Goal: Transaction & Acquisition: Purchase product/service

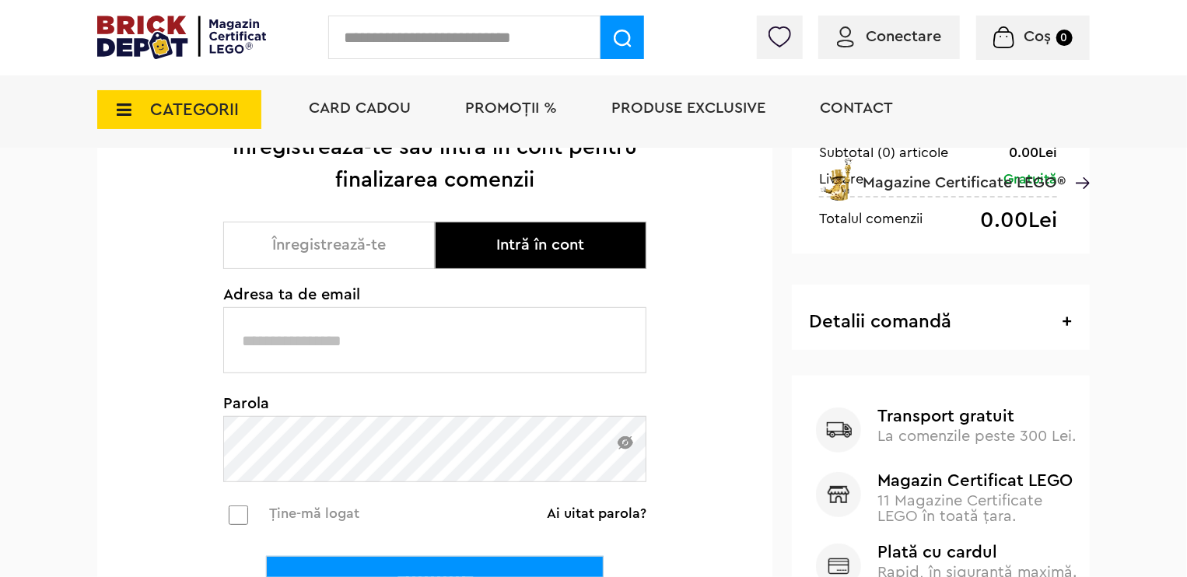
scroll to position [254, 0]
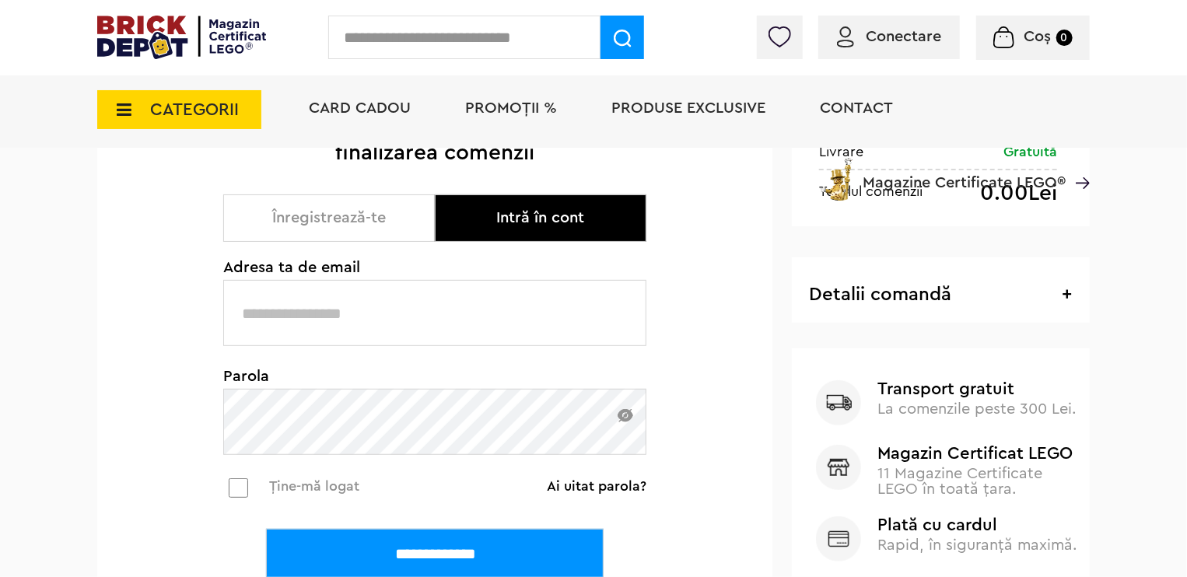
type input "**********"
click at [475, 541] on input "**********" at bounding box center [435, 554] width 338 height 51
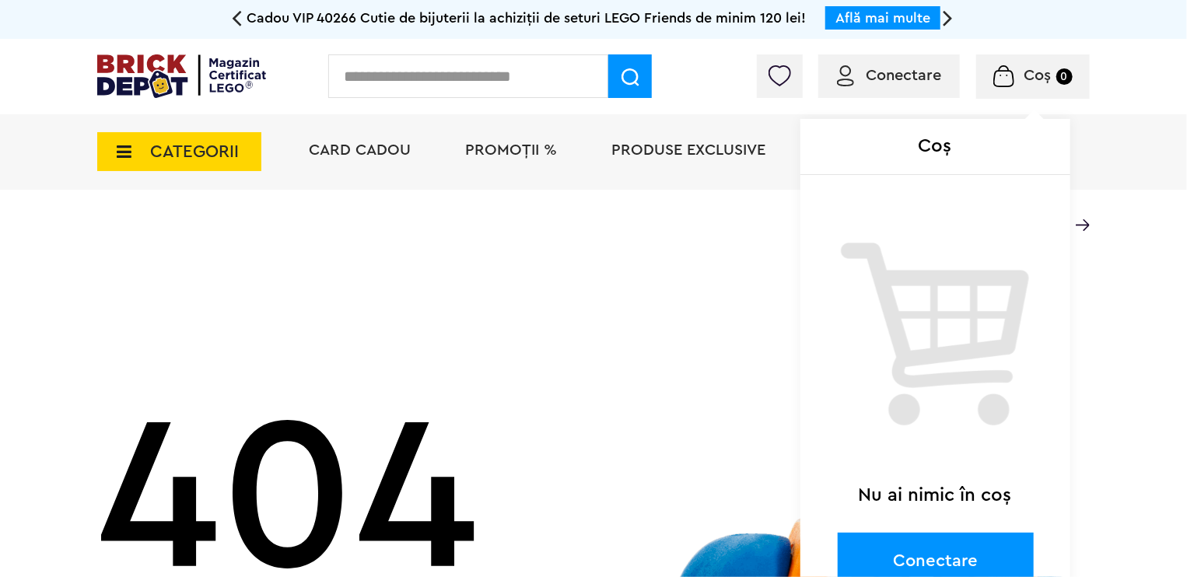
click at [1016, 81] on span "Coș 0" at bounding box center [1033, 76] width 79 height 16
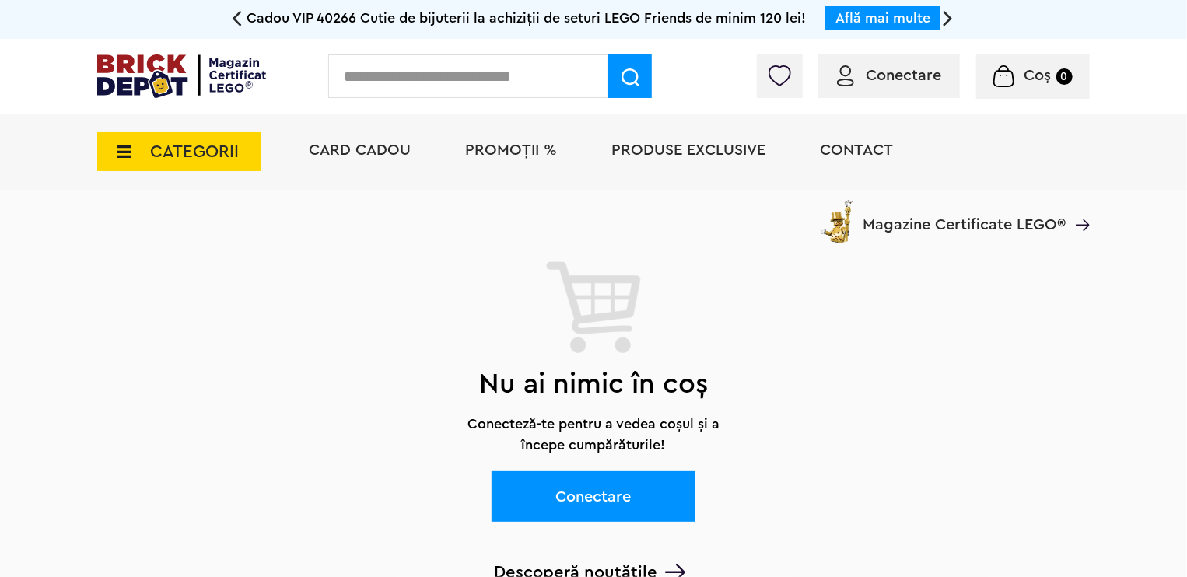
click at [875, 60] on div "Conectare" at bounding box center [890, 76] width 142 height 44
click at [887, 77] on span "Conectare" at bounding box center [903, 76] width 75 height 16
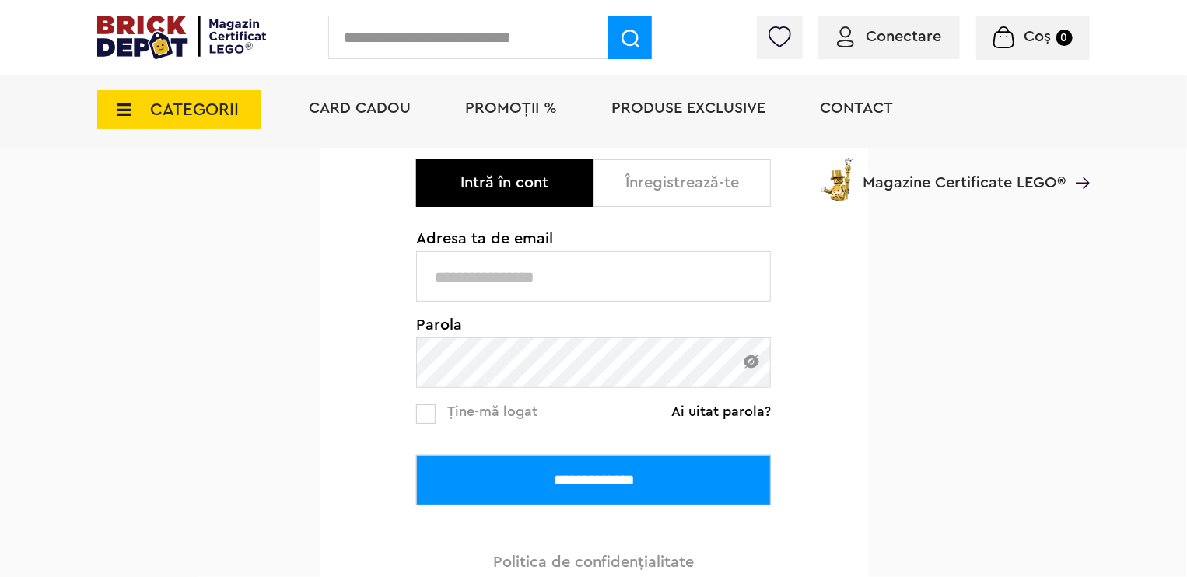
scroll to position [218, 0]
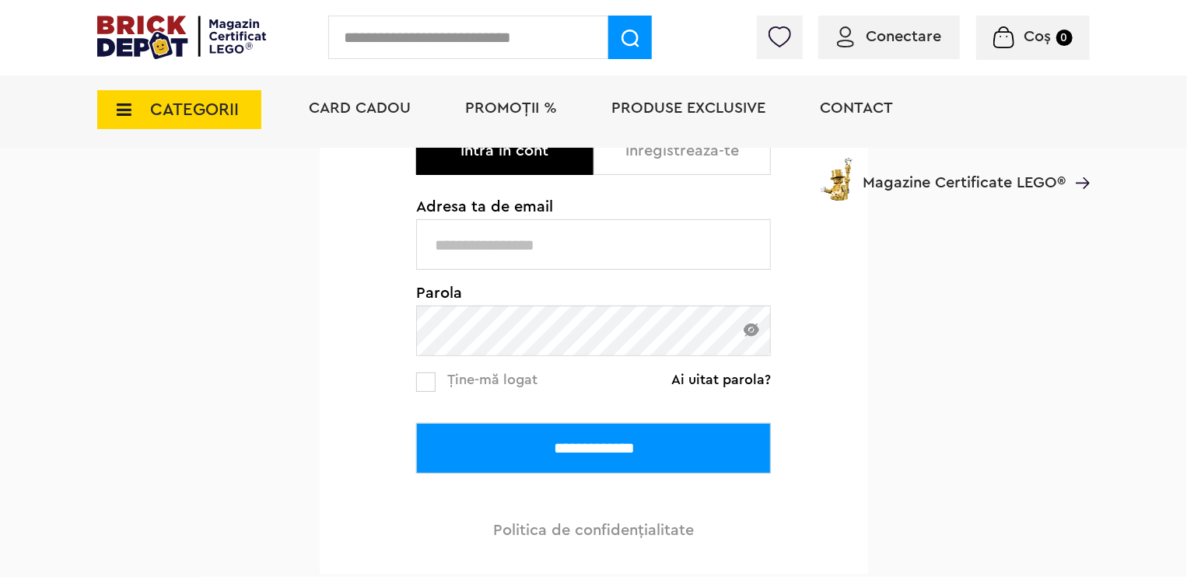
type input "**********"
click at [549, 457] on input "**********" at bounding box center [593, 448] width 355 height 51
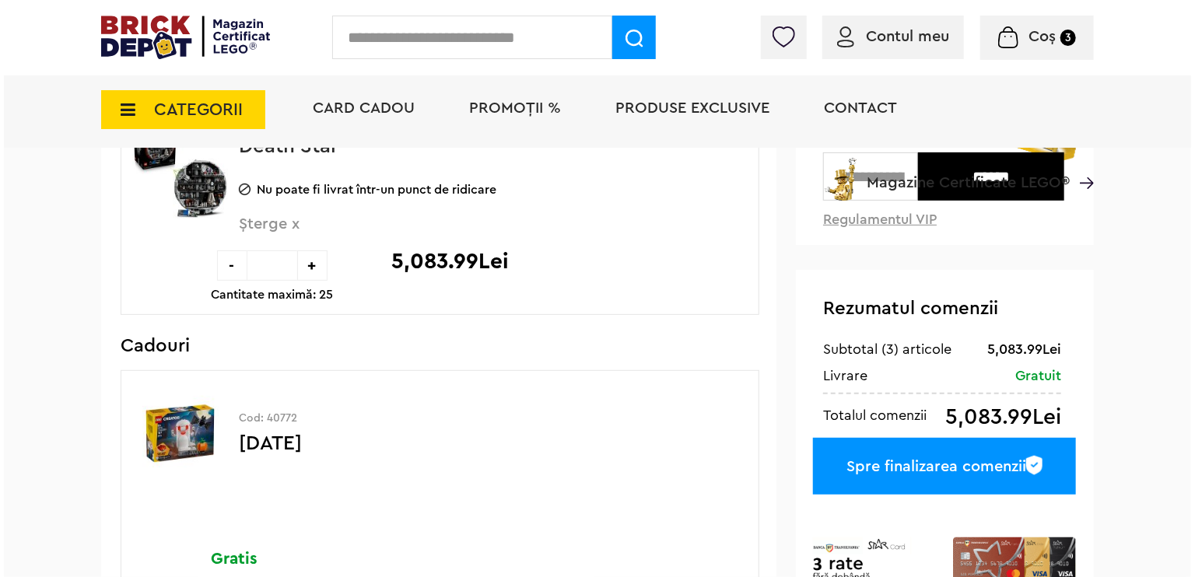
scroll to position [215, 0]
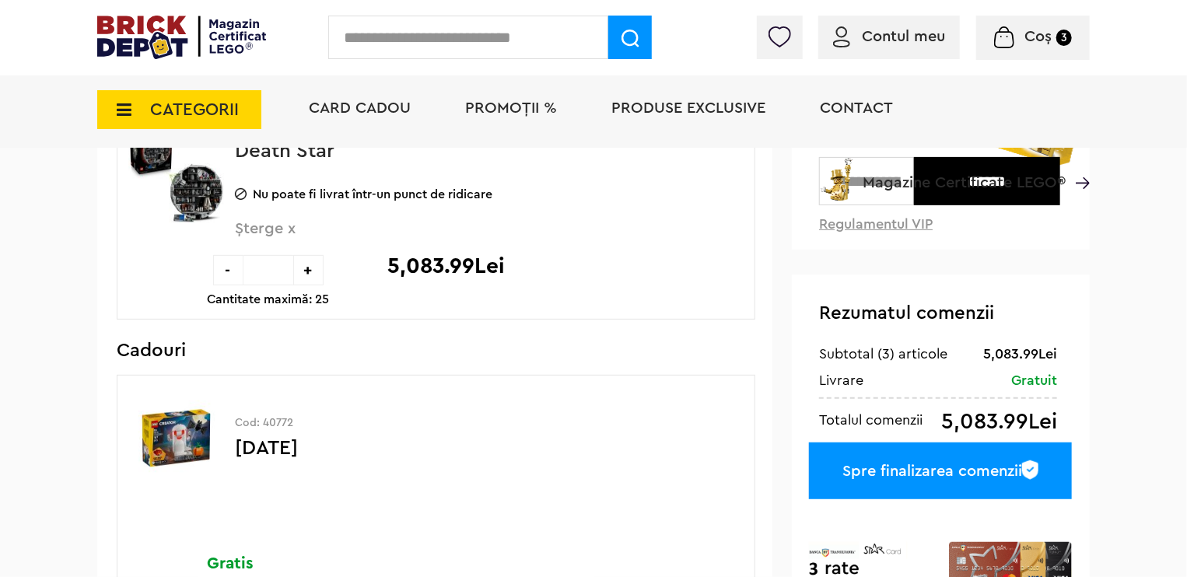
click at [417, 29] on input "text" at bounding box center [468, 38] width 280 height 44
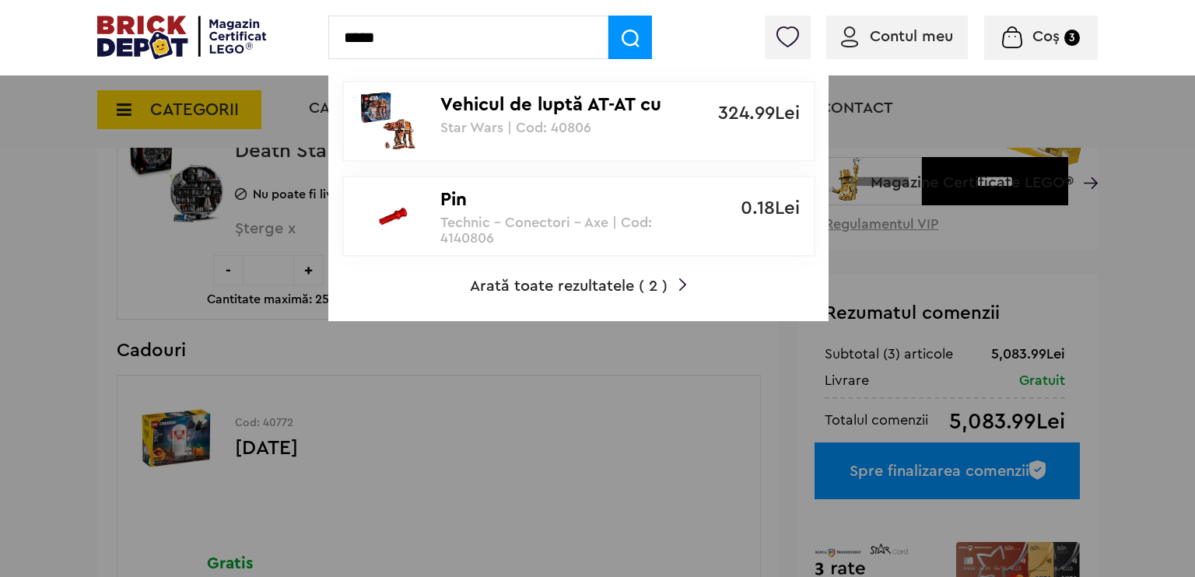
type input "*****"
click at [536, 102] on p "Vehicul de luptă AT-AT cu aspect de turtă dulce" at bounding box center [570, 105] width 260 height 23
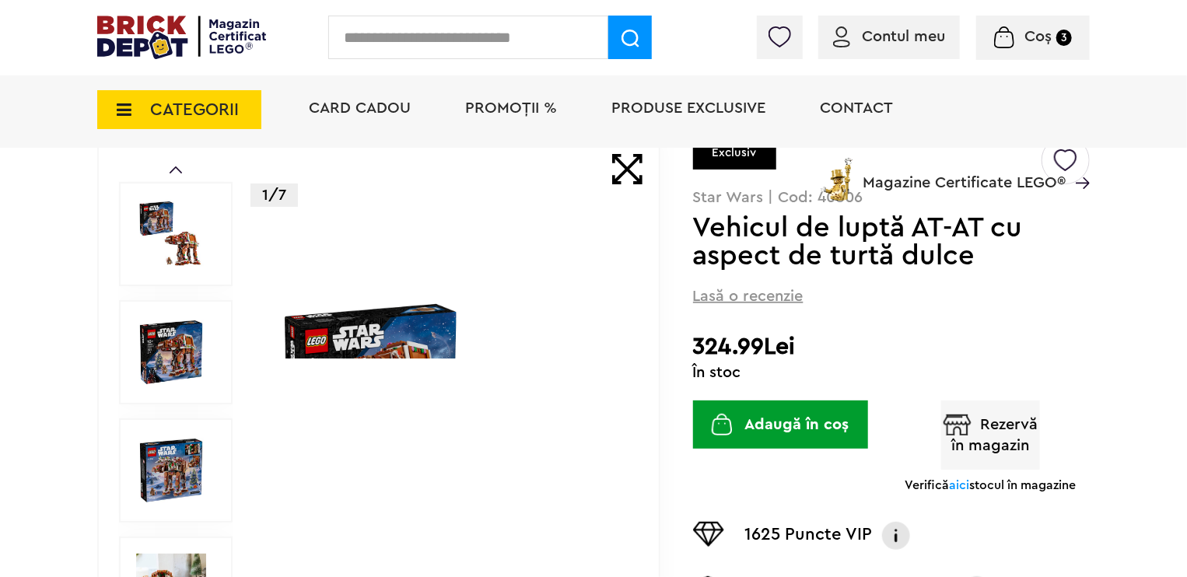
scroll to position [233, 0]
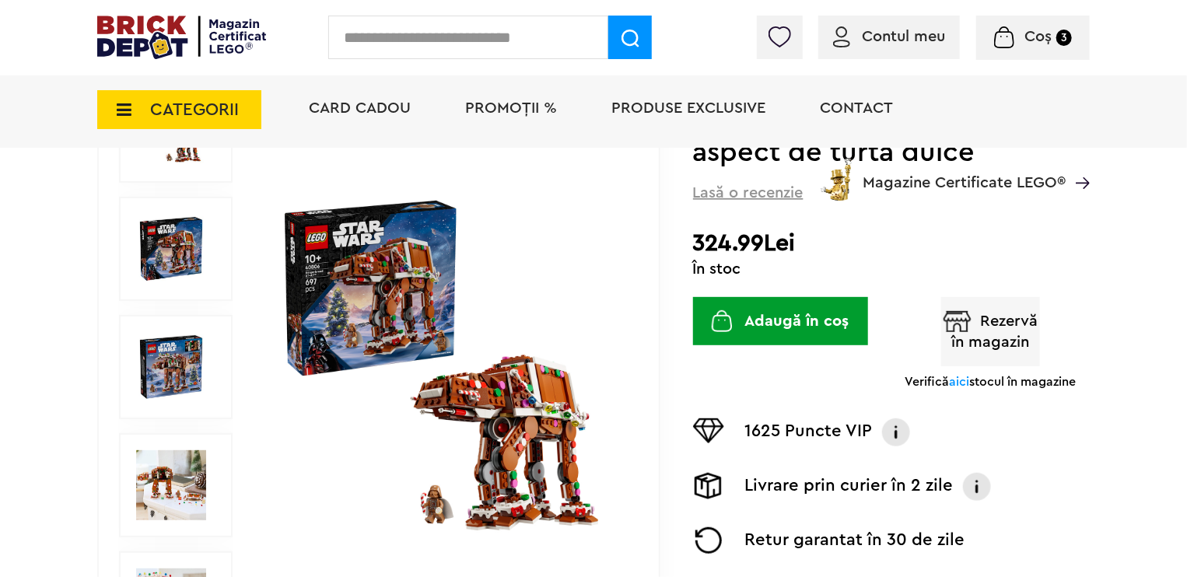
click at [792, 330] on button "Adaugă în coș" at bounding box center [780, 321] width 175 height 48
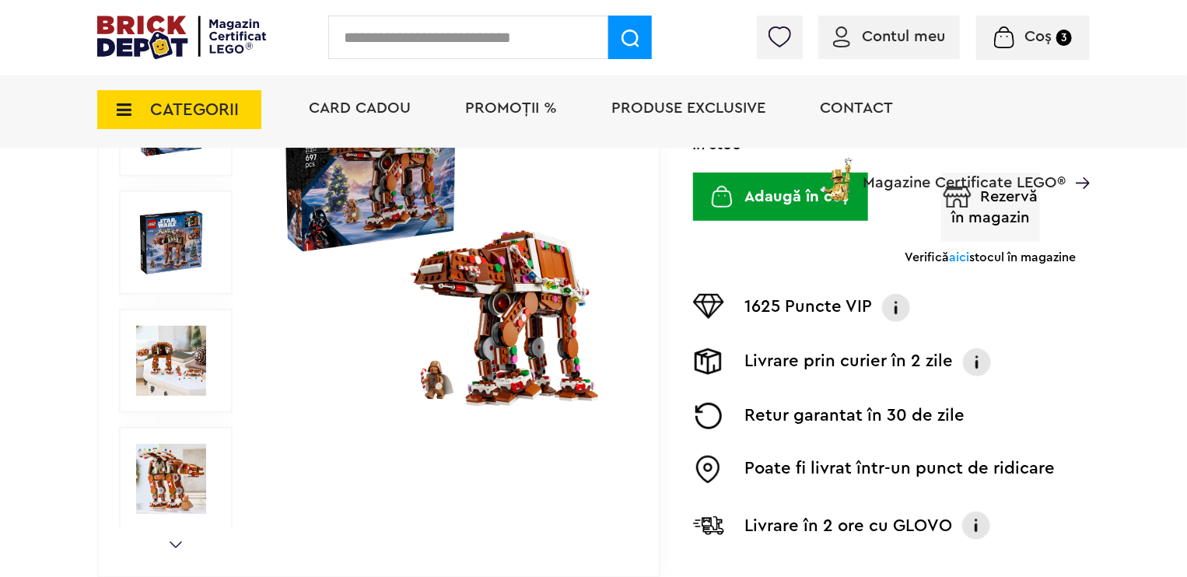
scroll to position [311, 0]
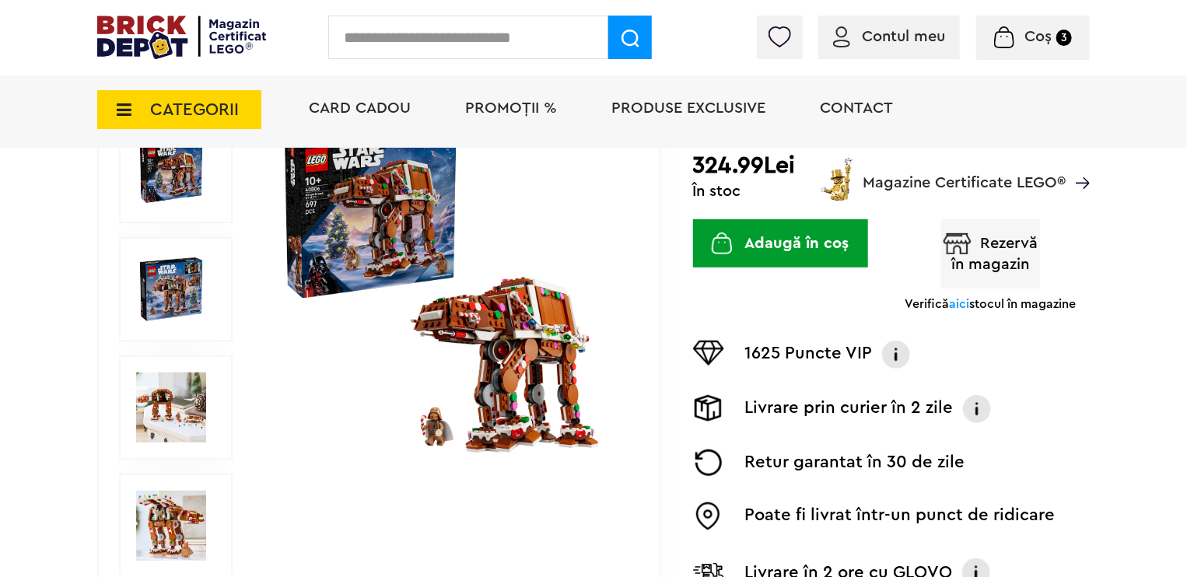
click at [803, 249] on button "Adaugă în coș" at bounding box center [780, 243] width 175 height 48
click at [728, 237] on img "submit" at bounding box center [722, 244] width 21 height 22
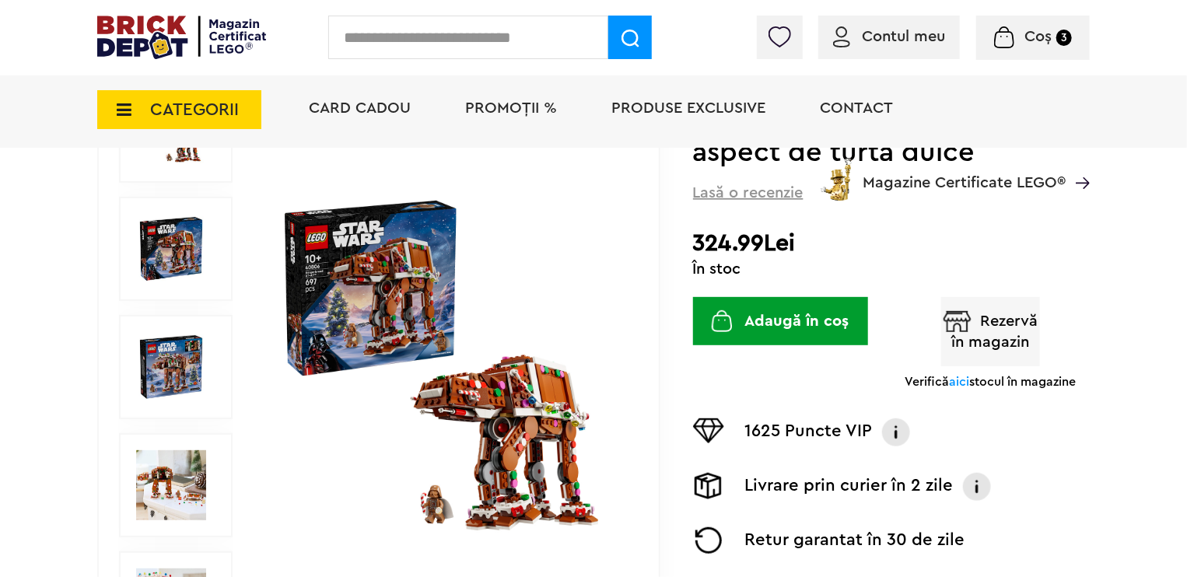
scroll to position [0, 0]
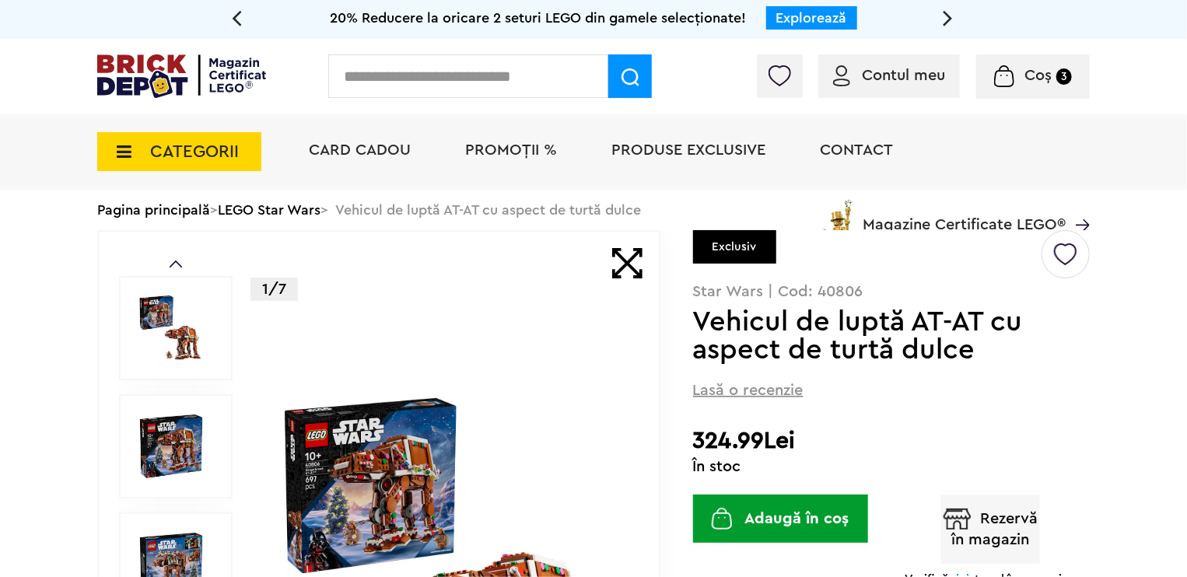
click at [785, 520] on button "Adaugă în coș" at bounding box center [780, 519] width 175 height 48
click at [785, 522] on button "Adaugă în coș" at bounding box center [780, 519] width 175 height 48
click at [794, 517] on button "Adaugă în coș" at bounding box center [780, 519] width 175 height 48
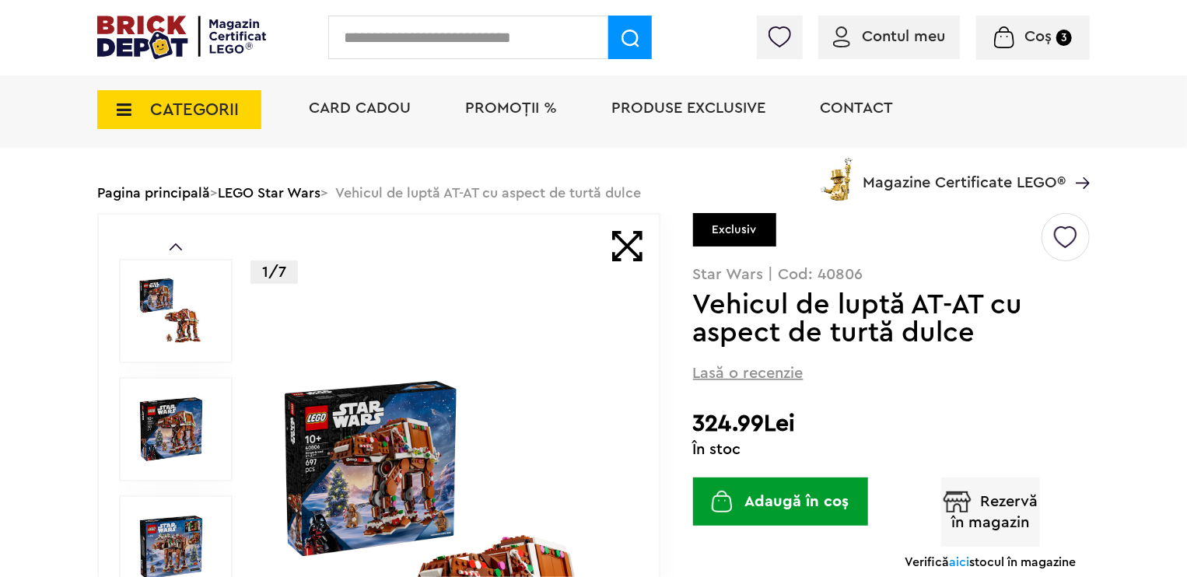
scroll to position [78, 0]
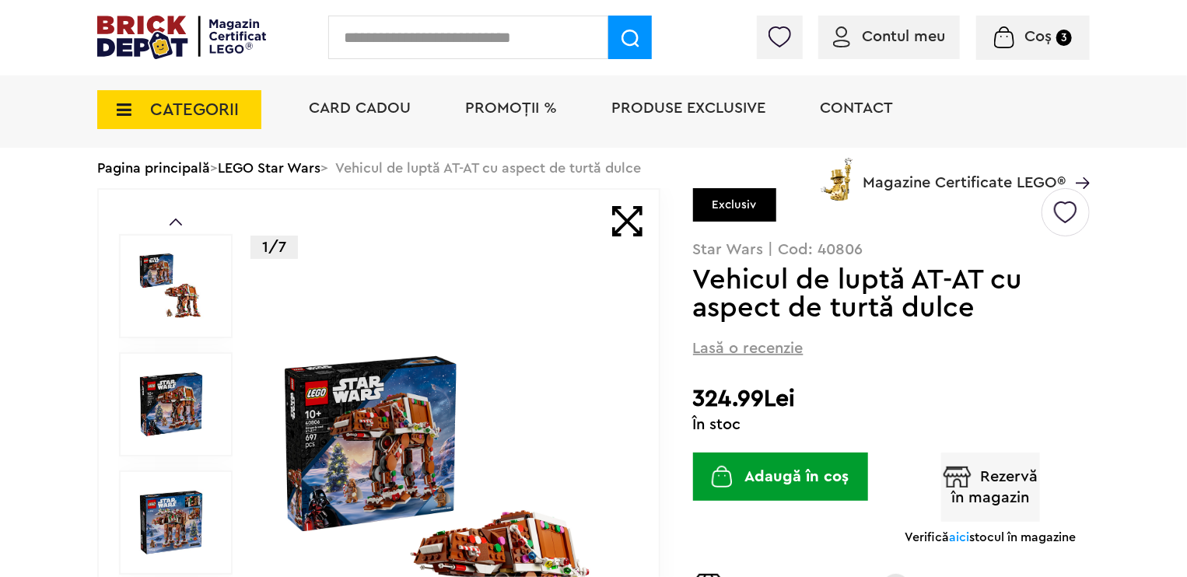
click at [1050, 34] on span "Coș" at bounding box center [1038, 37] width 27 height 16
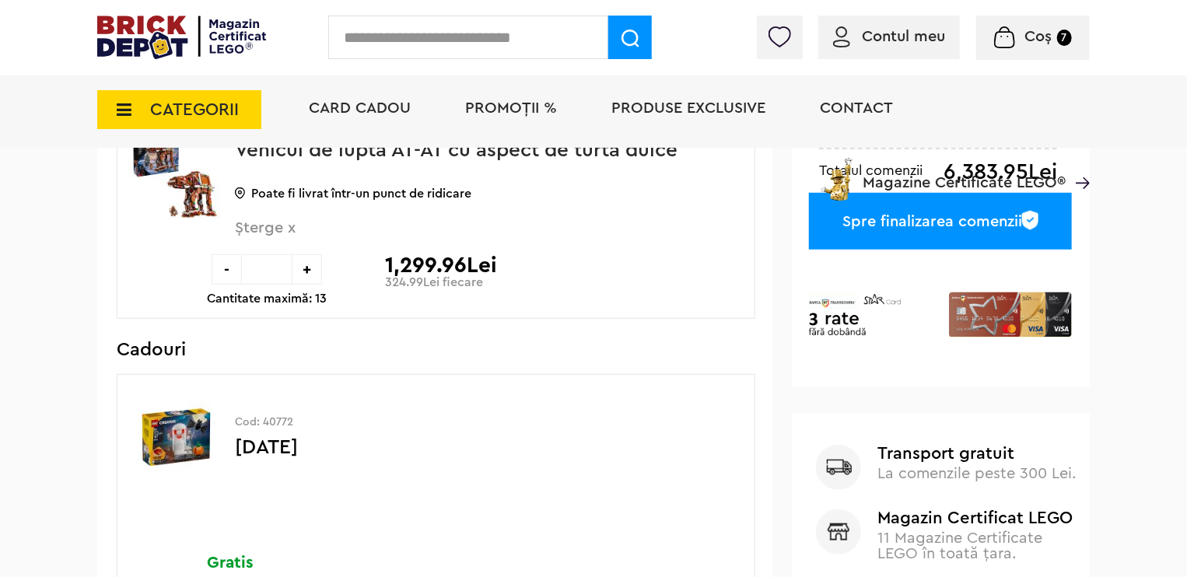
scroll to position [467, 0]
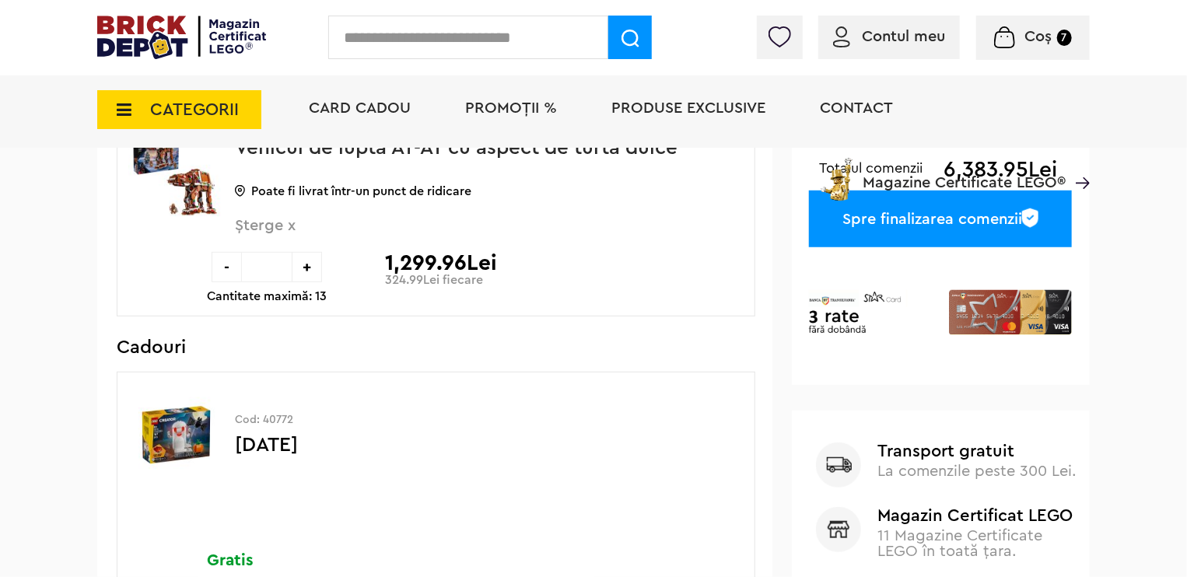
click at [262, 271] on input "*" at bounding box center [267, 267] width 50 height 30
type input "*"
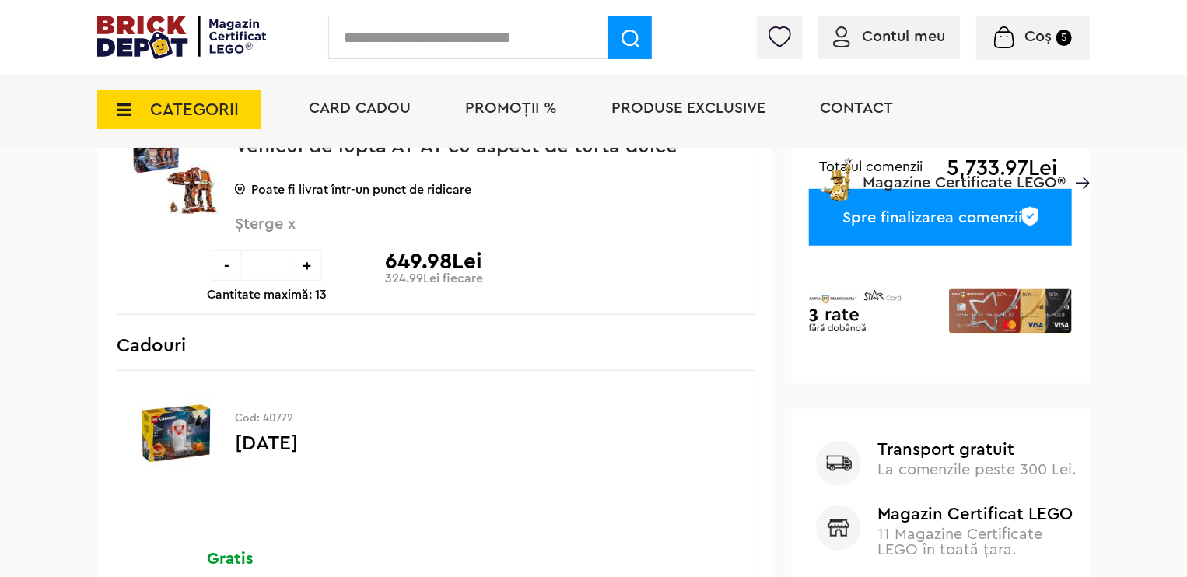
scroll to position [389, 0]
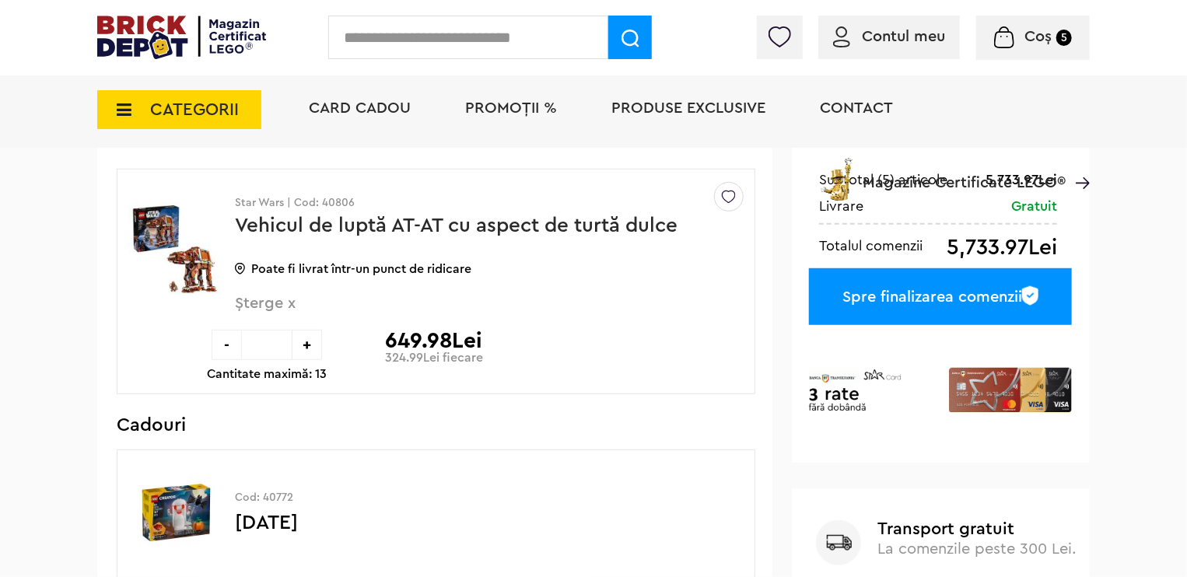
click at [225, 345] on div "-" at bounding box center [227, 345] width 30 height 30
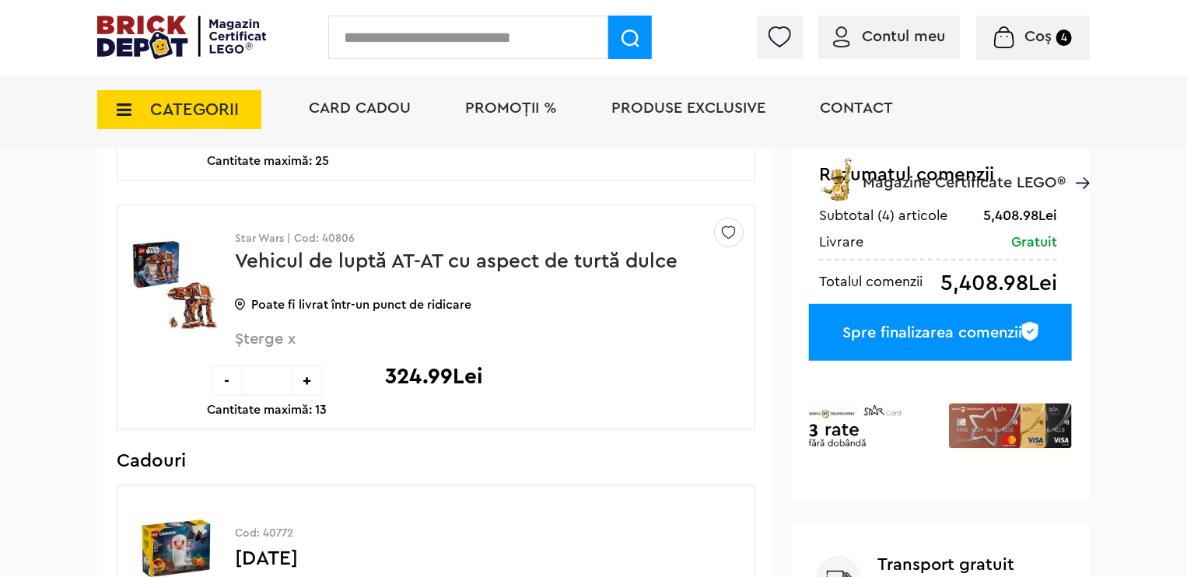
scroll to position [389, 0]
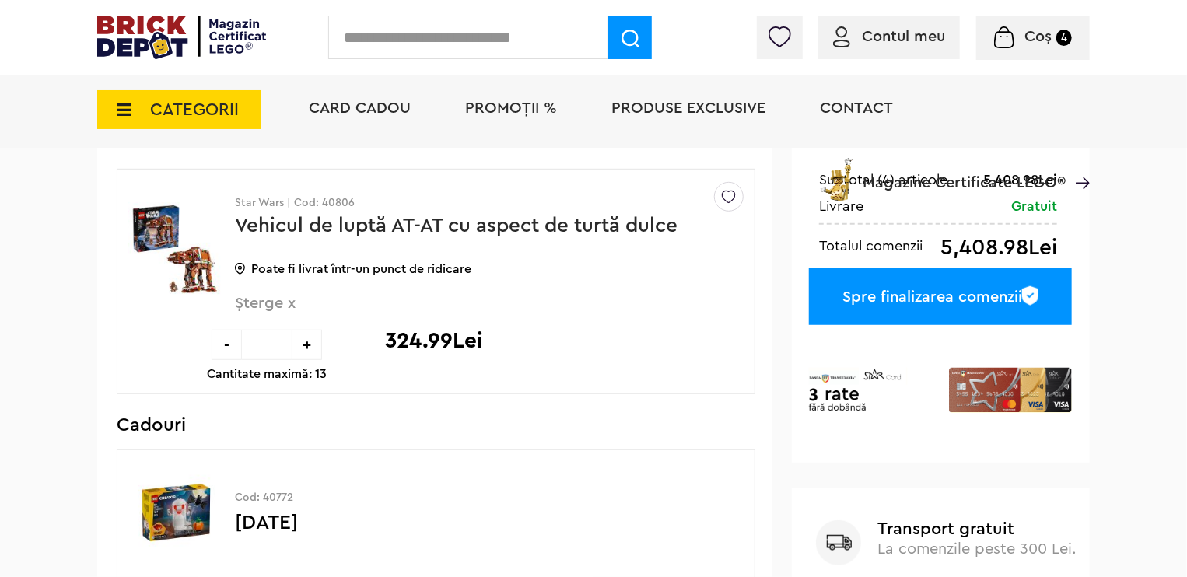
click at [221, 348] on div "-" at bounding box center [227, 345] width 30 height 30
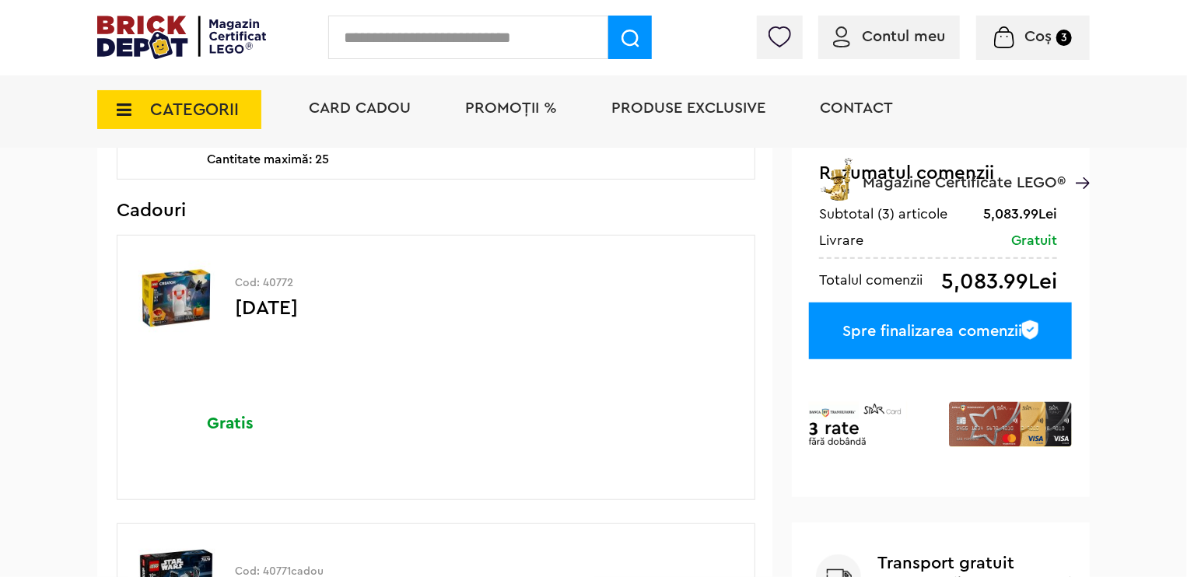
scroll to position [233, 0]
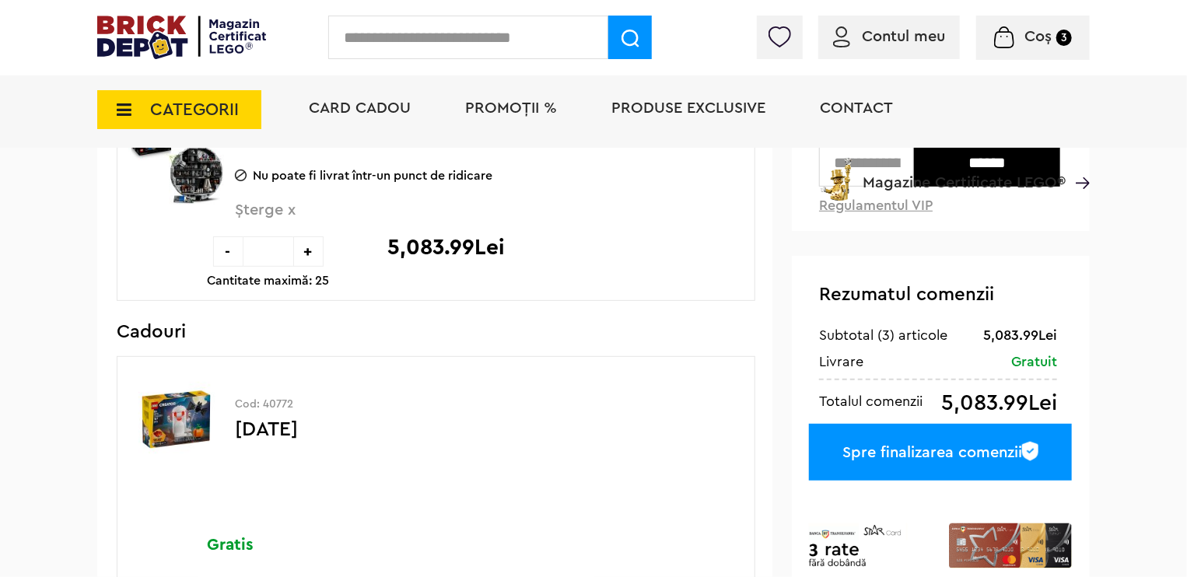
click at [927, 450] on div "Spre finalizarea comenzii" at bounding box center [940, 452] width 263 height 57
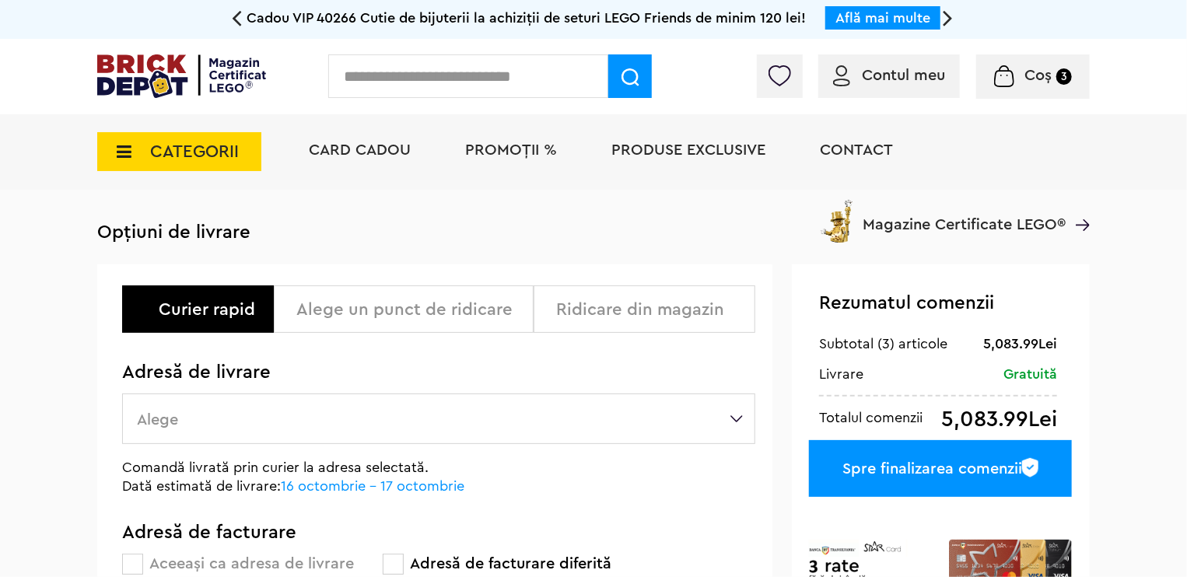
click at [268, 408] on label "Alege" at bounding box center [438, 419] width 633 height 51
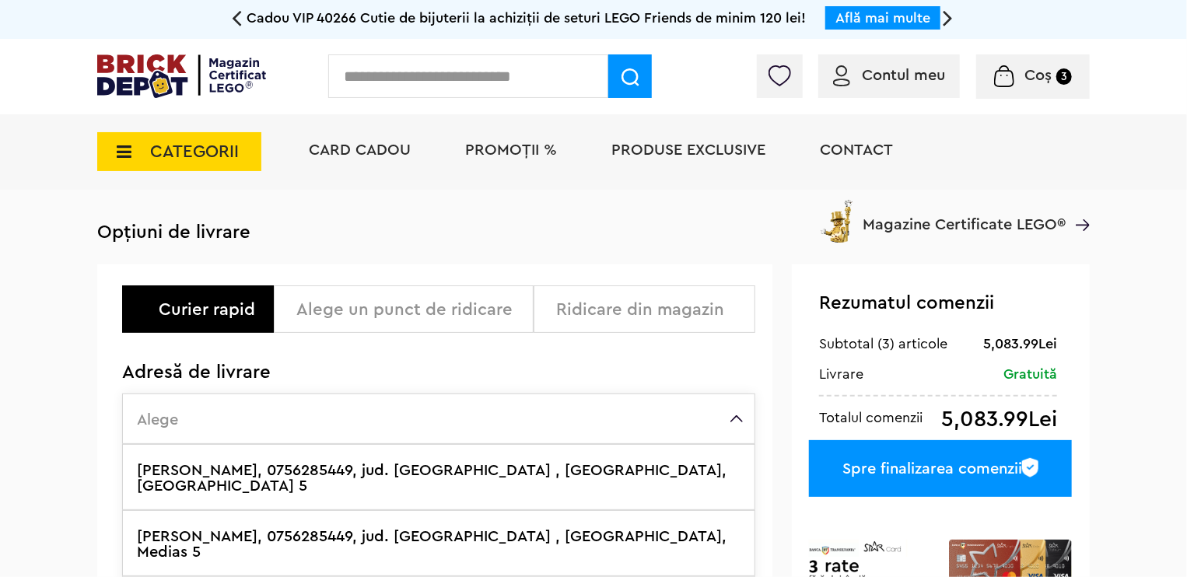
click at [315, 463] on label "Cosma Radu, 0756285449, jud. Cluj , CLUJ-NAPOCA, Mediaș 5" at bounding box center [438, 477] width 633 height 66
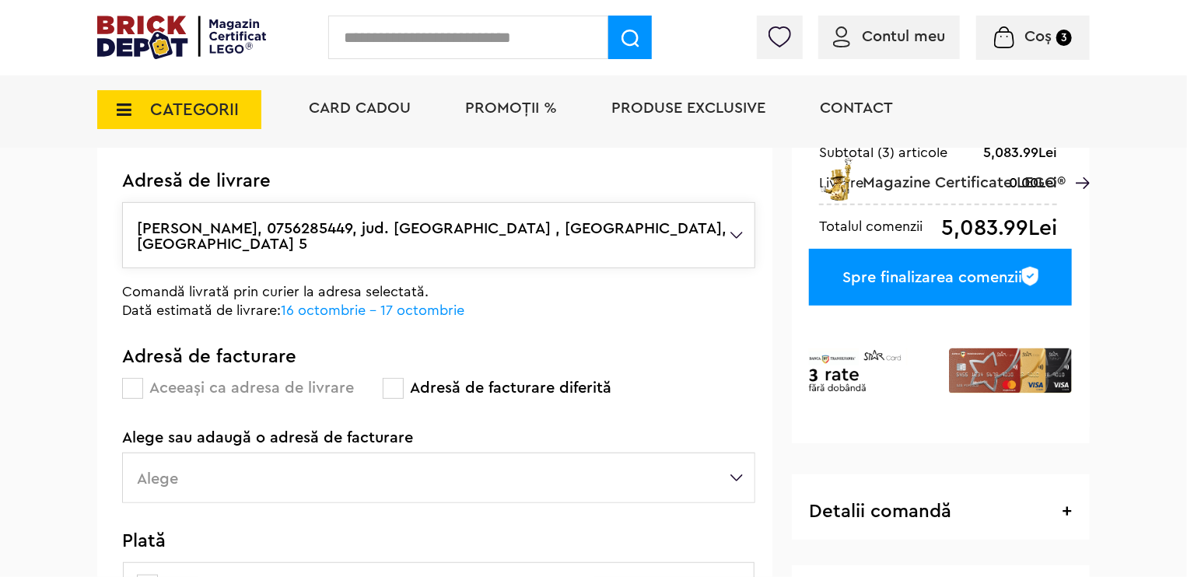
scroll to position [311, 0]
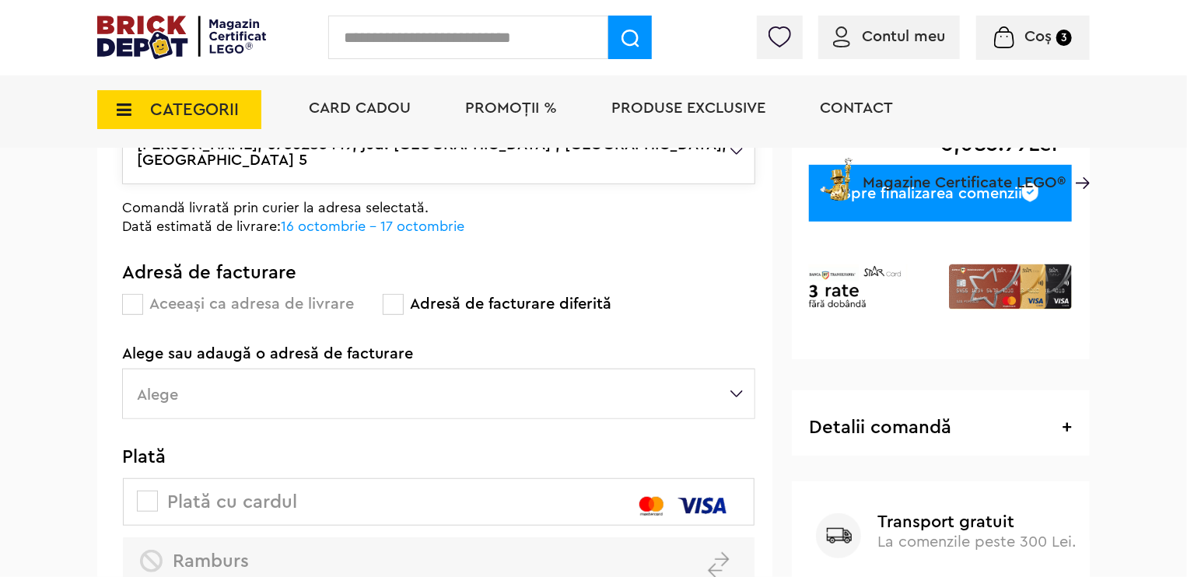
click at [234, 384] on label "Alege" at bounding box center [438, 394] width 633 height 51
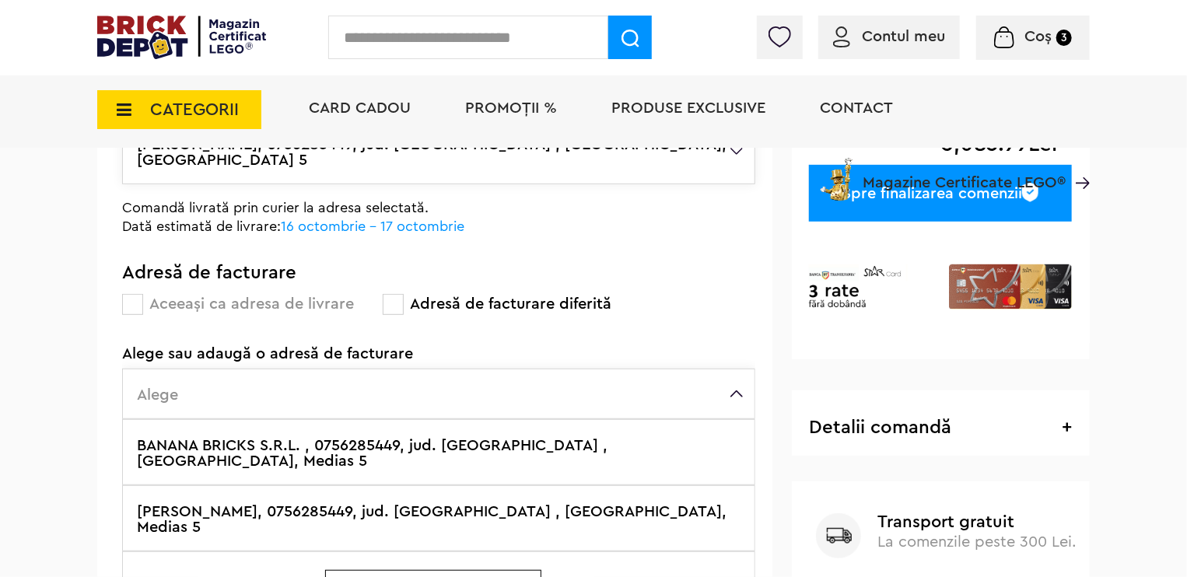
click at [388, 440] on label "BANANA BRICKS S.R.L. , 0756285449, jud. Cluj , CLUJ-NAPOCA, Medias 5" at bounding box center [438, 452] width 633 height 66
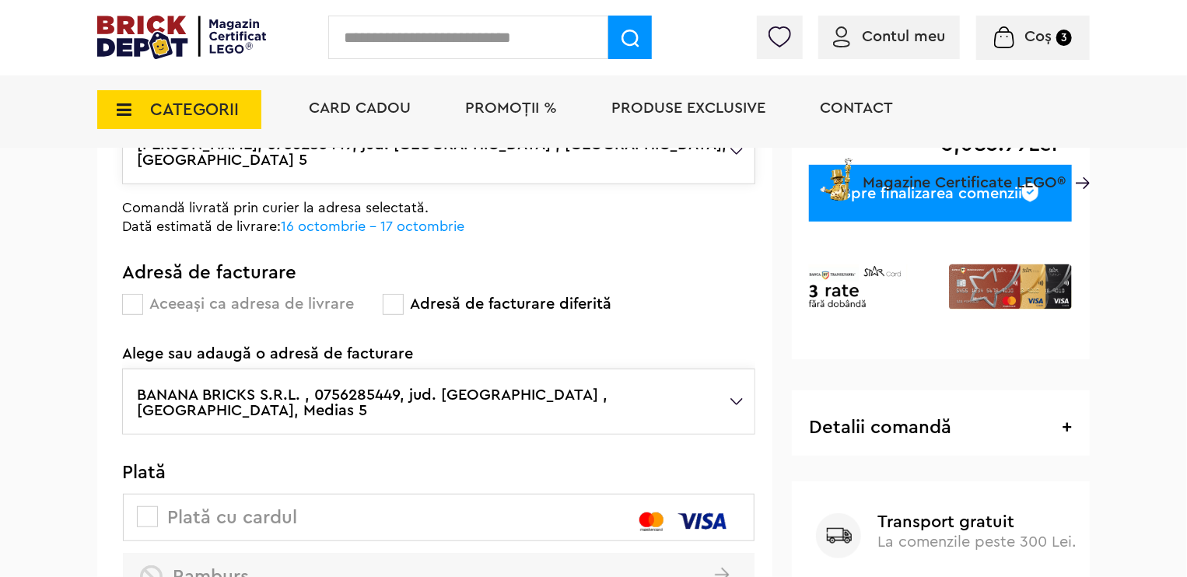
click at [41, 450] on div "Cadou VIP 40266 Cutie de bijuterii la achiziții de seturi LEGO Friends de minim…" at bounding box center [593, 275] width 1187 height 1173
click at [141, 507] on span at bounding box center [147, 517] width 21 height 21
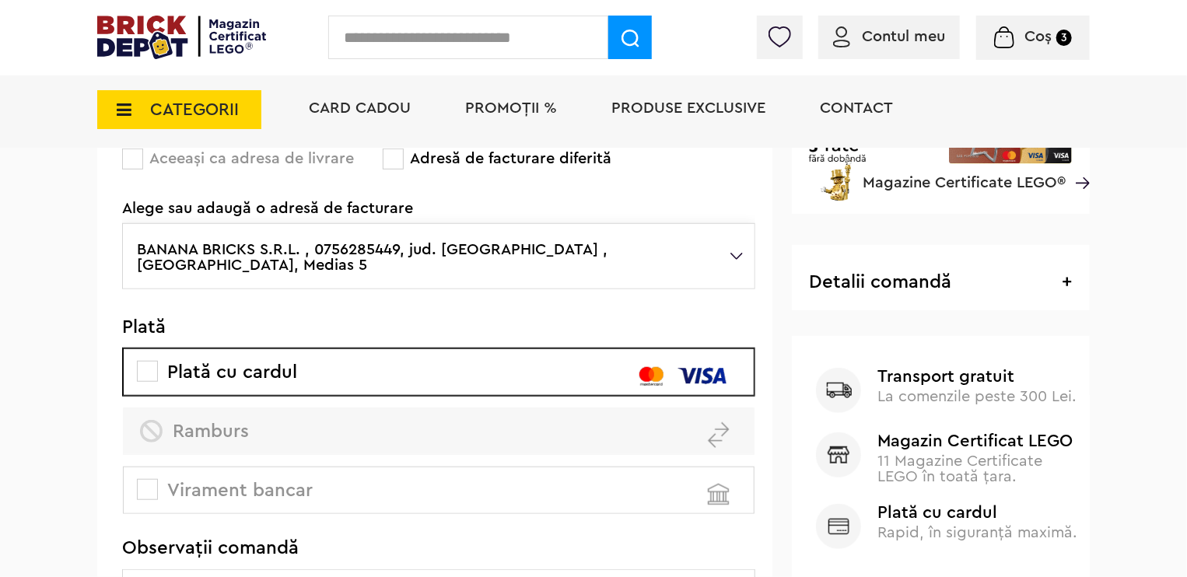
scroll to position [467, 0]
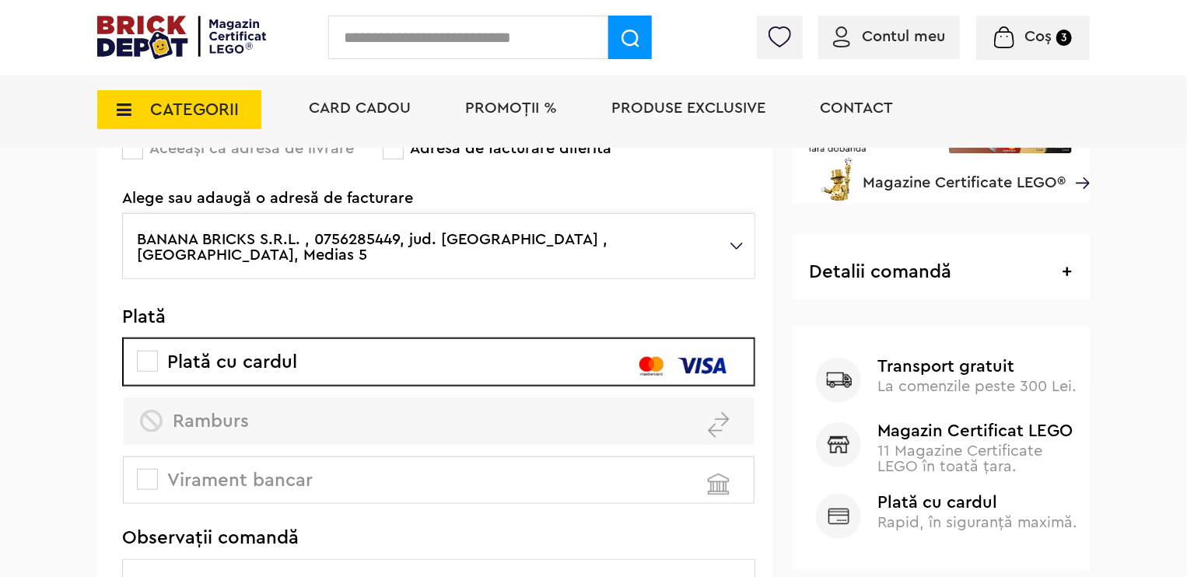
click at [202, 353] on span "Plată cu cardul" at bounding box center [218, 362] width 157 height 19
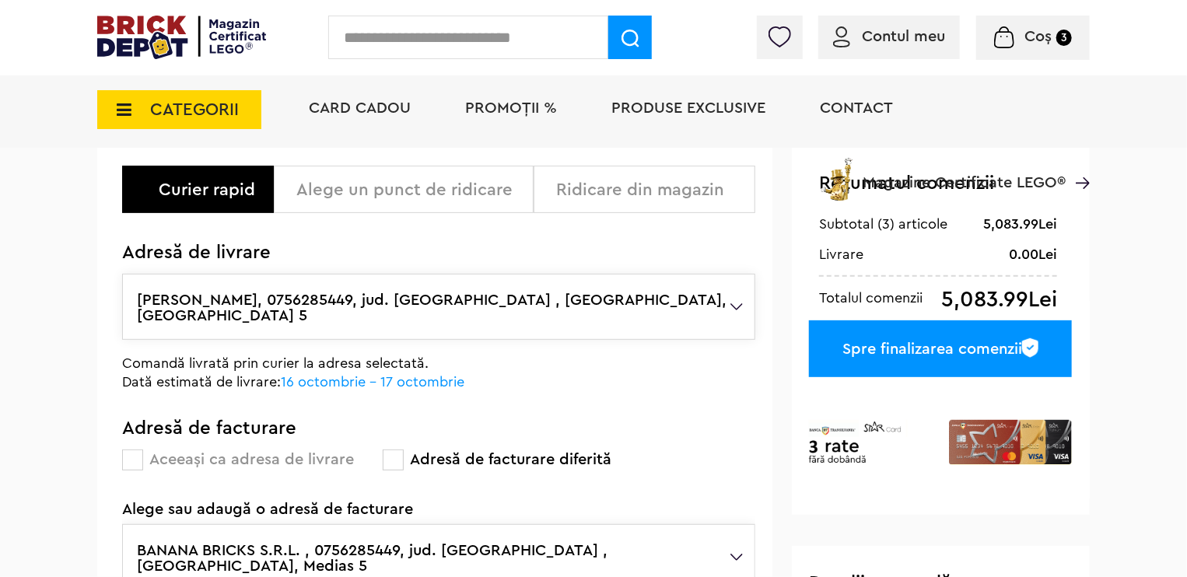
click at [246, 181] on div "CATEGORII Jucării LEGO Card Cadou LEGO Animal Crossing Architecture Art Bluey B…" at bounding box center [593, 136] width 993 height 128
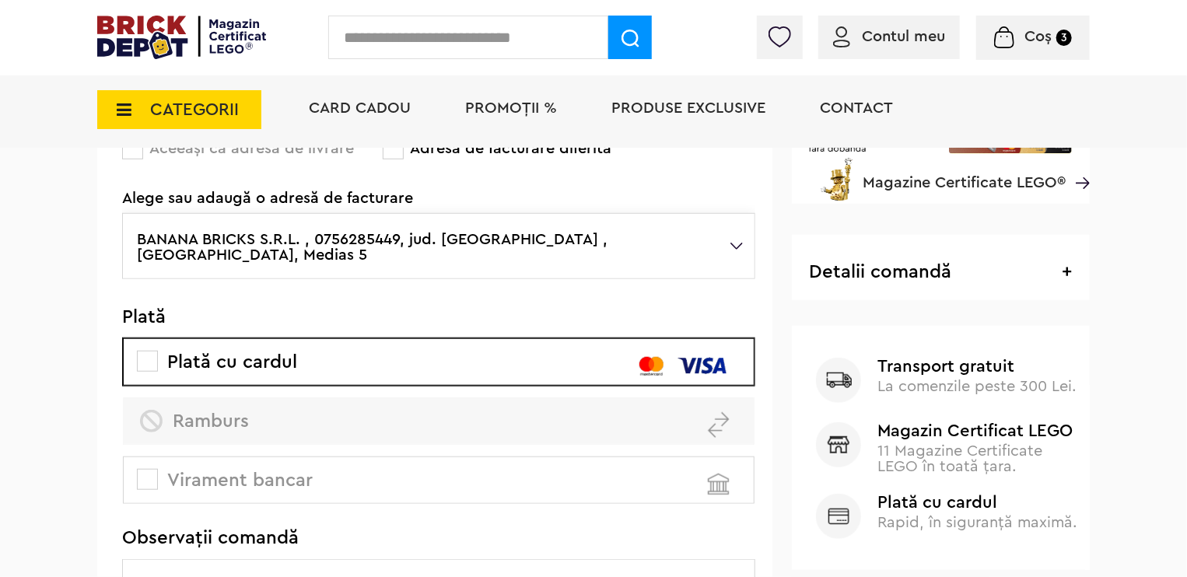
scroll to position [389, 0]
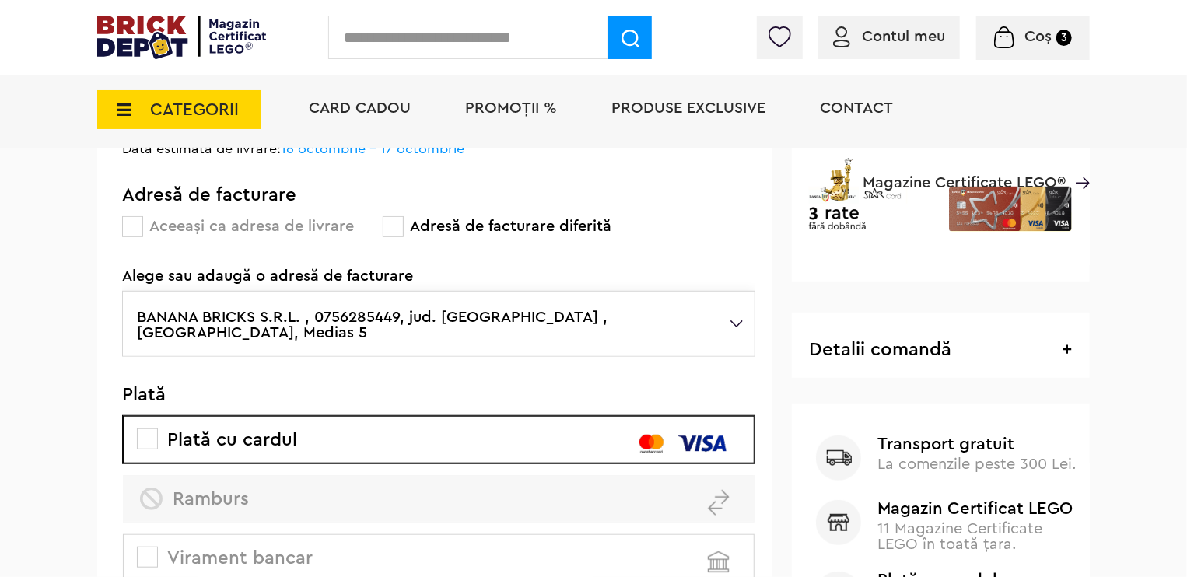
click at [977, 343] on h3 "Detalii comandă + -" at bounding box center [940, 350] width 263 height 19
click at [1067, 354] on span "+" at bounding box center [1067, 350] width 10 height 19
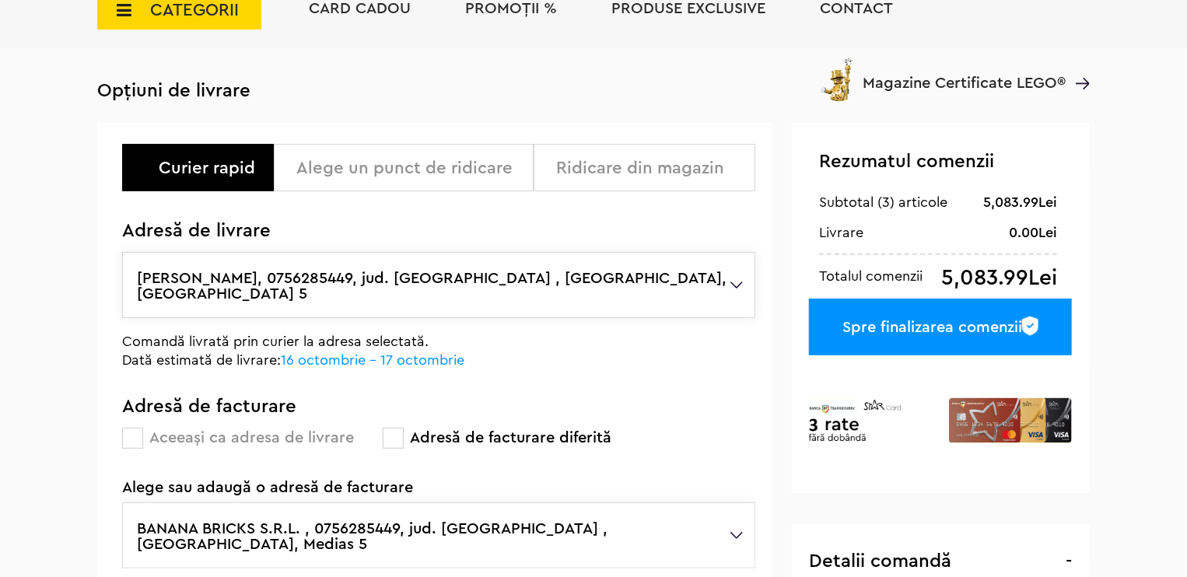
scroll to position [0, 0]
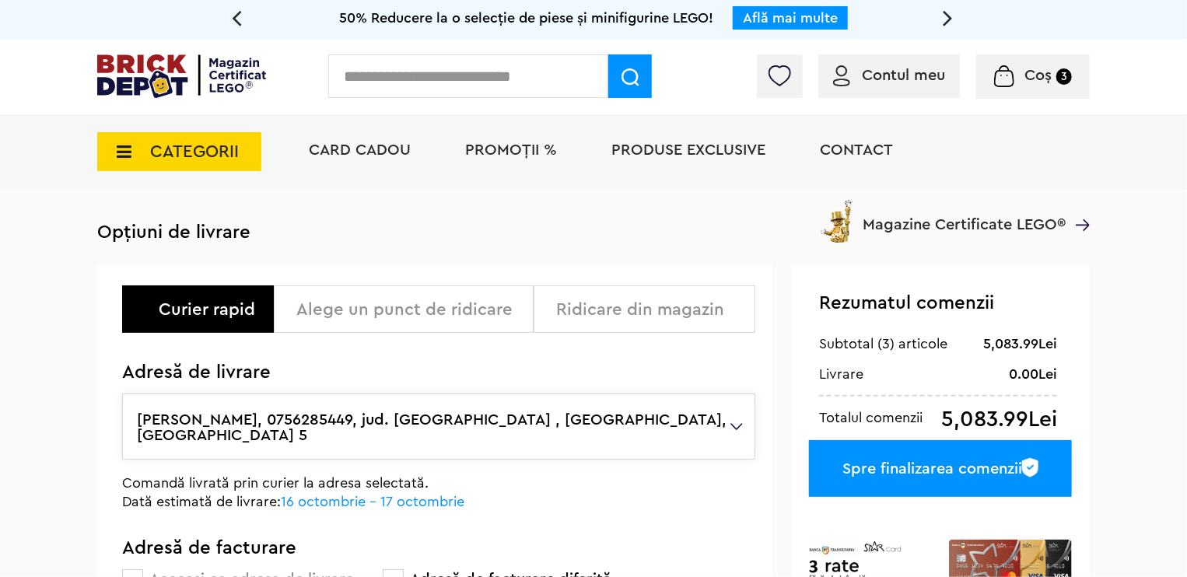
click at [946, 465] on div "Spre finalizarea comenzii" at bounding box center [940, 468] width 263 height 57
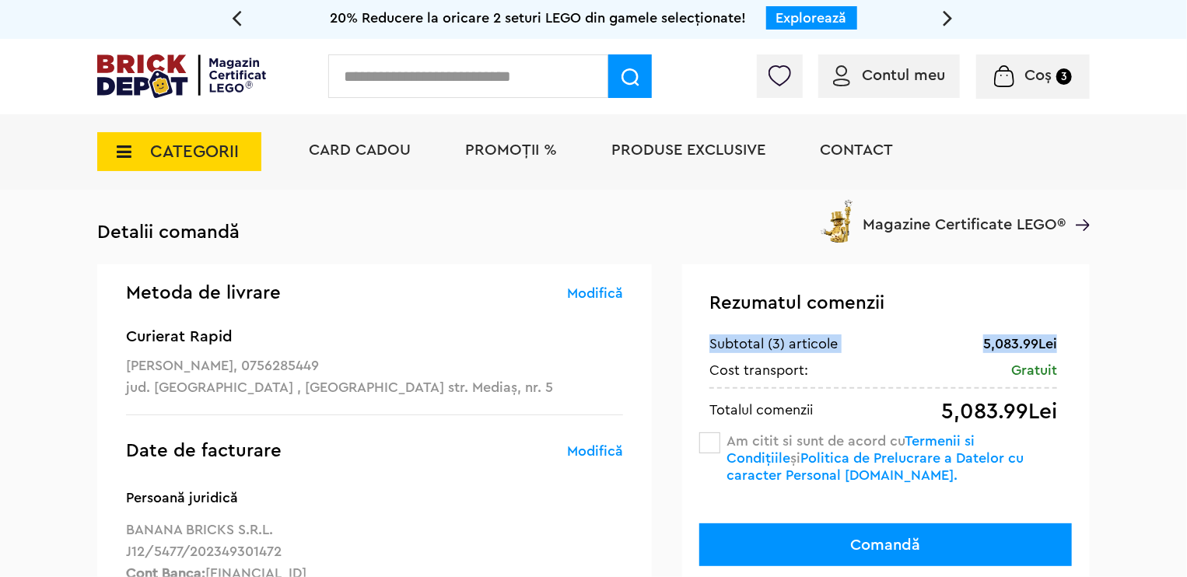
drag, startPoint x: 848, startPoint y: 324, endPoint x: 982, endPoint y: 373, distance: 142.8
click at [983, 373] on div "Rezumatul comenzii 5,083.99Lei Subtotal (3) articole Gratuit Cost transport: 5,…" at bounding box center [886, 485] width 408 height 440
click at [977, 375] on div "Gratuit Cost transport:" at bounding box center [884, 370] width 348 height 19
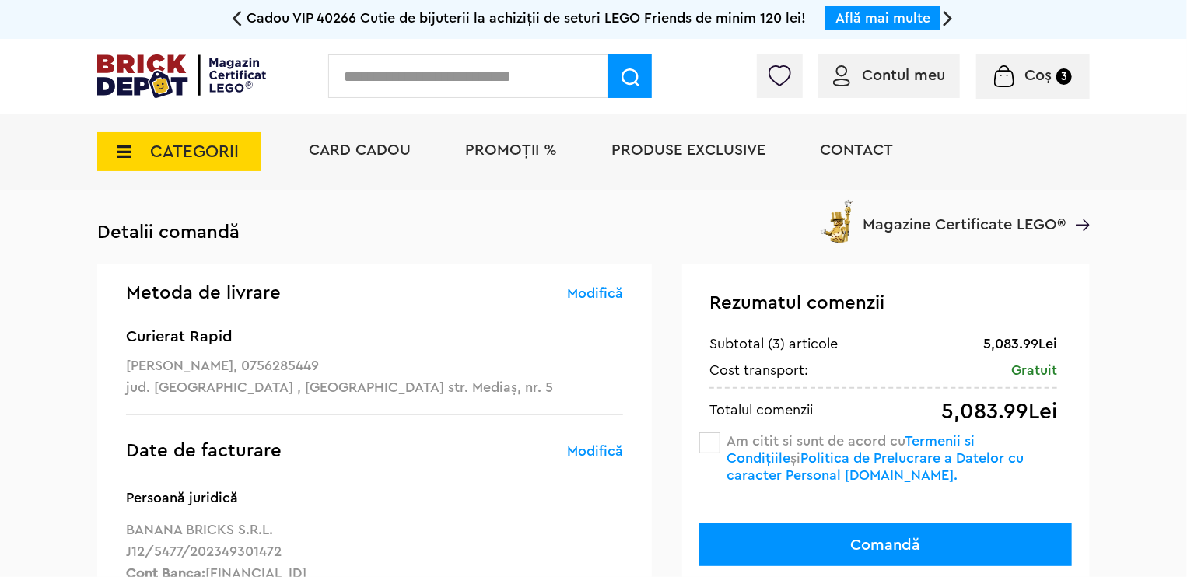
click at [1046, 77] on span "Coș" at bounding box center [1038, 76] width 27 height 16
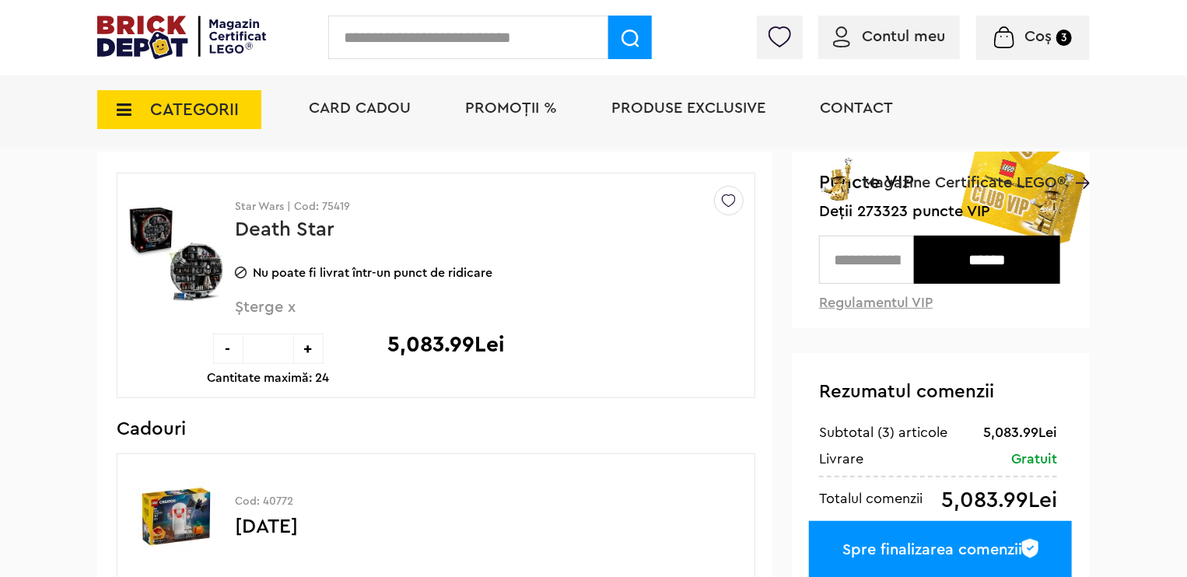
scroll to position [156, 0]
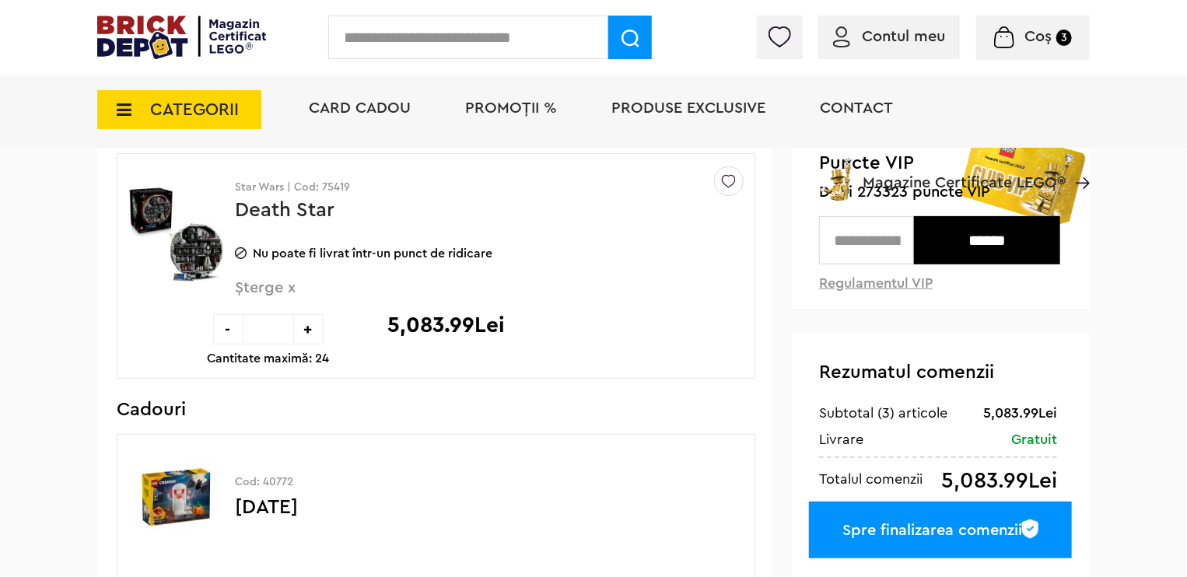
click at [853, 245] on input "text" at bounding box center [866, 240] width 95 height 48
type input "******"
click at [1002, 232] on input "******" at bounding box center [987, 240] width 146 height 48
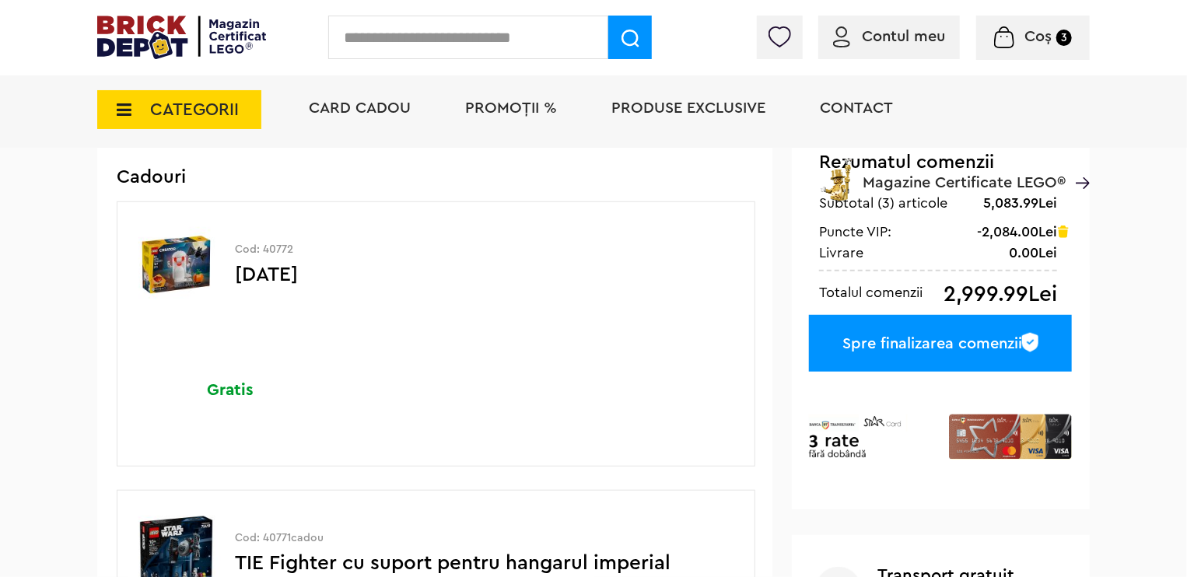
scroll to position [389, 0]
click at [928, 342] on div "Spre finalizarea comenzii" at bounding box center [940, 342] width 263 height 57
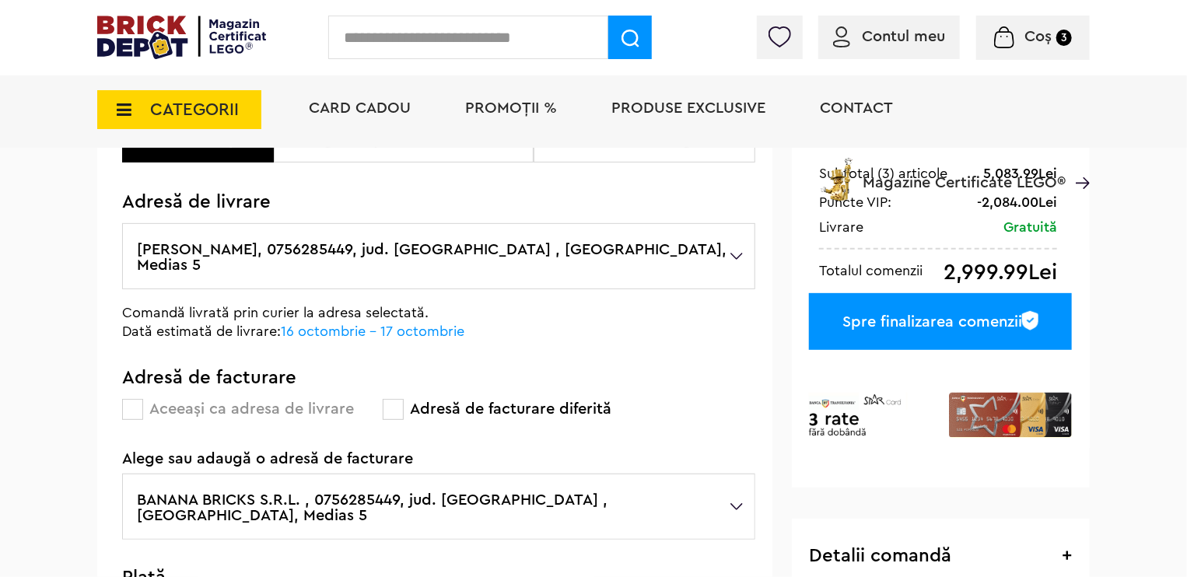
scroll to position [233, 0]
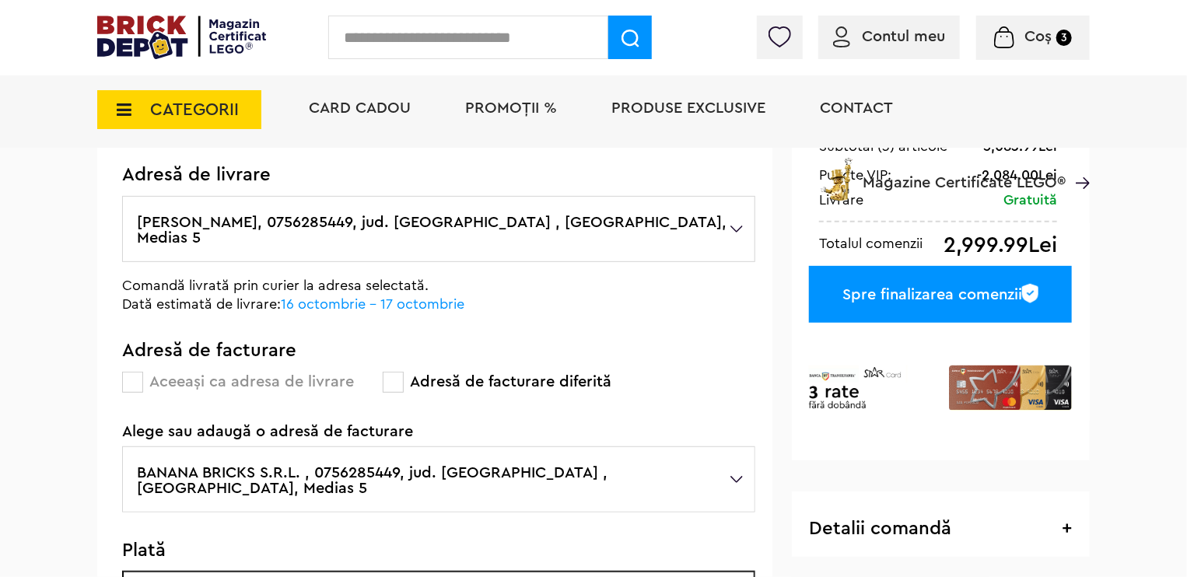
click at [916, 304] on div "Spre finalizarea comenzii" at bounding box center [940, 294] width 263 height 57
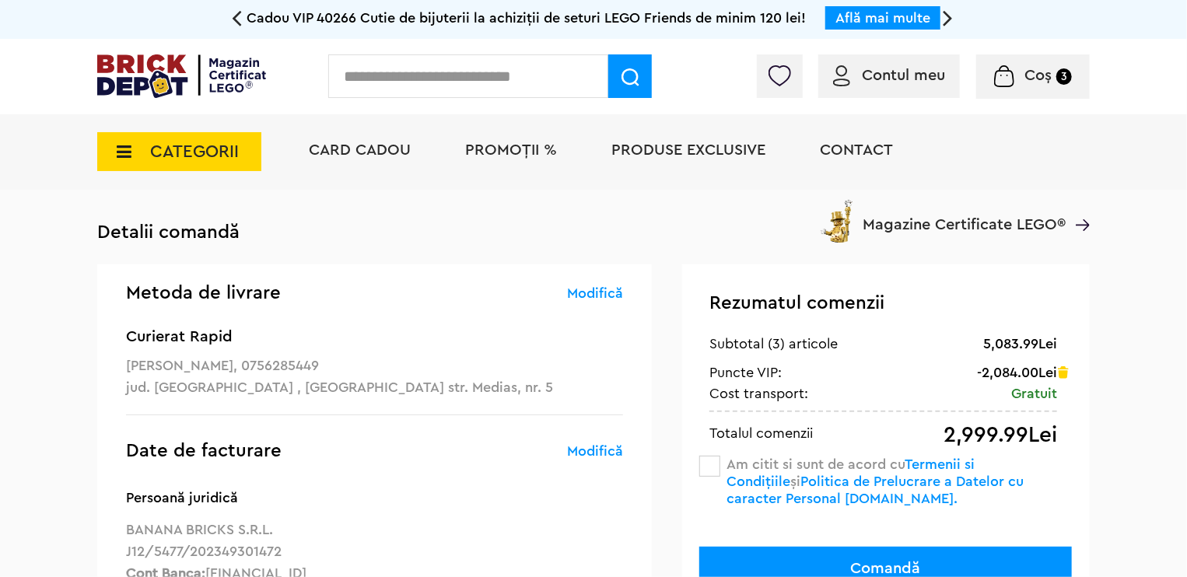
click at [696, 470] on div "Rezumatul comenzii 5,083.99Lei Subtotal (3) articole -2,084.00Lei Șterge Puncte…" at bounding box center [886, 496] width 408 height 463
click at [704, 470] on span at bounding box center [709, 466] width 21 height 21
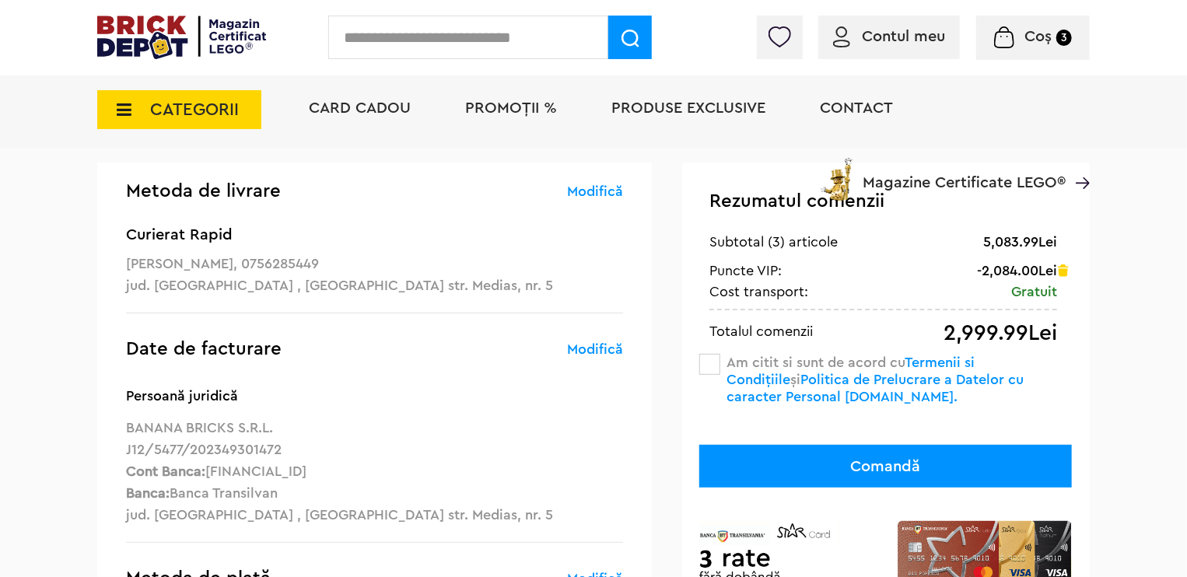
scroll to position [233, 0]
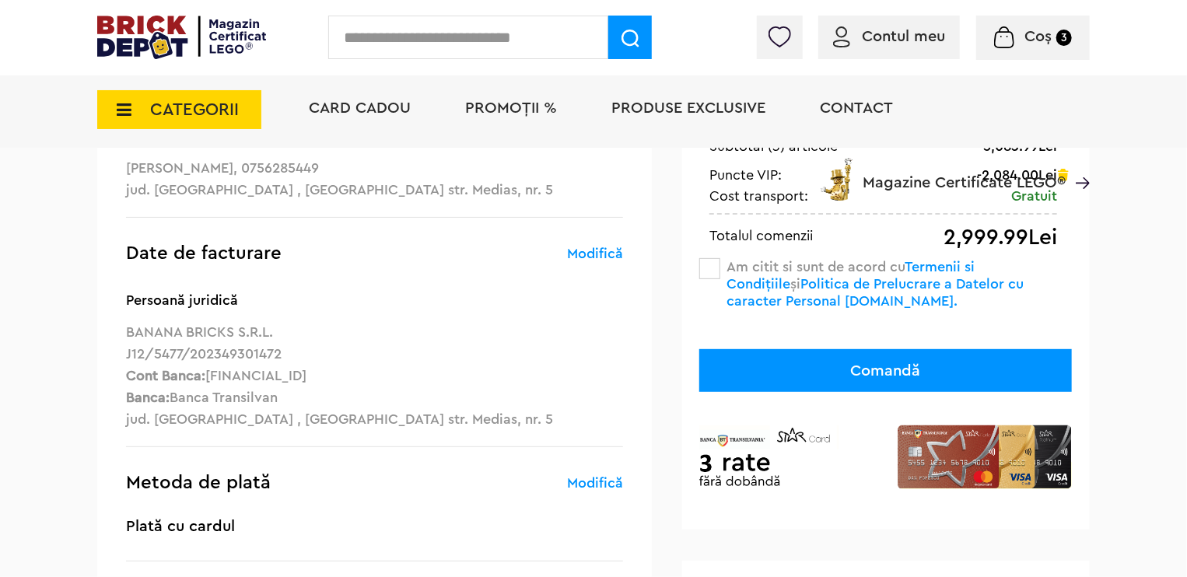
click at [848, 376] on button "Comandă" at bounding box center [885, 370] width 373 height 43
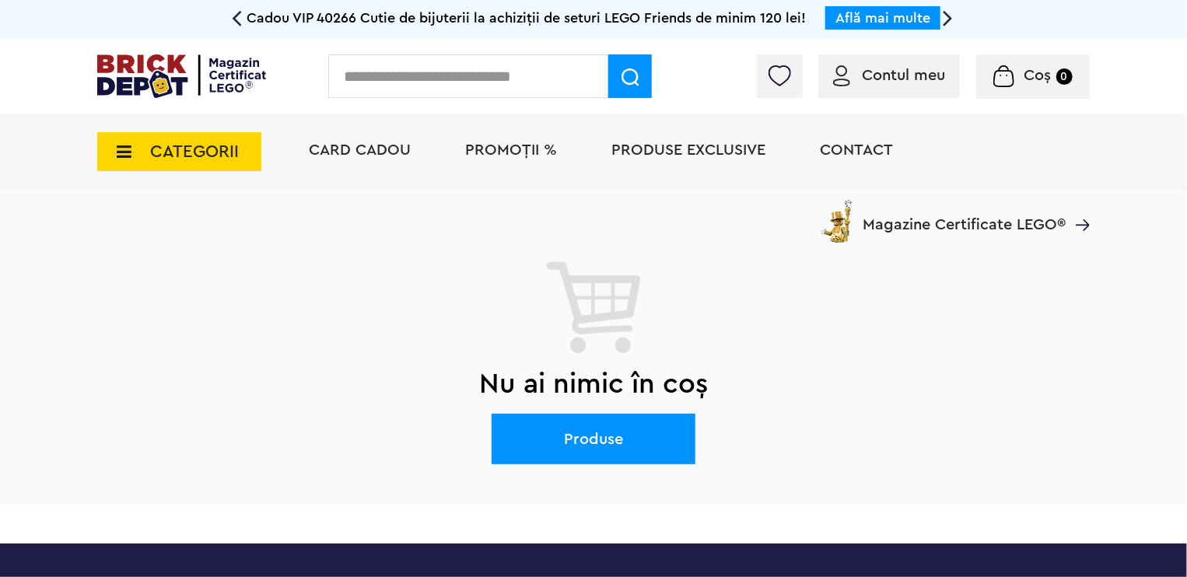
click at [368, 89] on input "text" at bounding box center [468, 76] width 280 height 44
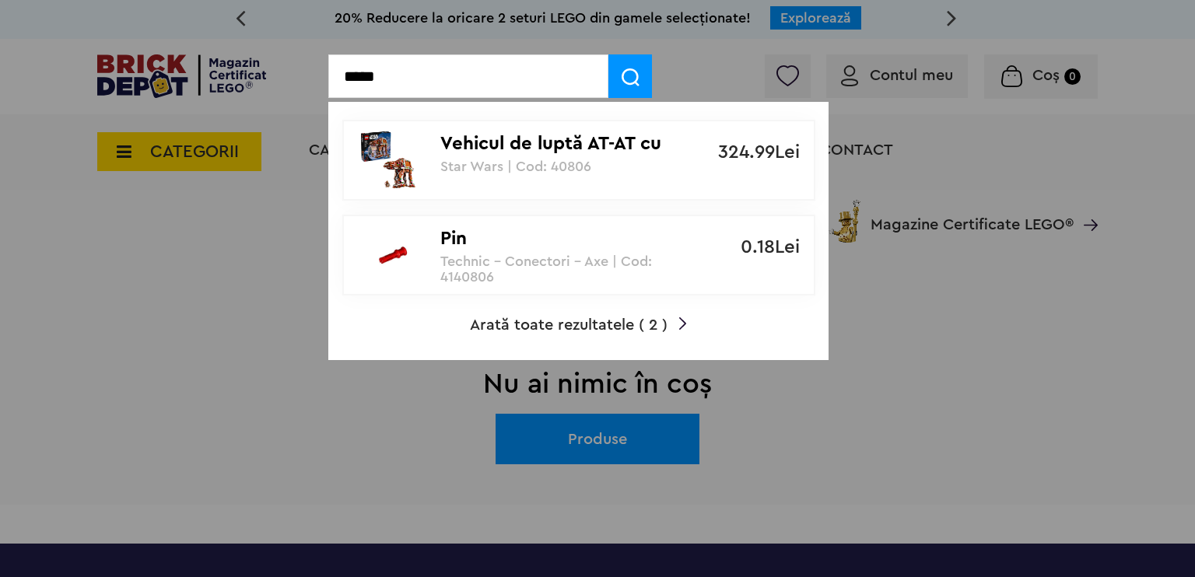
type input "*****"
click at [539, 175] on link "Vehicul de luptă AT-AT cu aspect de turtă dulce Star Wars | Cod: 40806 324.99Lei" at bounding box center [578, 160] width 473 height 81
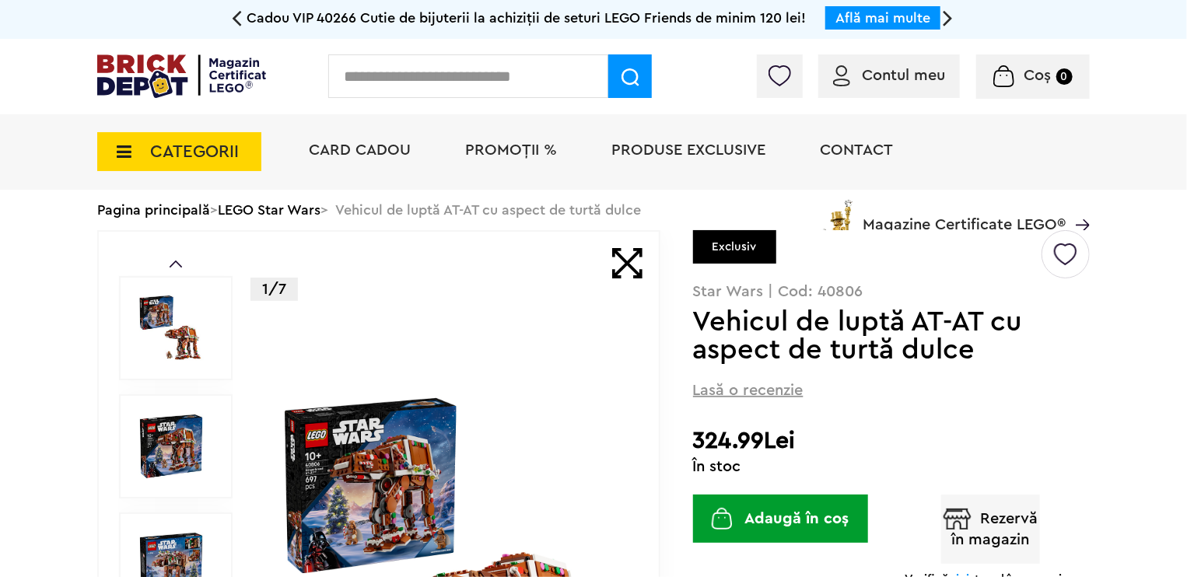
scroll to position [311, 0]
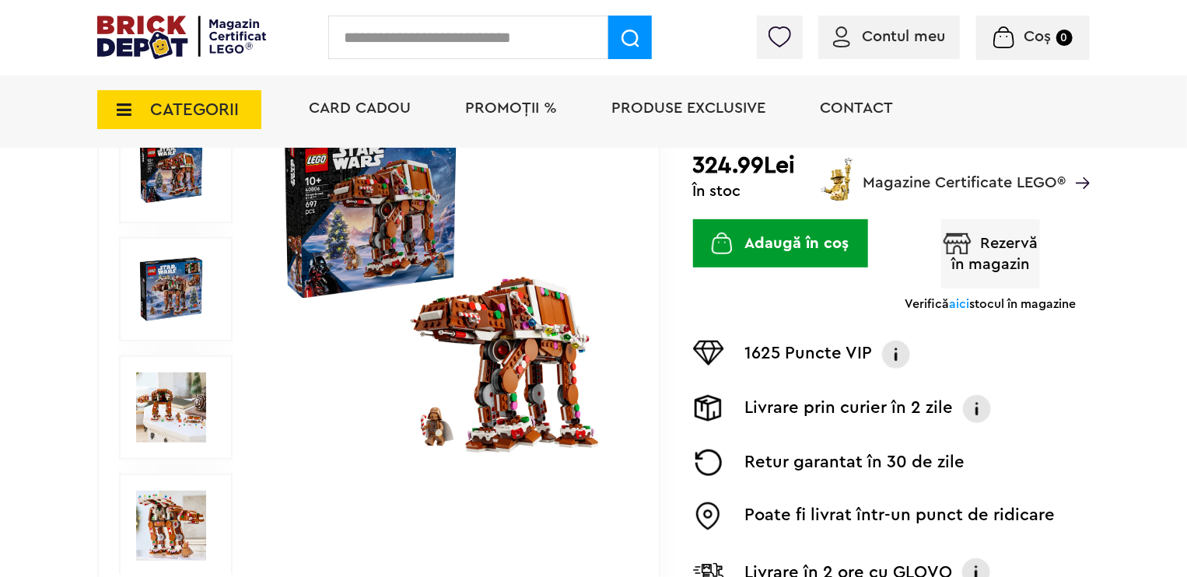
click at [774, 251] on button "Adaugă în coș" at bounding box center [780, 243] width 175 height 48
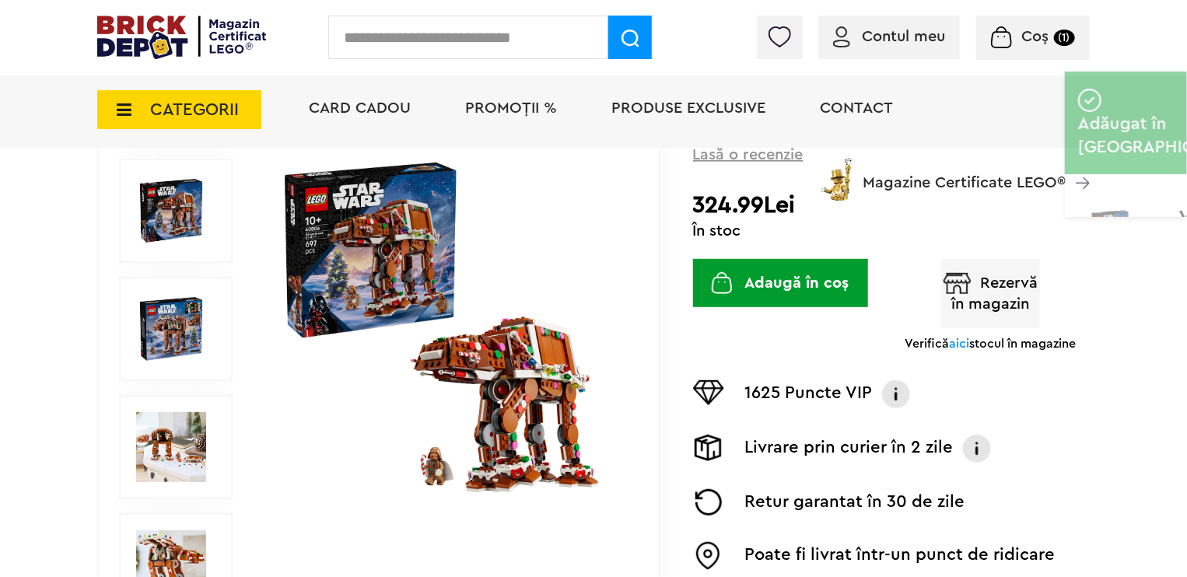
scroll to position [0, 0]
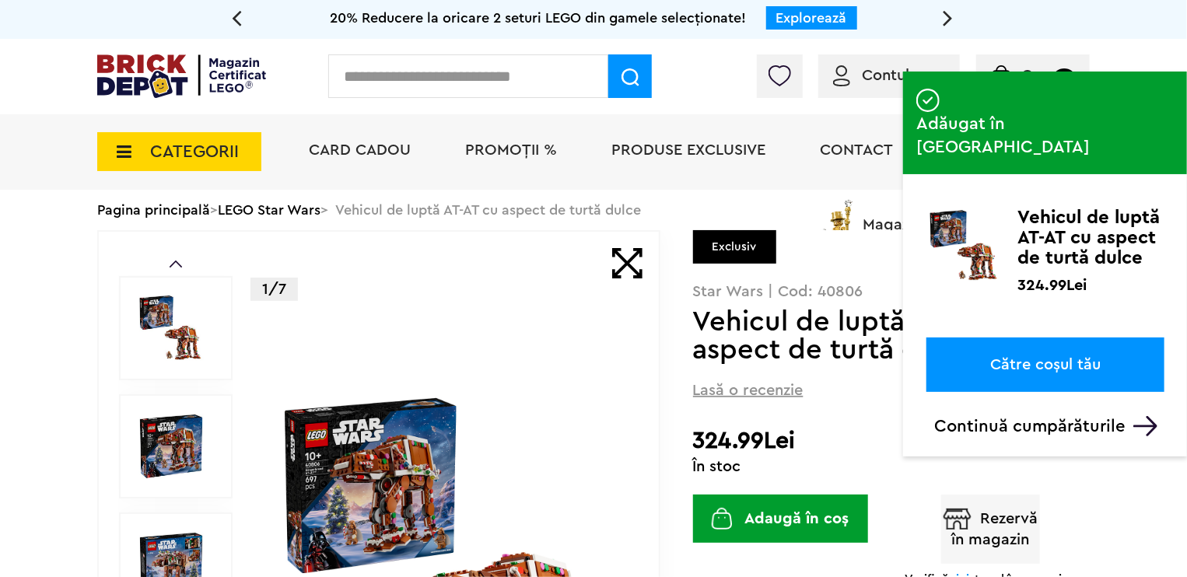
click at [181, 68] on img at bounding box center [181, 76] width 169 height 44
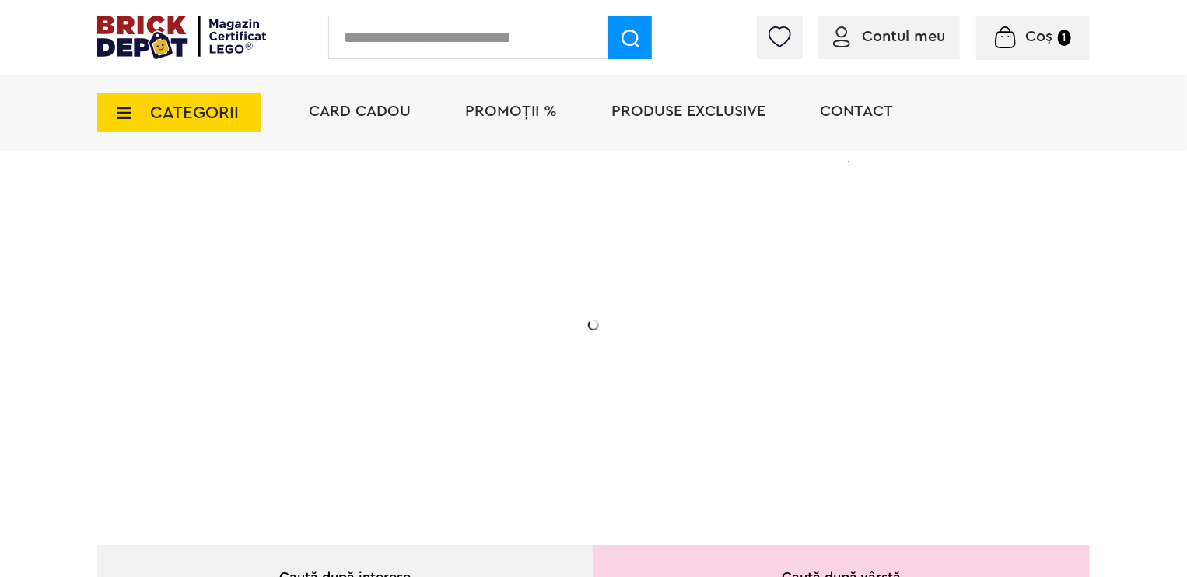
click at [544, 108] on span "PROMOȚII %" at bounding box center [511, 111] width 92 height 16
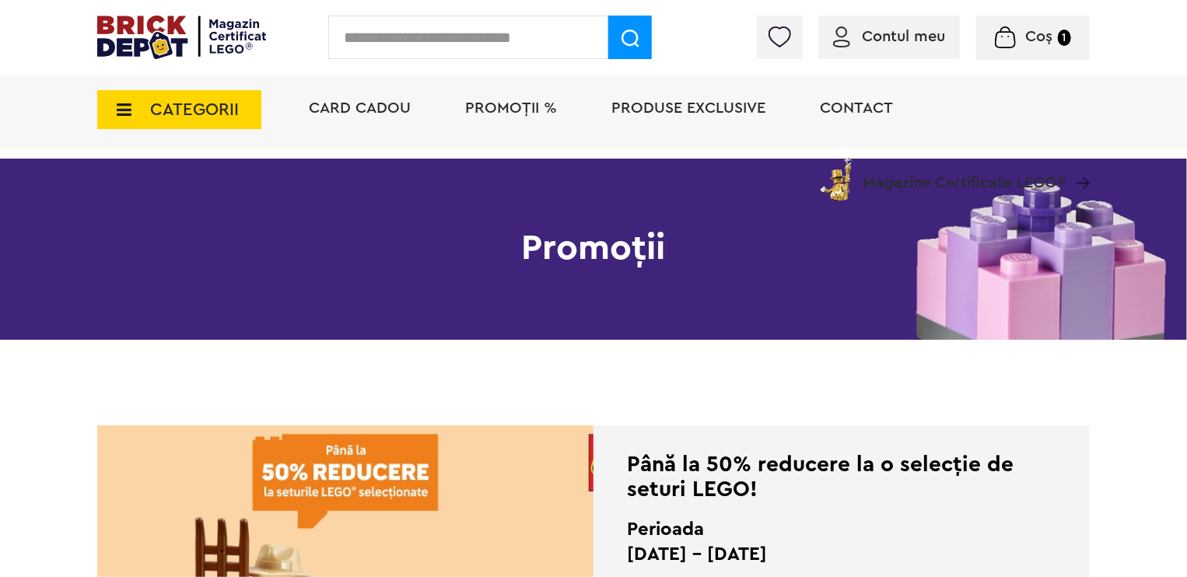
scroll to position [311, 0]
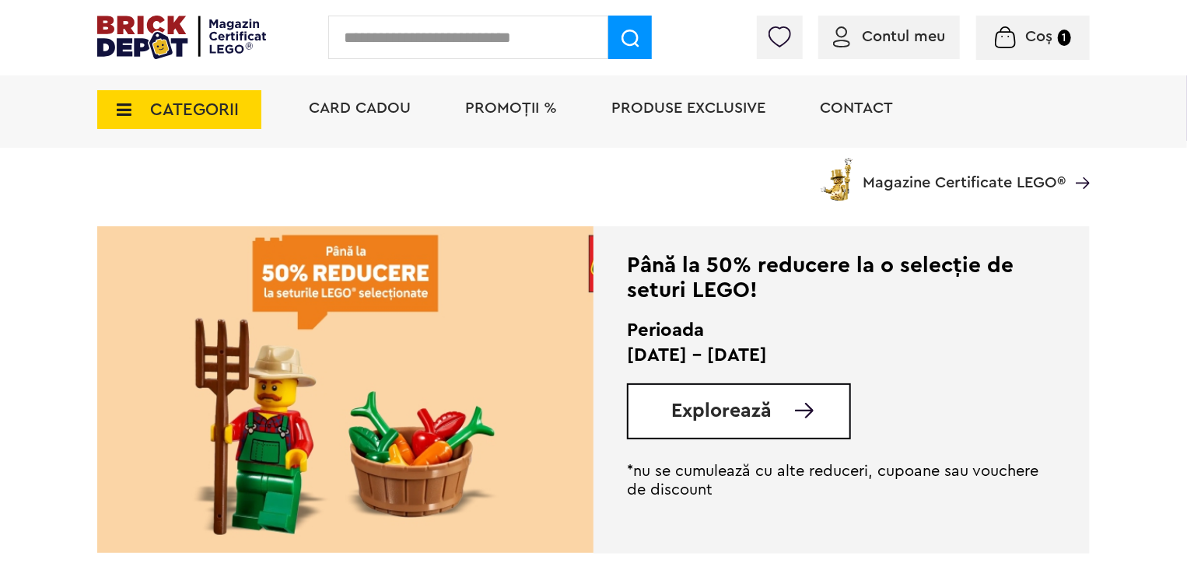
click at [754, 419] on span "Explorează" at bounding box center [721, 410] width 100 height 19
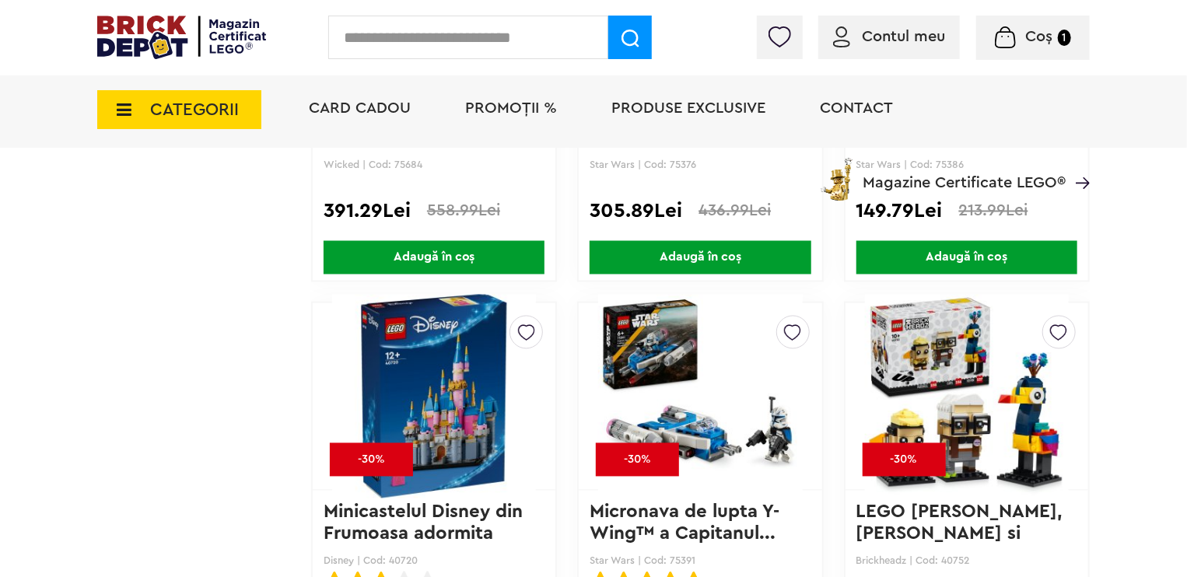
scroll to position [4245, 0]
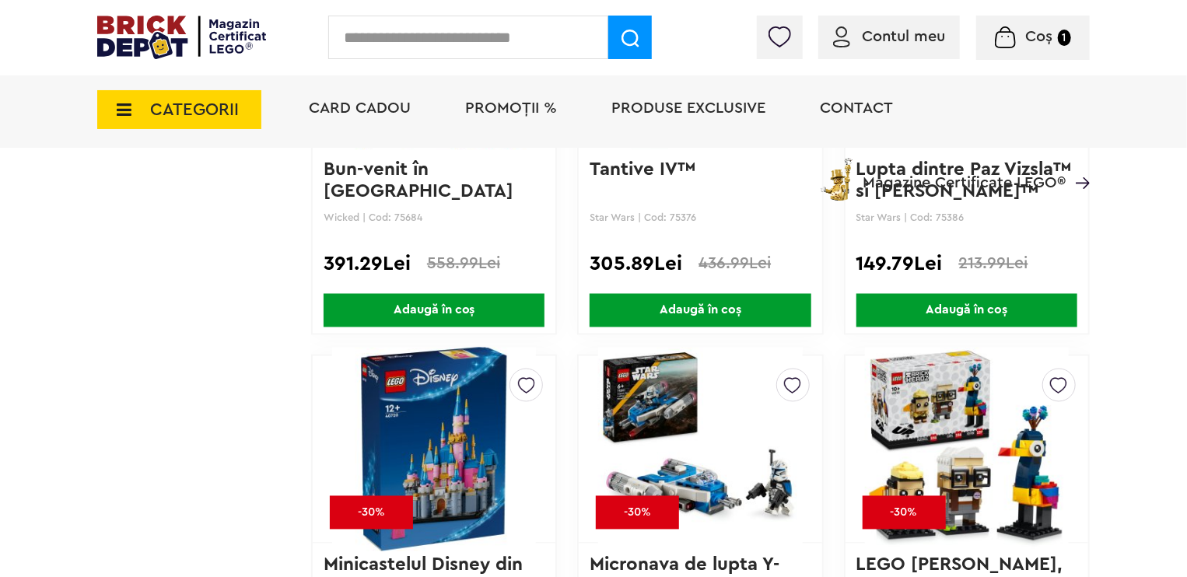
click at [515, 97] on li "PROMOȚII %" at bounding box center [511, 109] width 123 height 75
click at [543, 103] on span "PROMOȚII %" at bounding box center [511, 108] width 92 height 16
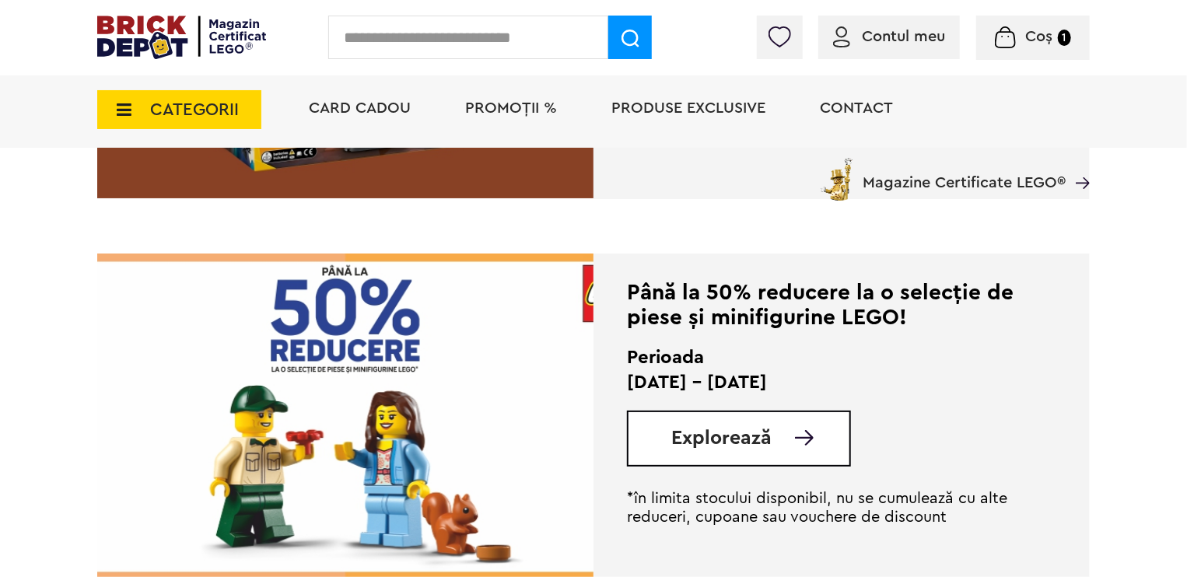
scroll to position [2568, 0]
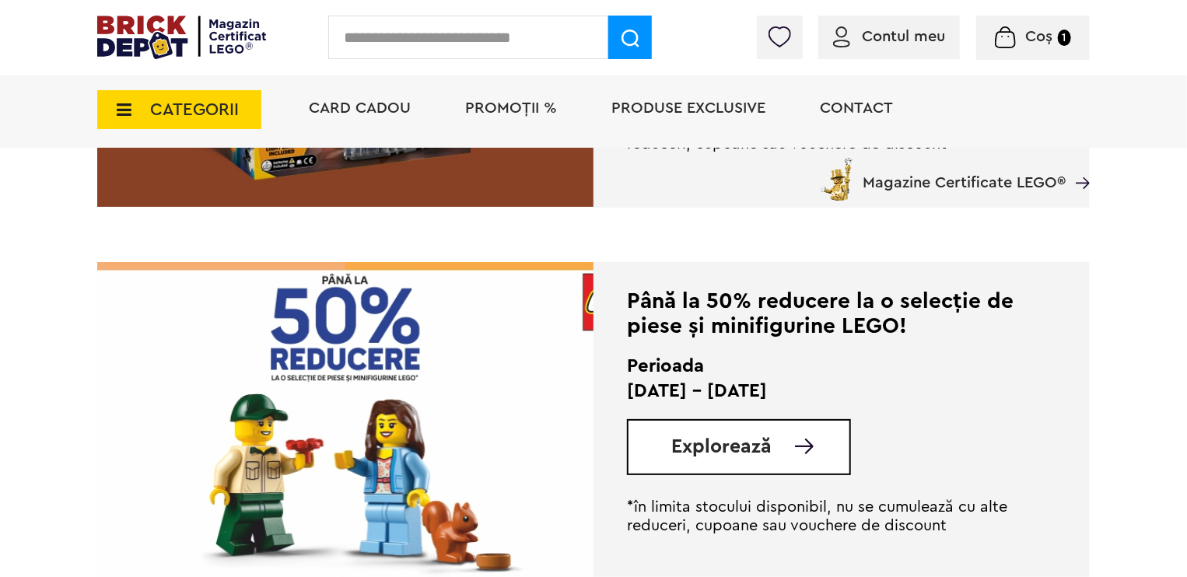
click at [682, 456] on span "Explorează" at bounding box center [721, 446] width 100 height 19
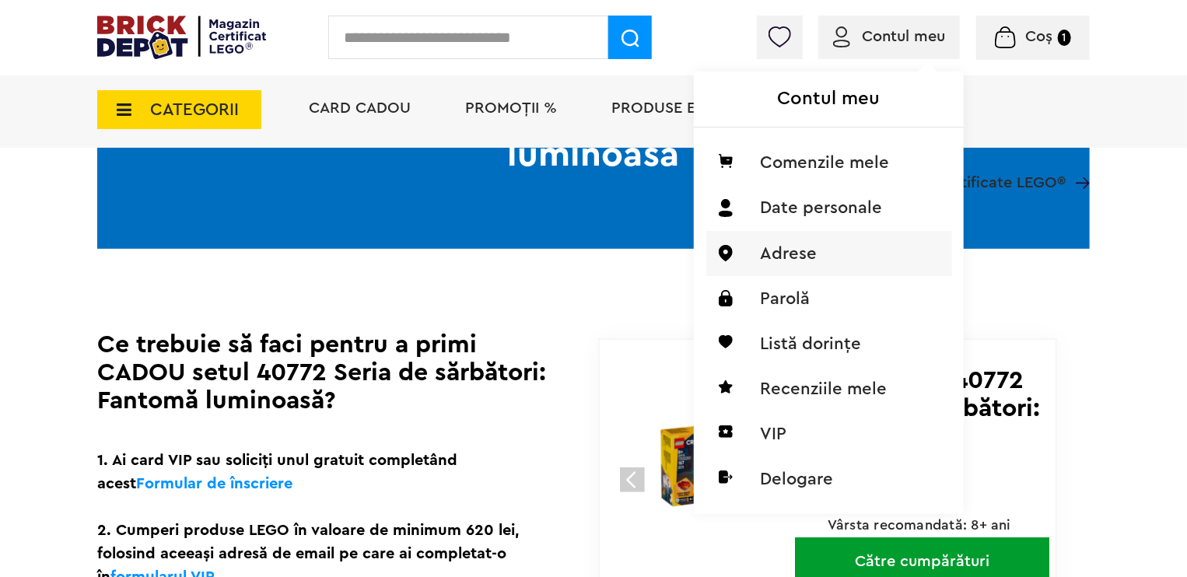
scroll to position [389, 0]
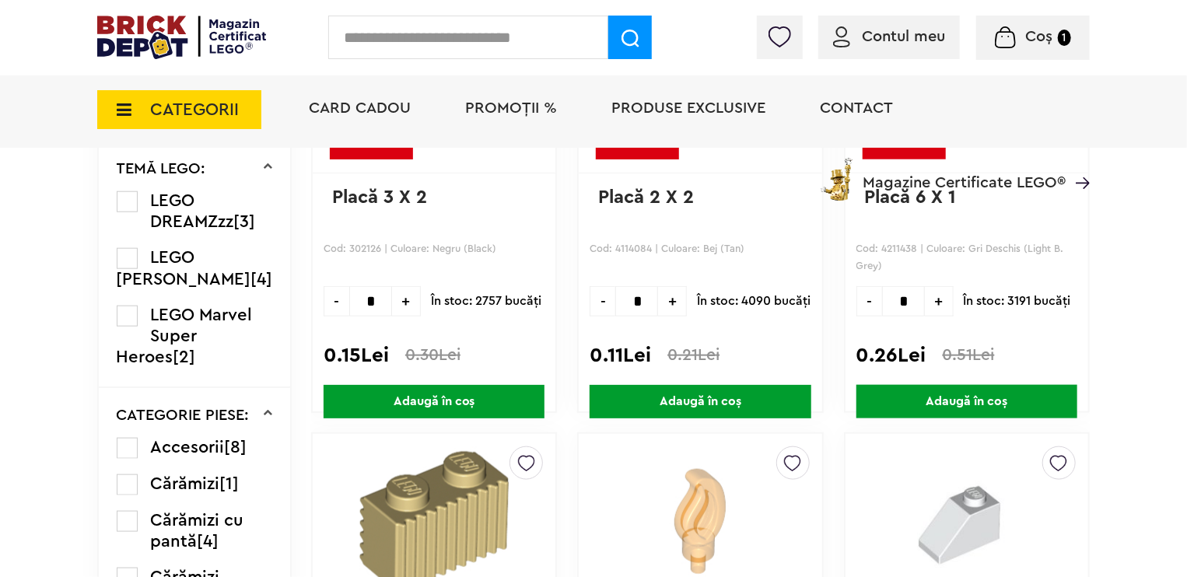
scroll to position [584, 0]
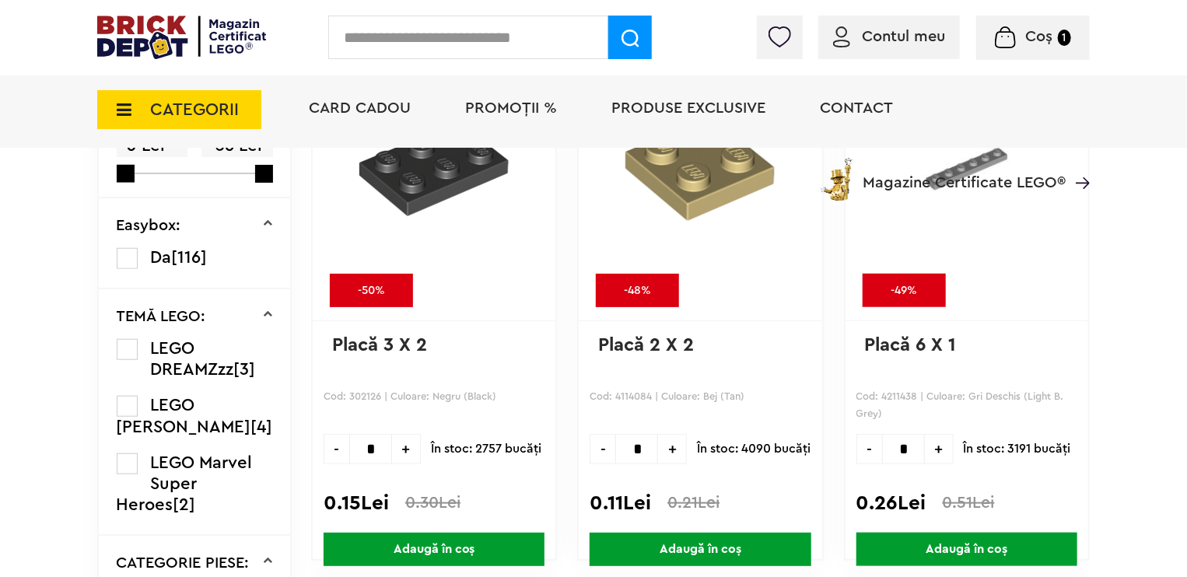
click at [174, 501] on span "[2]" at bounding box center [185, 504] width 23 height 17
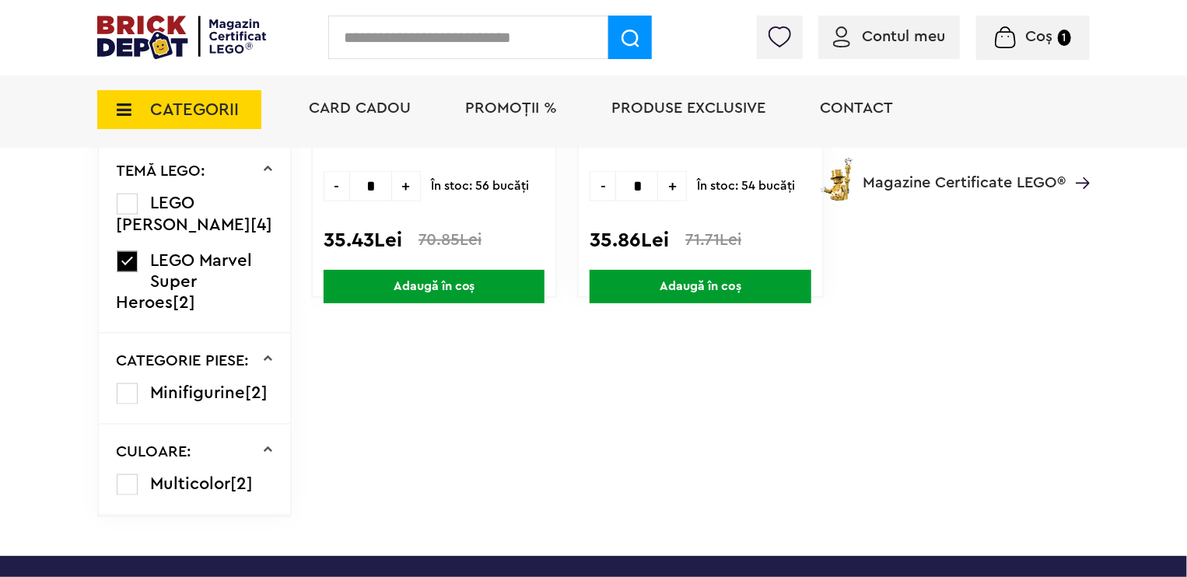
scroll to position [856, 0]
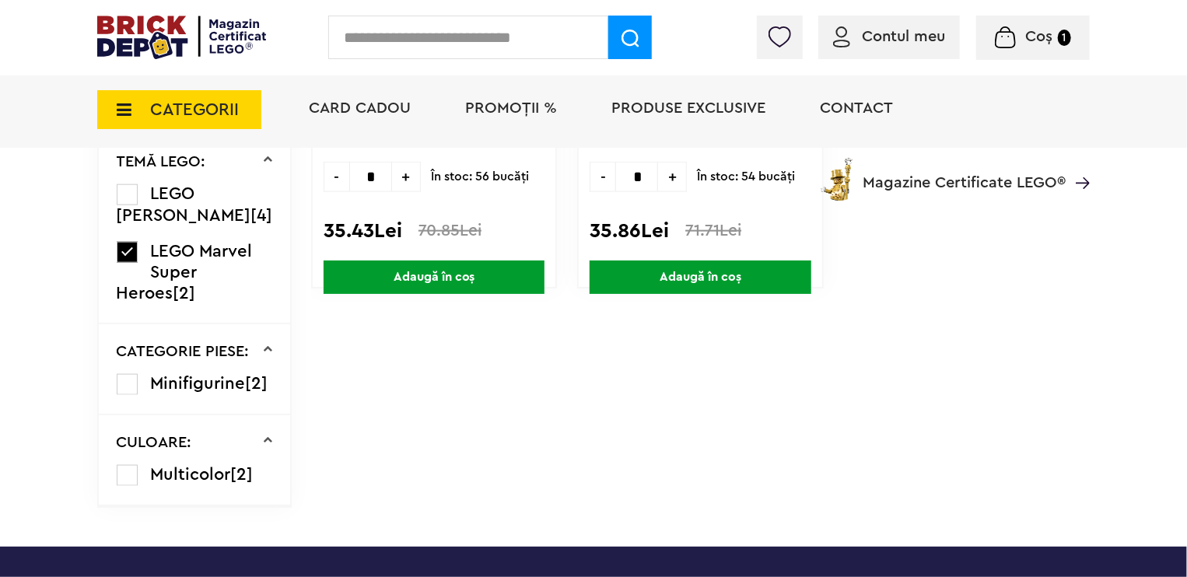
click at [177, 385] on span "Minifigurine" at bounding box center [198, 383] width 95 height 17
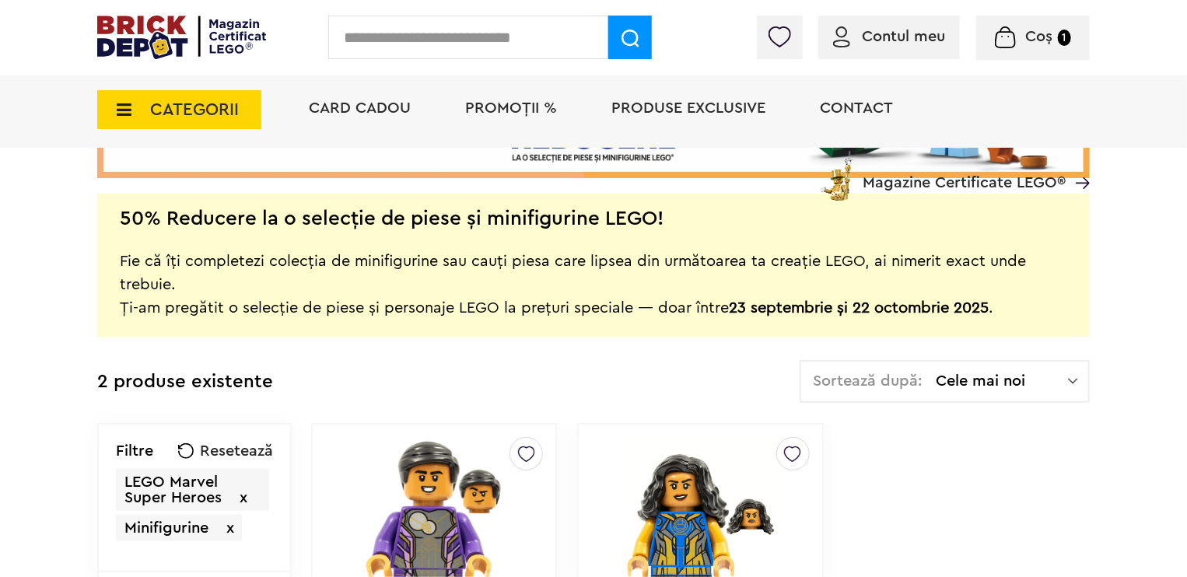
scroll to position [389, 0]
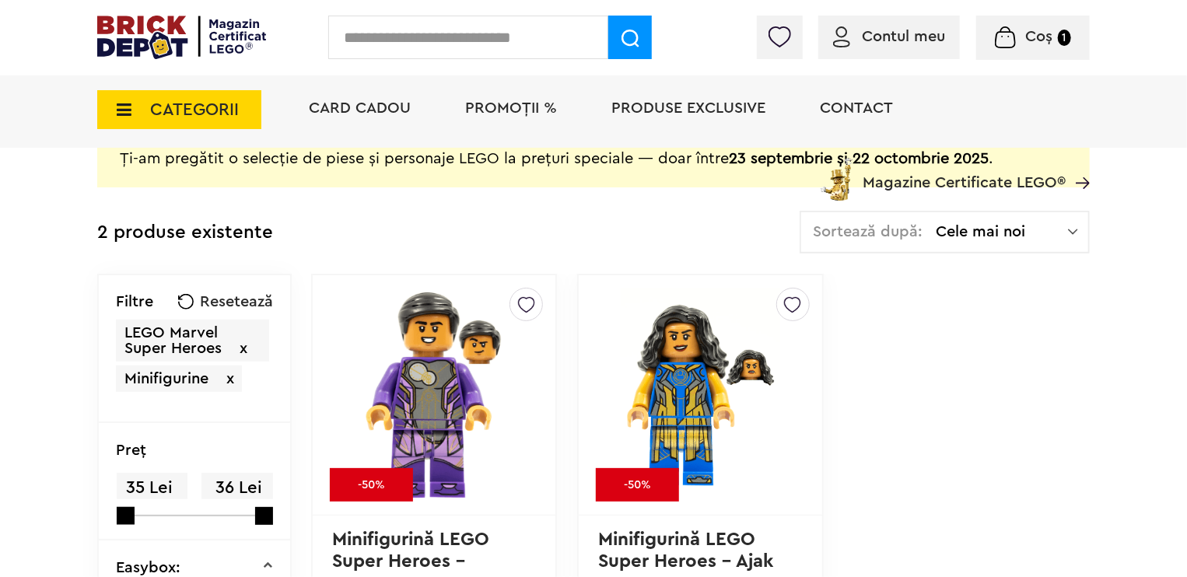
click at [246, 351] on span "x" at bounding box center [244, 349] width 8 height 16
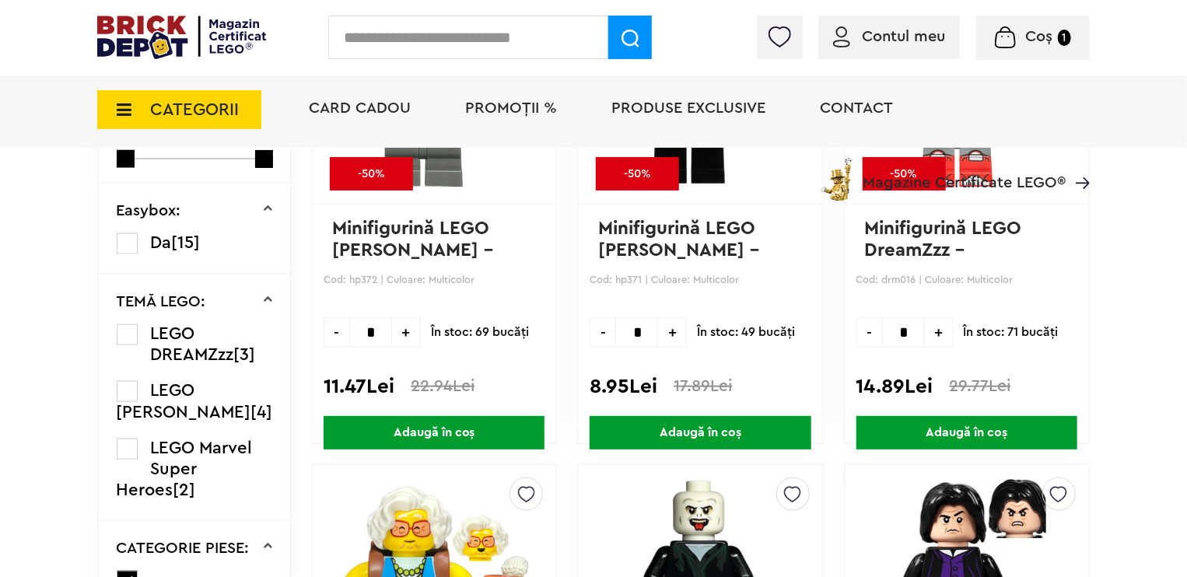
scroll to position [778, 0]
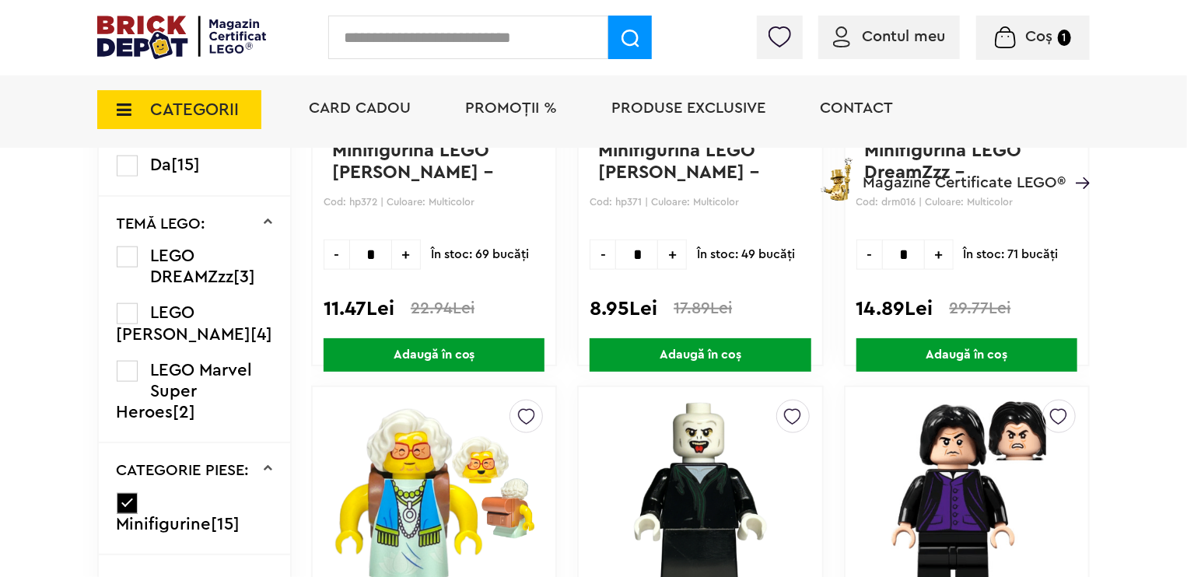
click at [174, 412] on span "[2]" at bounding box center [185, 412] width 23 height 17
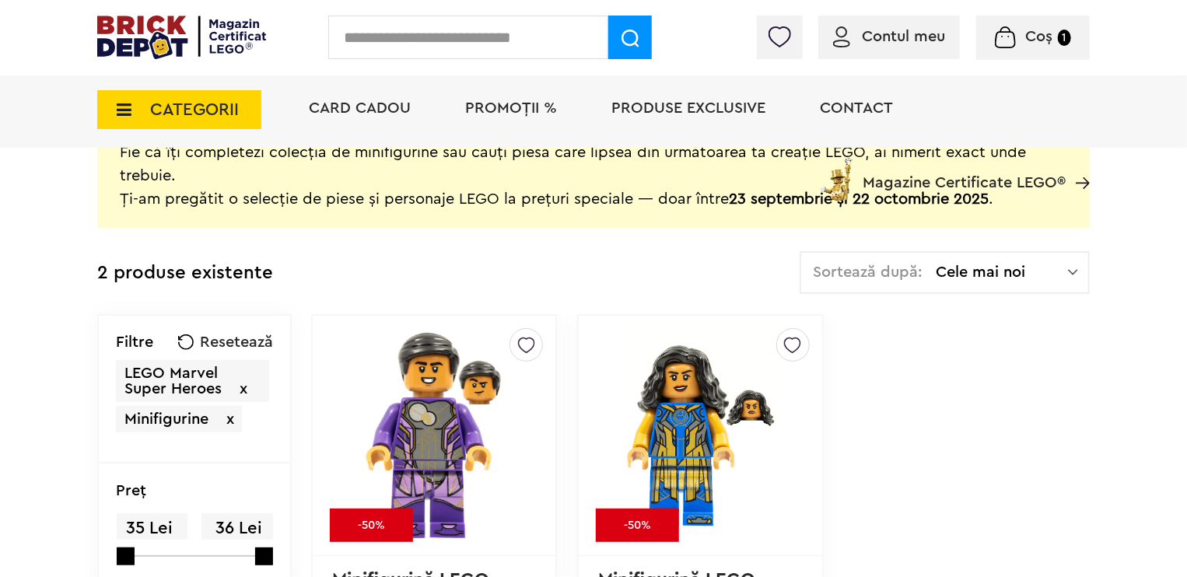
scroll to position [389, 0]
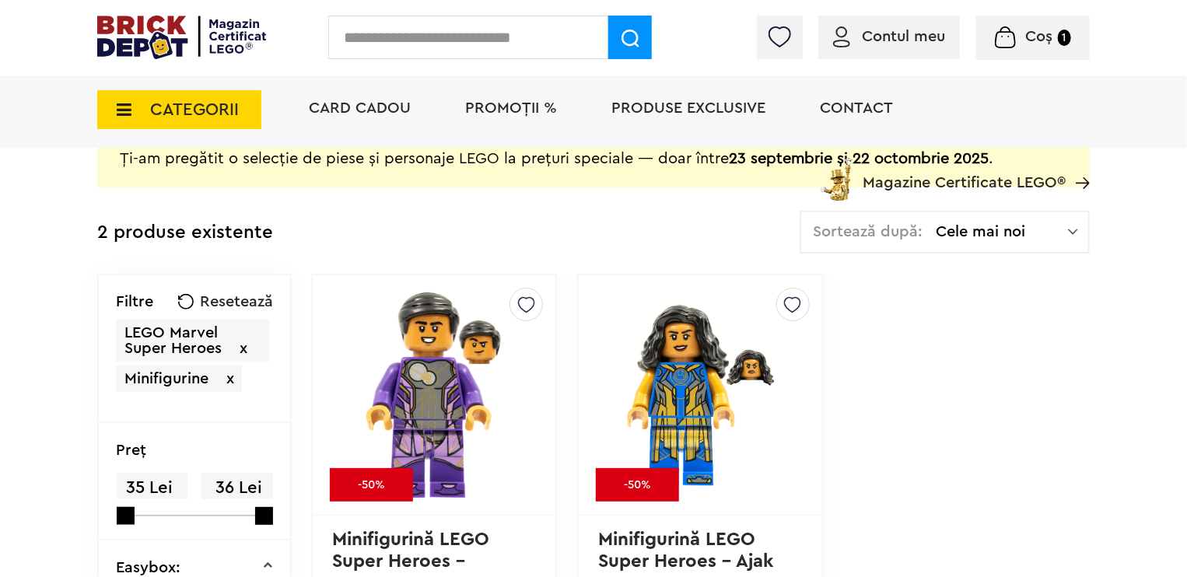
click at [244, 345] on span "x" at bounding box center [244, 349] width 8 height 16
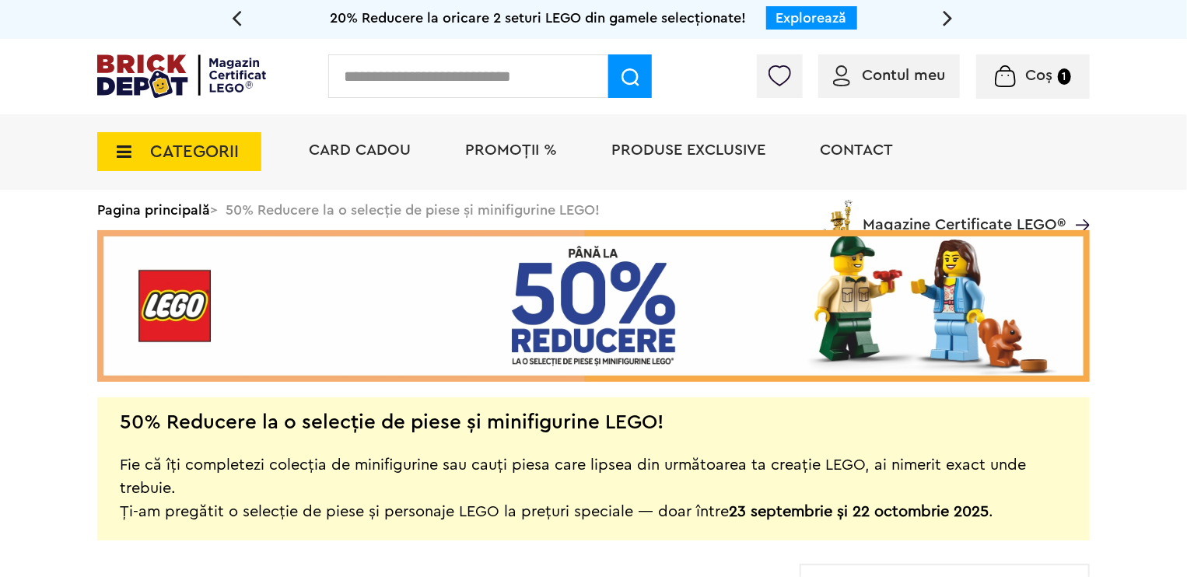
click at [495, 143] on span "PROMOȚII %" at bounding box center [511, 150] width 92 height 16
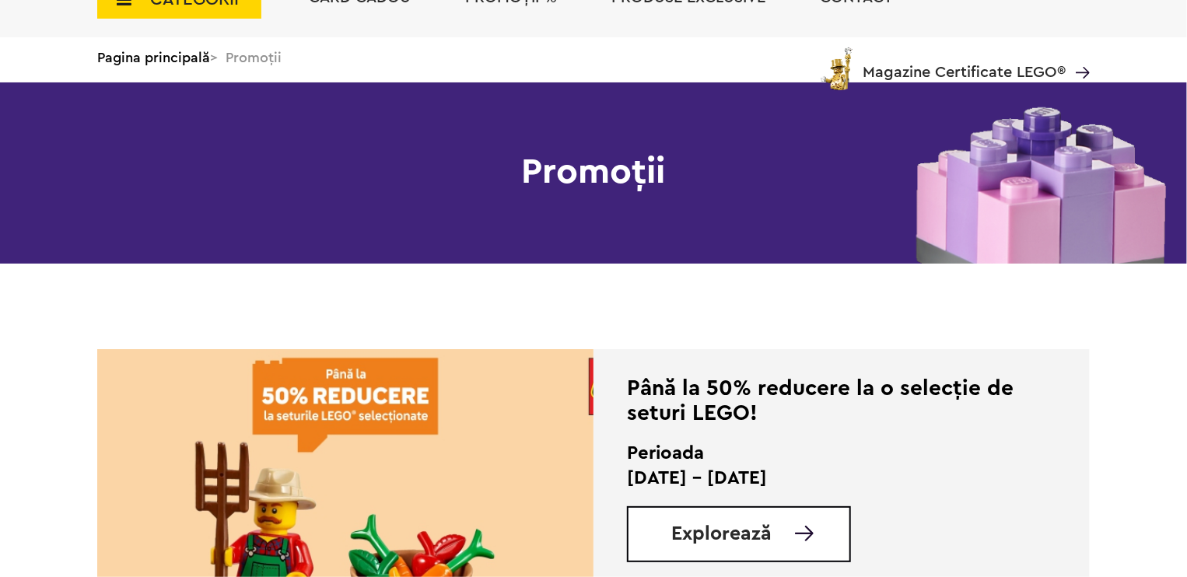
scroll to position [311, 0]
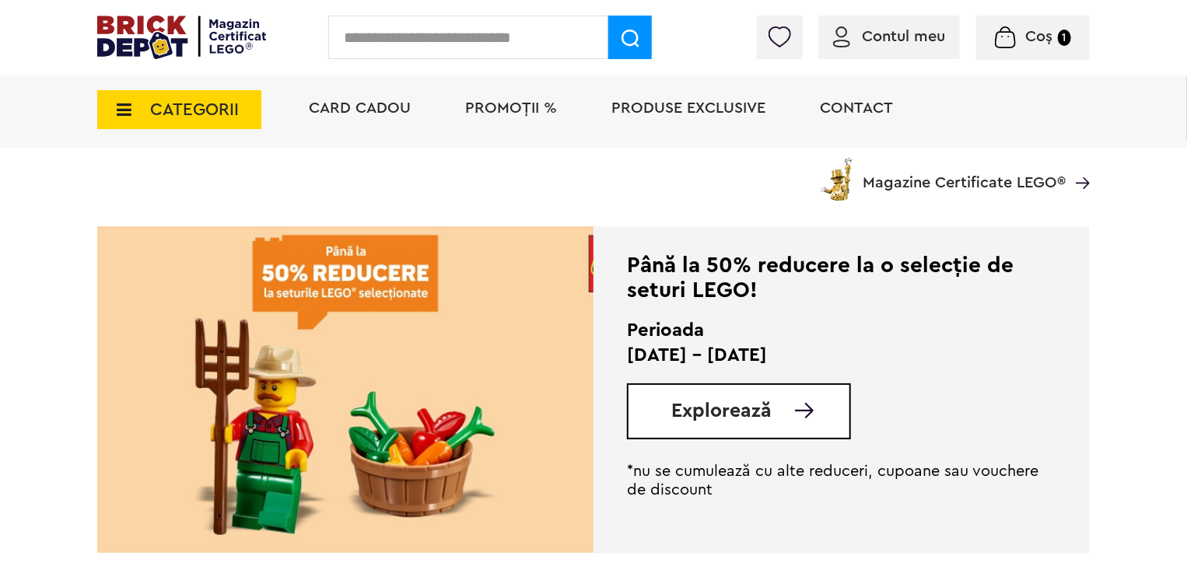
click at [740, 286] on div "Până la 50% reducere la o selecție de seturi LEGO!" at bounding box center [841, 278] width 429 height 50
click at [662, 411] on div "Explorează" at bounding box center [739, 412] width 224 height 56
click at [695, 405] on span "Explorează" at bounding box center [721, 410] width 100 height 19
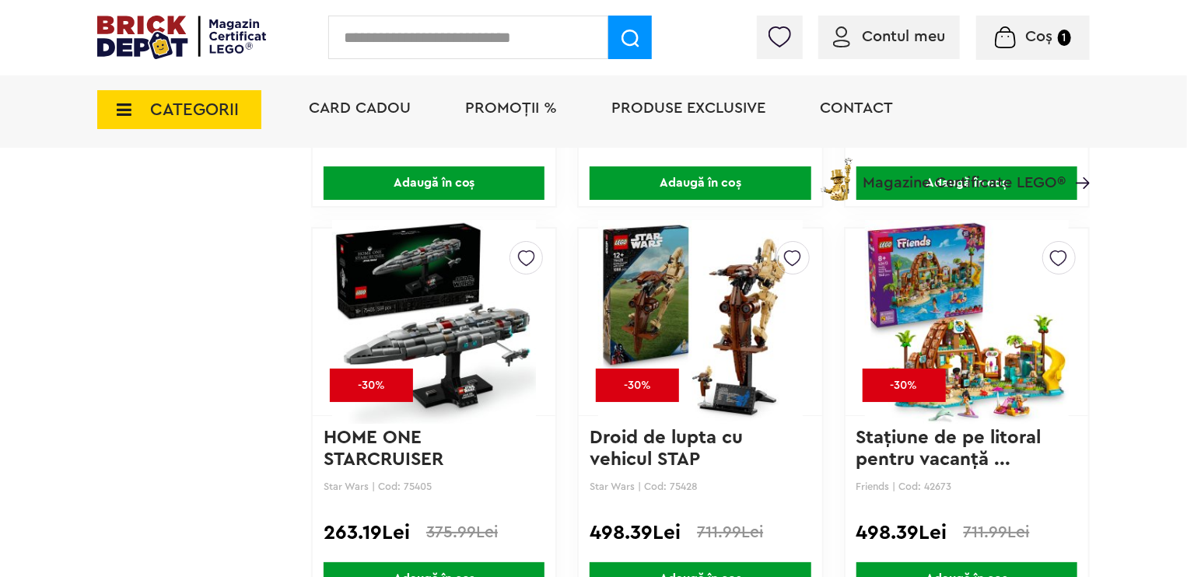
scroll to position [2957, 0]
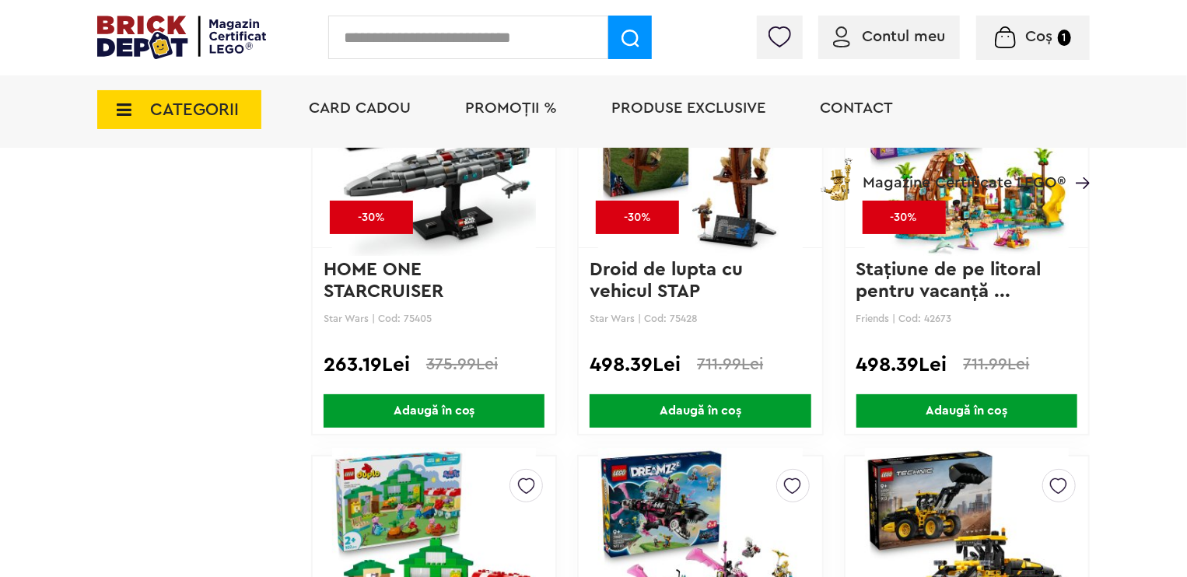
click at [699, 413] on span "Adaugă în coș" at bounding box center [700, 410] width 221 height 33
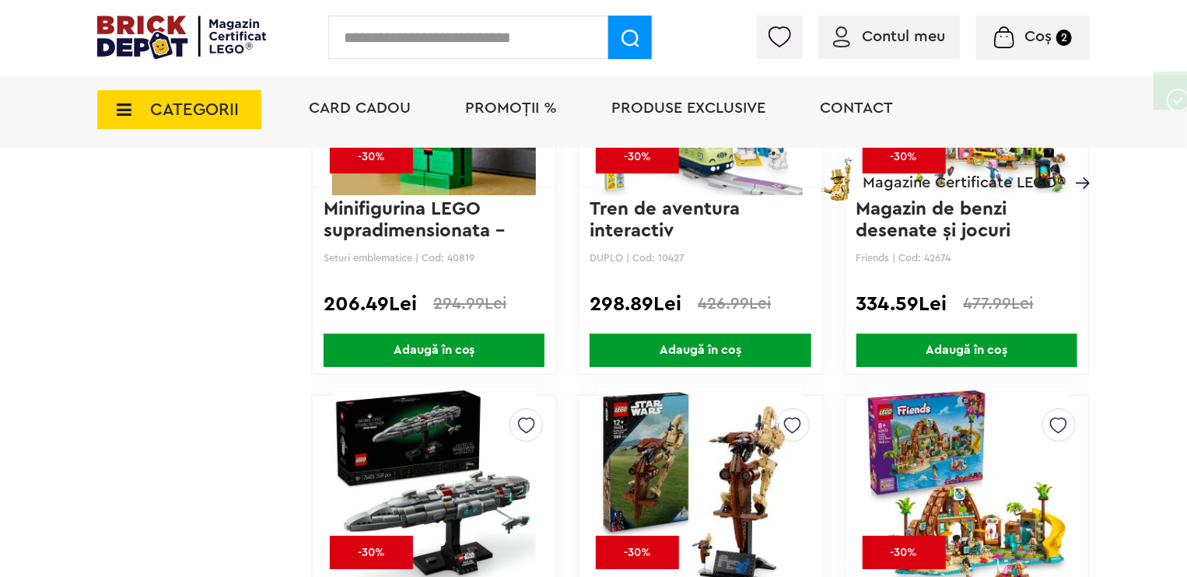
scroll to position [2568, 0]
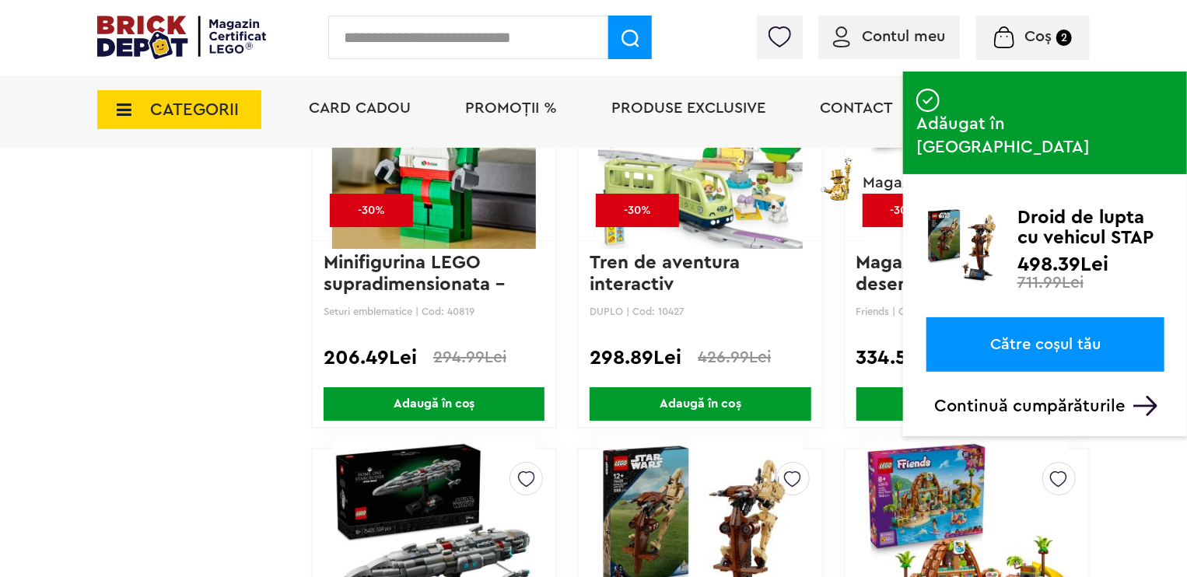
click at [1035, 37] on span "Coș" at bounding box center [1038, 37] width 27 height 16
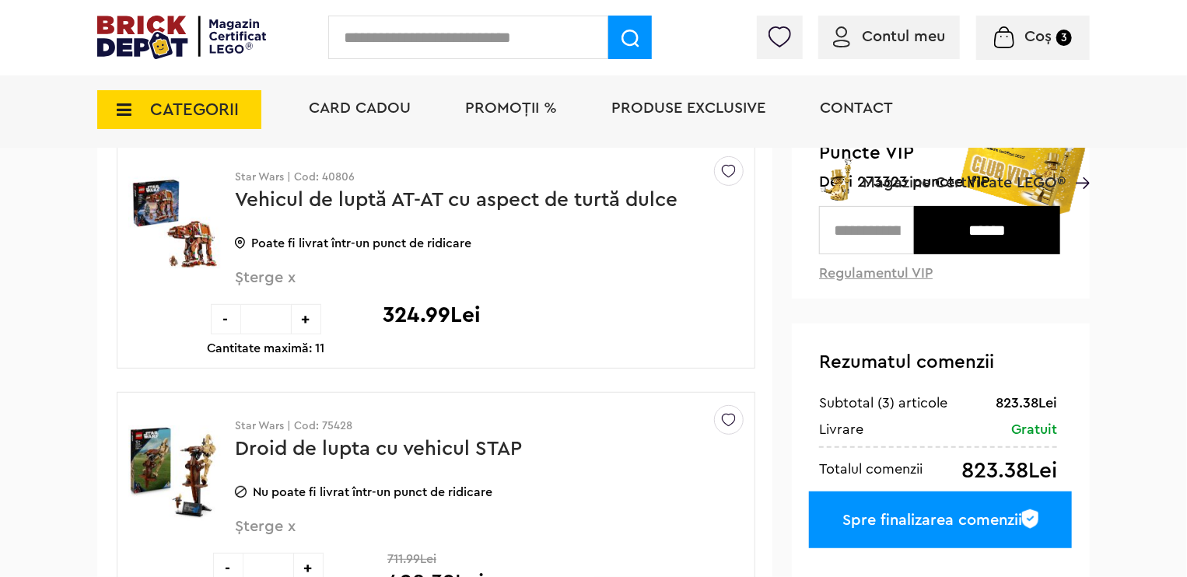
scroll to position [78, 0]
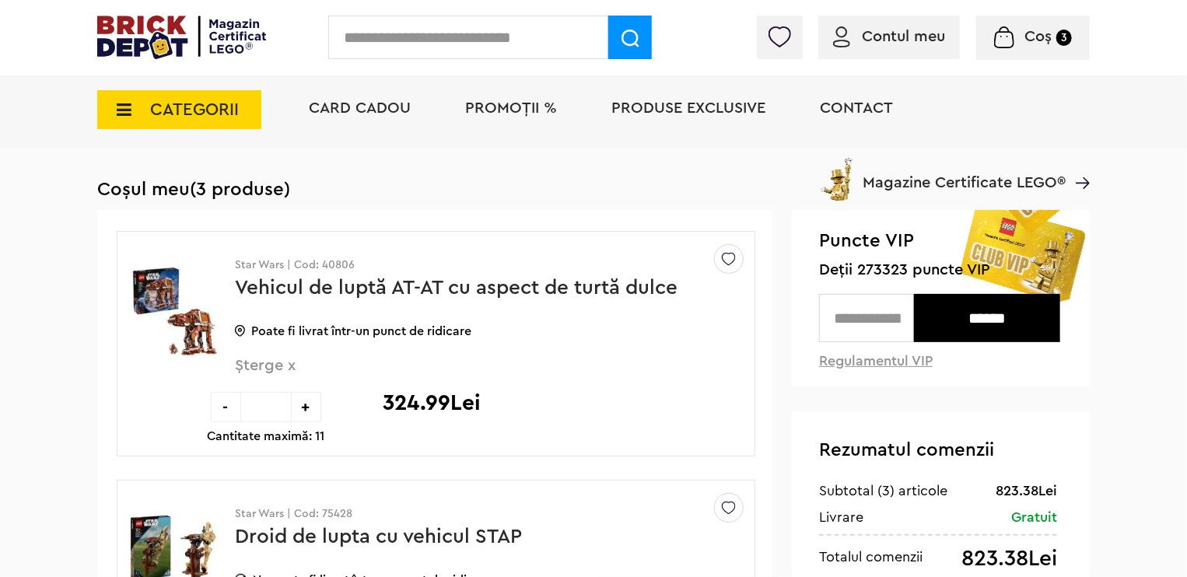
click at [890, 314] on input "text" at bounding box center [866, 318] width 95 height 48
type input "*****"
click at [964, 320] on input "******" at bounding box center [987, 318] width 146 height 48
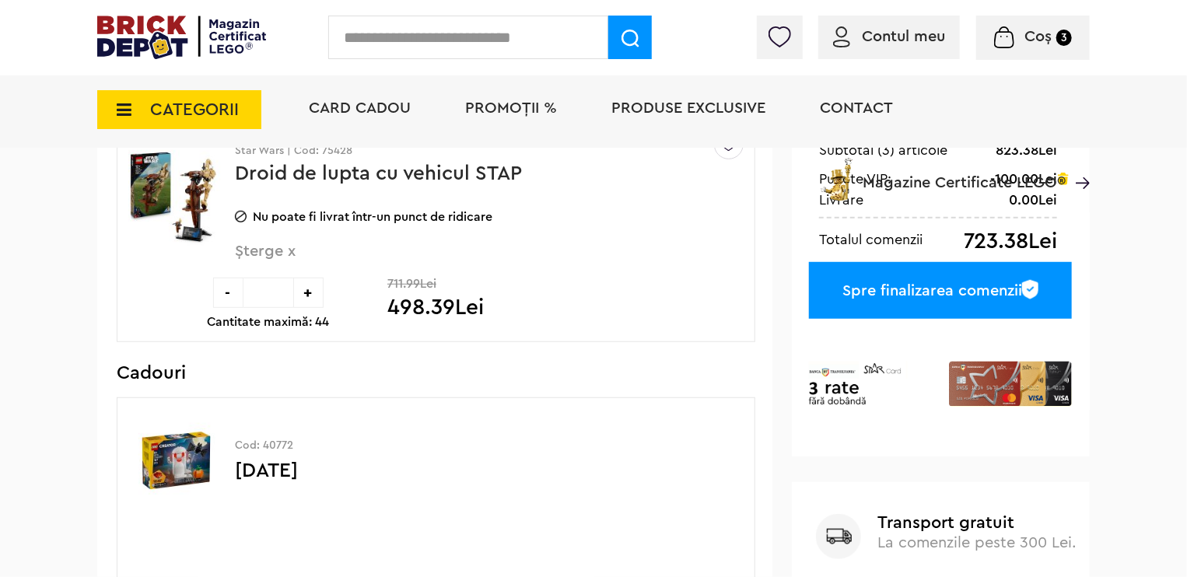
scroll to position [233, 0]
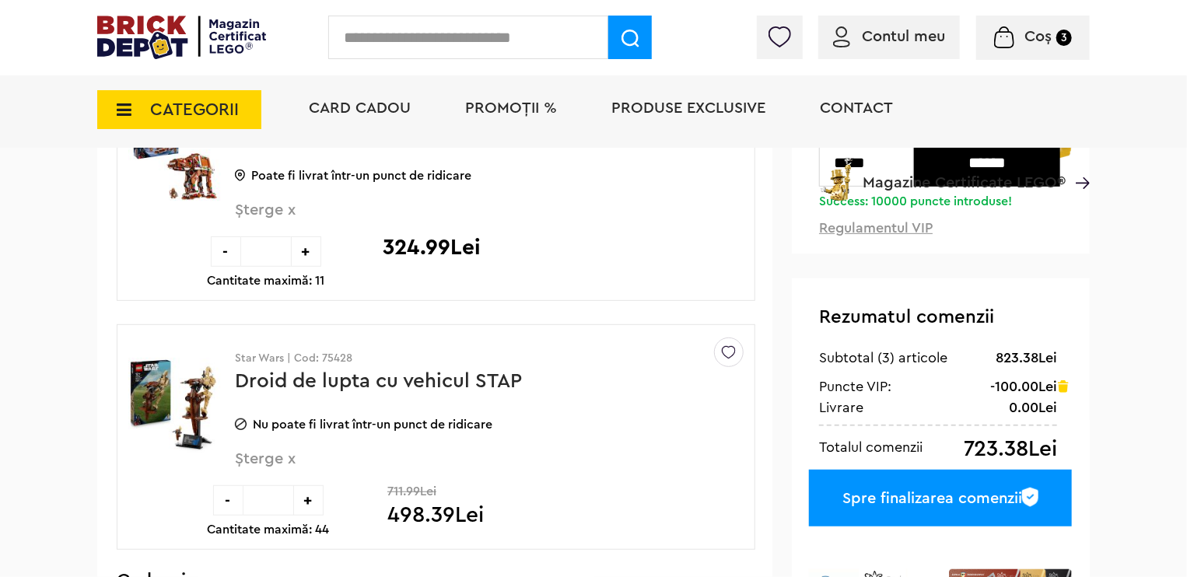
click at [937, 500] on div "Spre finalizarea comenzii" at bounding box center [940, 498] width 263 height 57
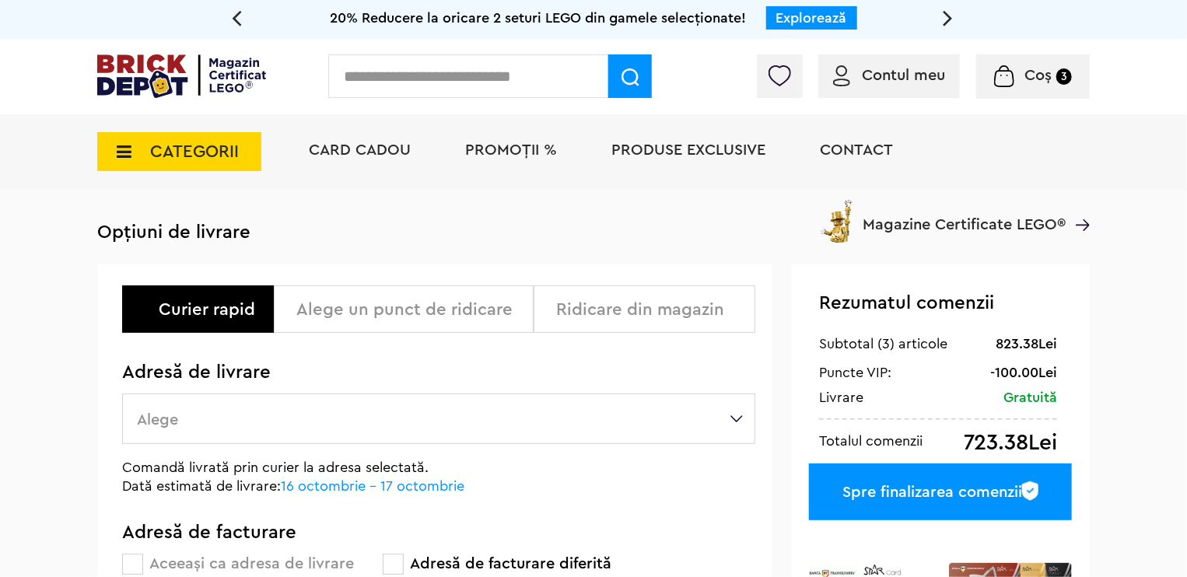
click at [493, 427] on label "Alege" at bounding box center [438, 419] width 633 height 51
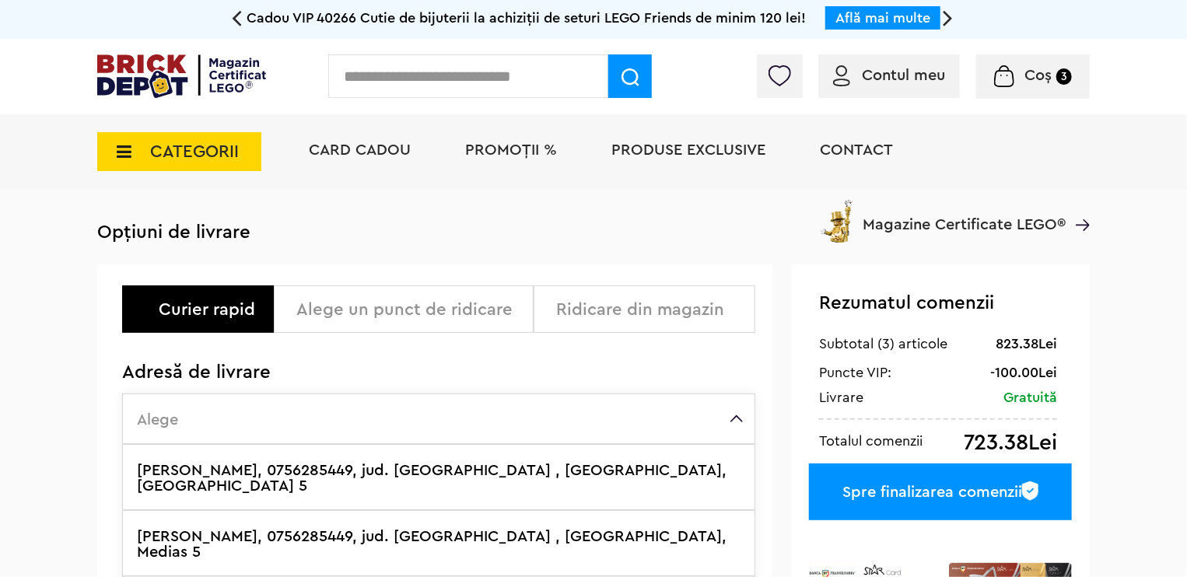
click at [341, 472] on label "Cosma Radu, 0756285449, jud. Cluj , CLUJ-NAPOCA, Mediaș 5" at bounding box center [438, 477] width 633 height 66
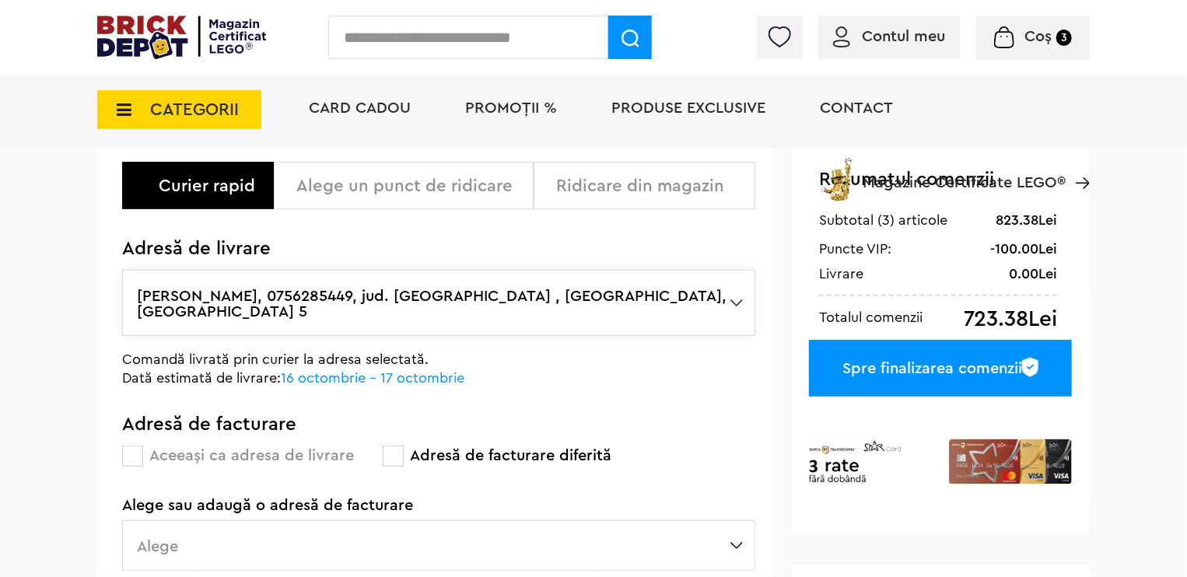
scroll to position [233, 0]
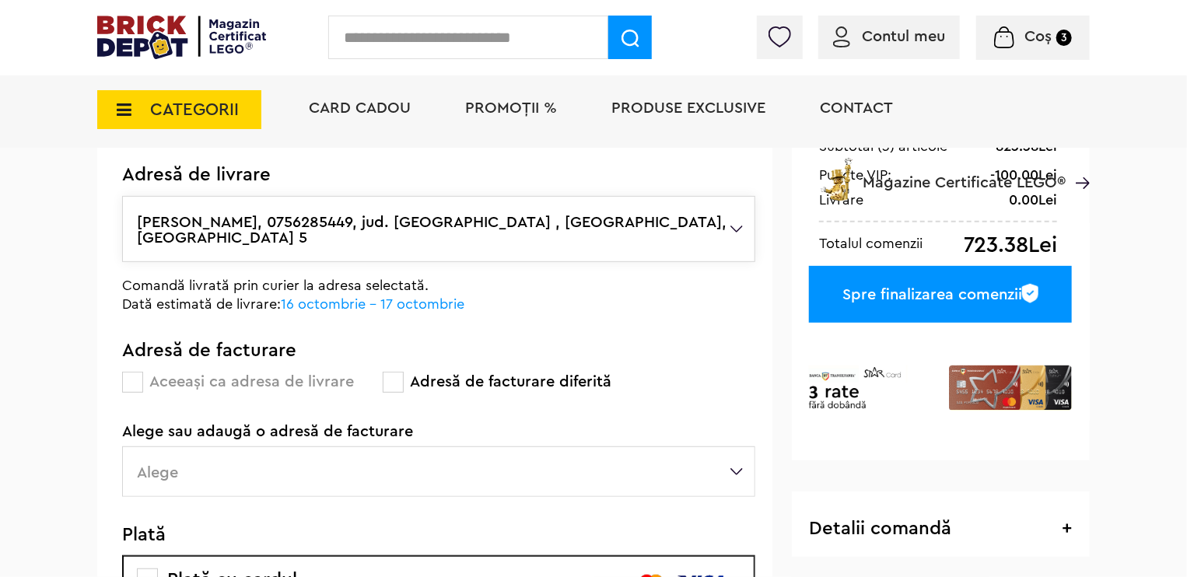
click at [244, 447] on label "Alege" at bounding box center [438, 472] width 633 height 51
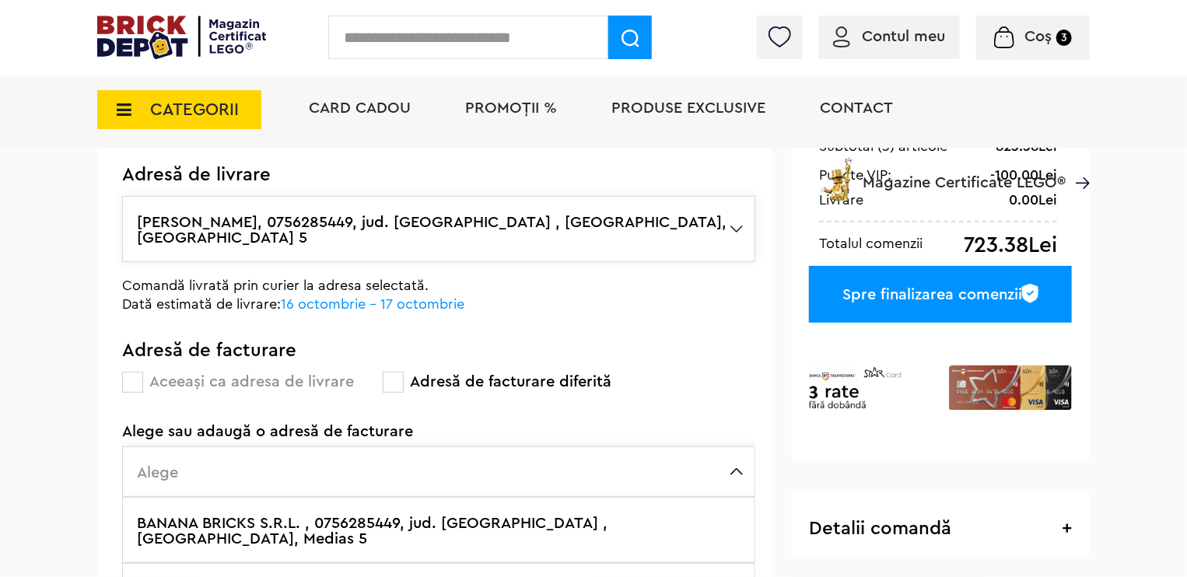
click at [289, 511] on label "BANANA BRICKS S.R.L. , 0756285449, jud. Cluj , CLUJ-NAPOCA, Medias 5" at bounding box center [438, 530] width 633 height 66
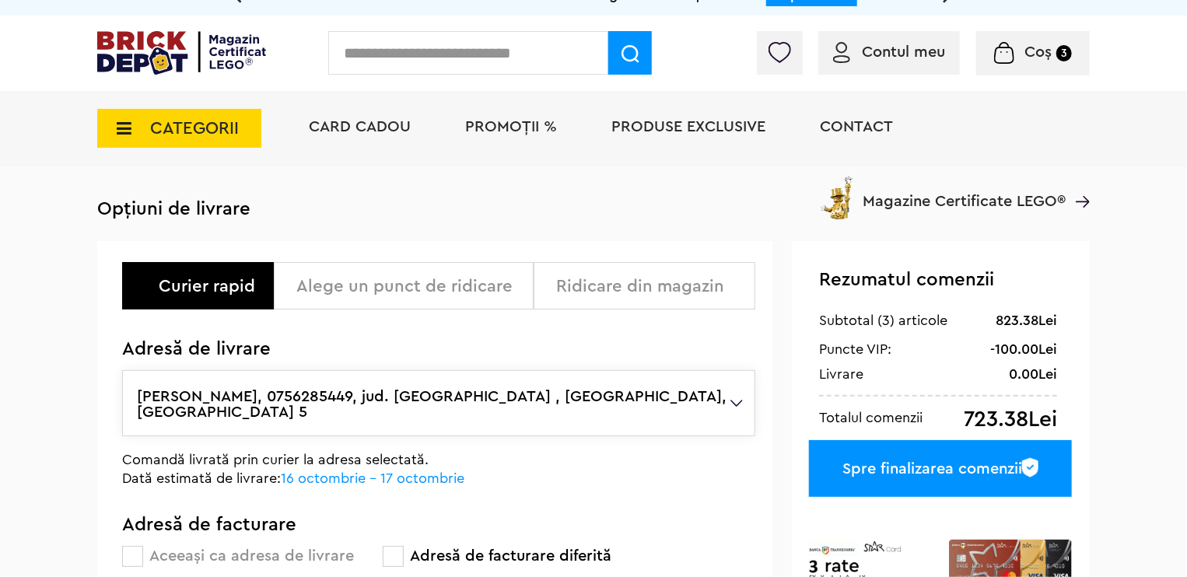
scroll to position [0, 0]
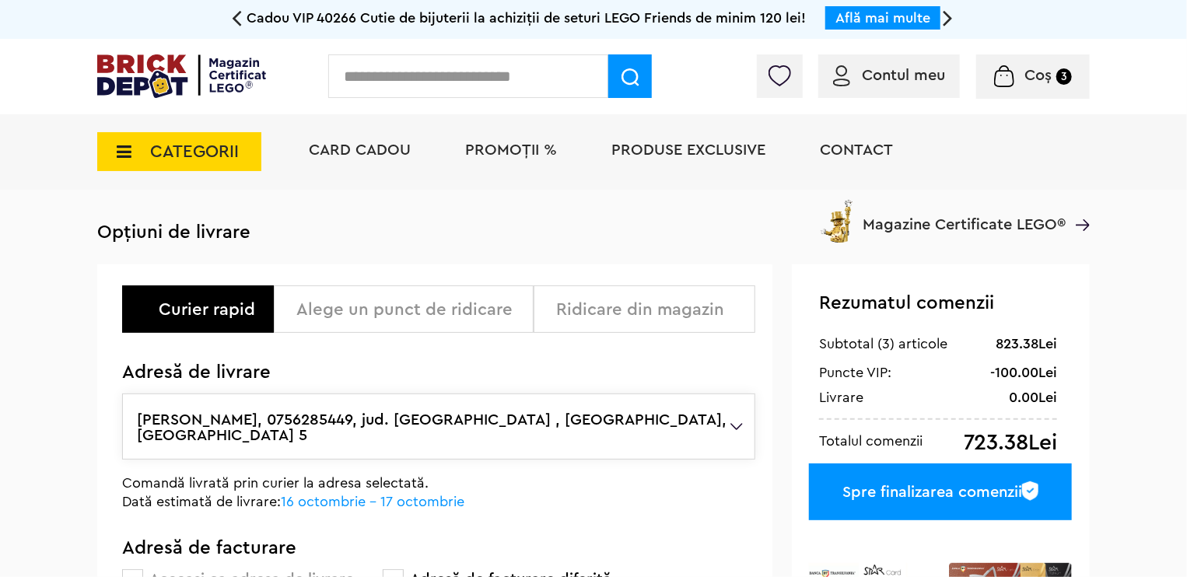
click at [1032, 71] on span "Coș" at bounding box center [1038, 76] width 27 height 16
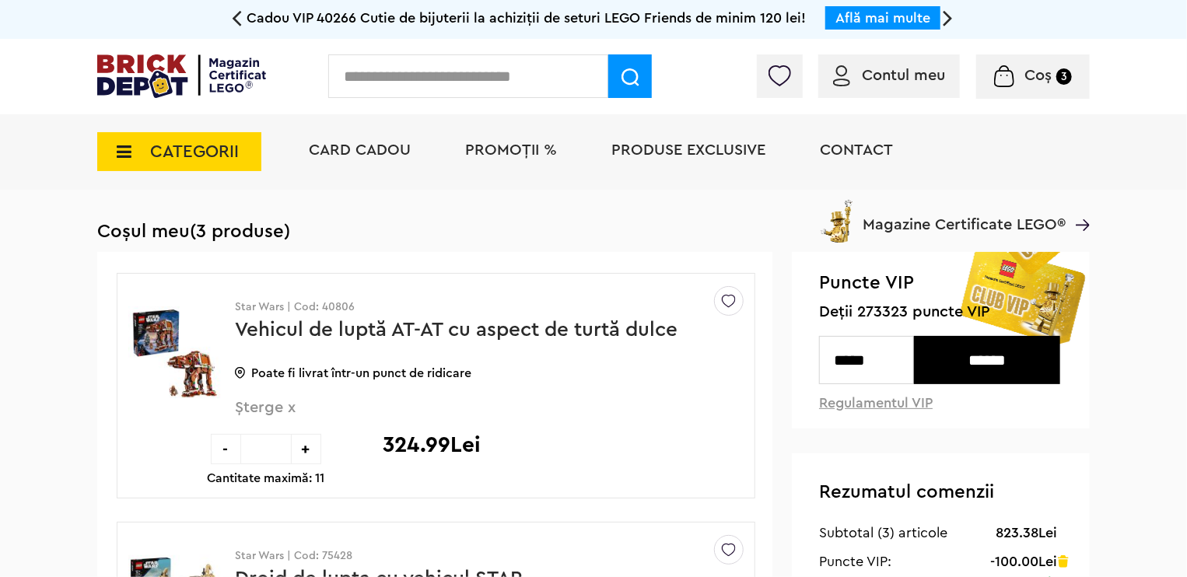
click at [860, 359] on input "*****" at bounding box center [866, 360] width 95 height 48
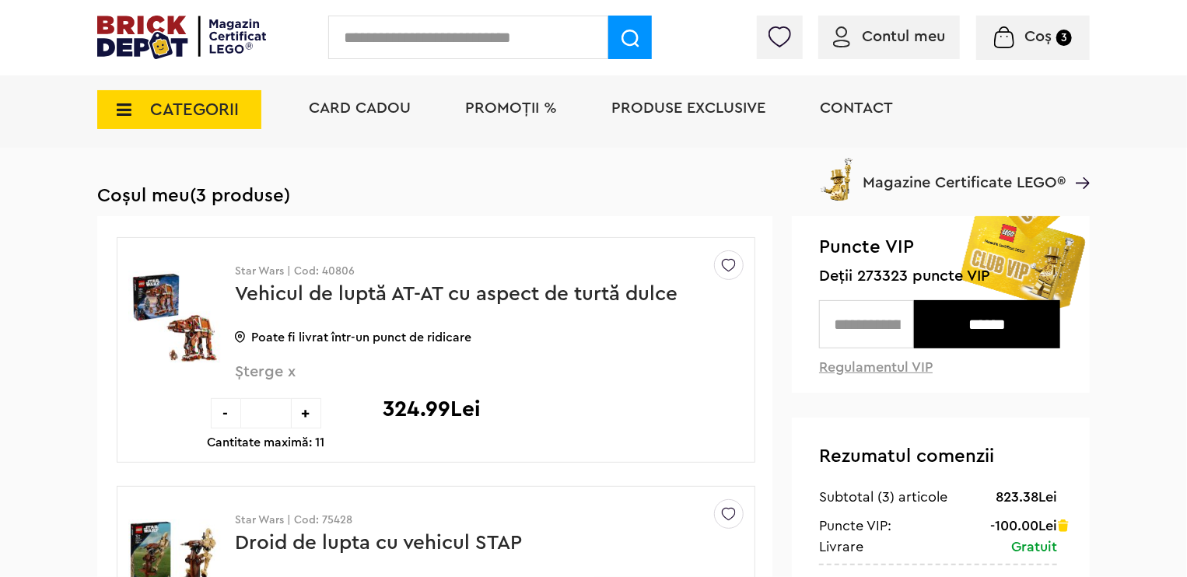
scroll to position [156, 0]
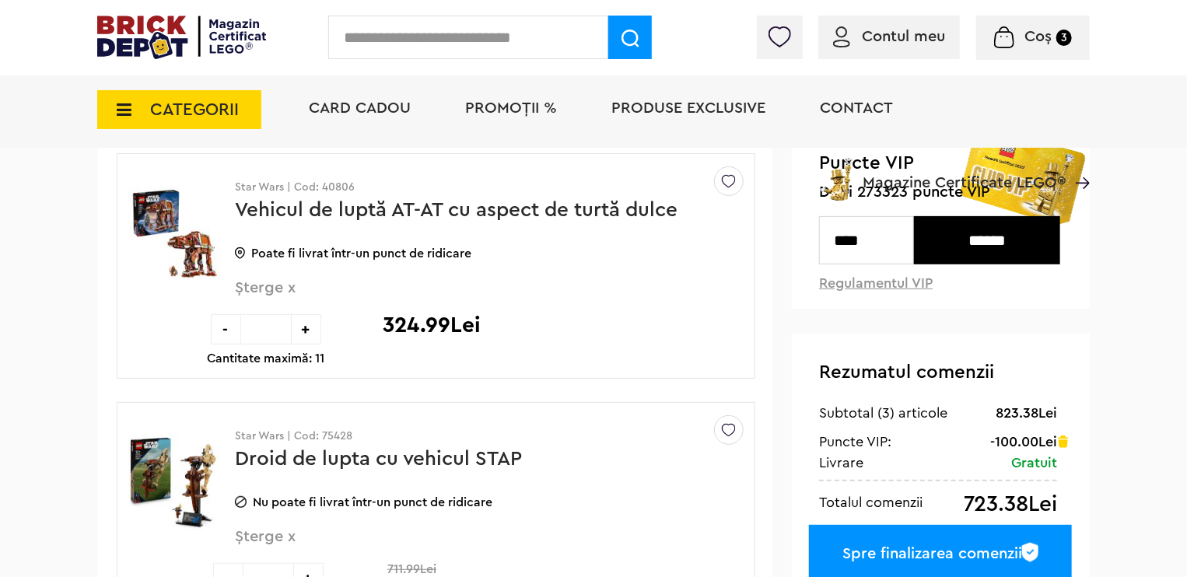
type input "*****"
click at [976, 244] on input "******" at bounding box center [987, 240] width 146 height 48
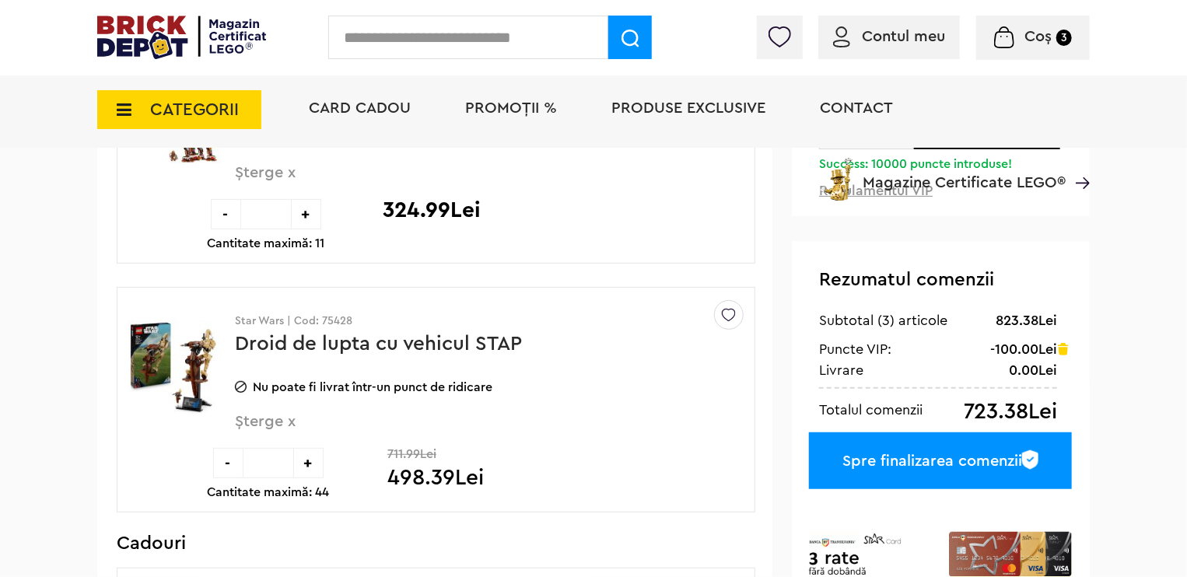
scroll to position [467, 0]
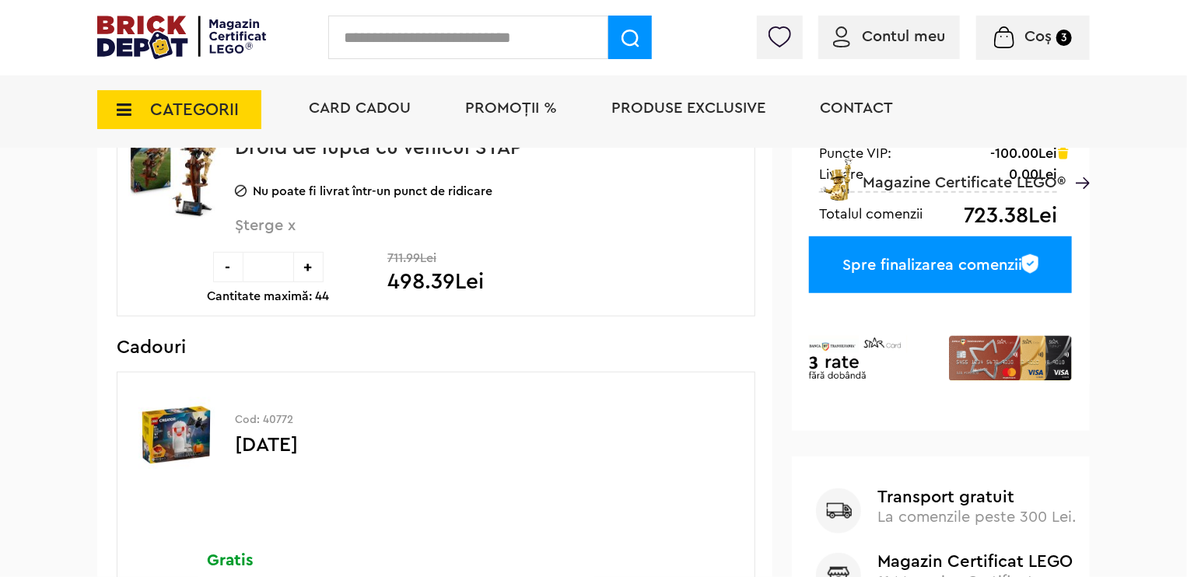
click at [935, 258] on div "Spre finalizarea comenzii" at bounding box center [940, 265] width 263 height 57
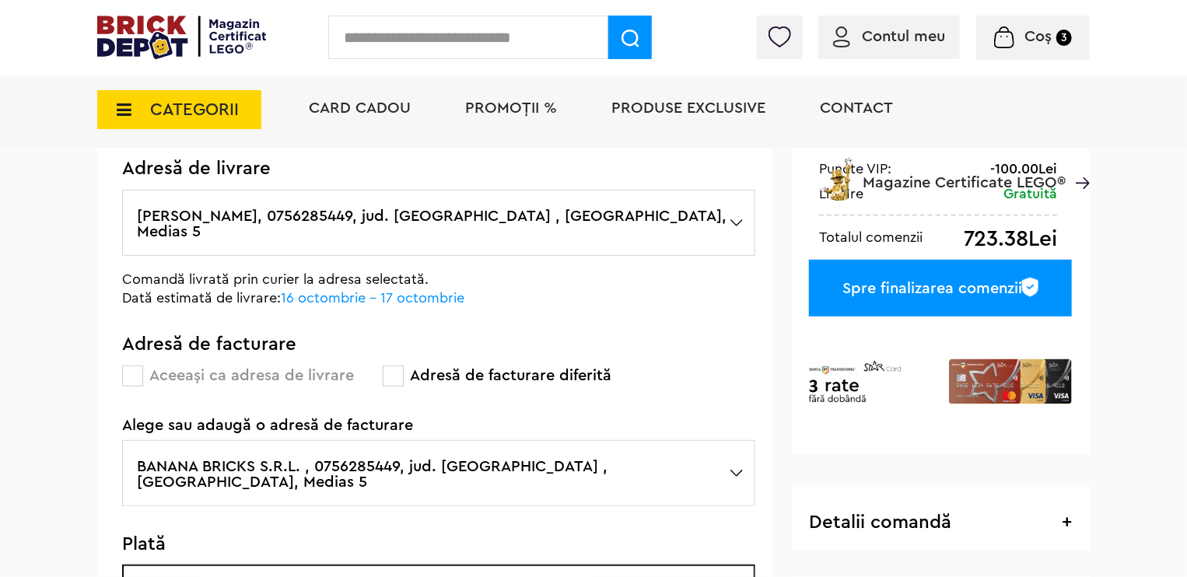
scroll to position [233, 0]
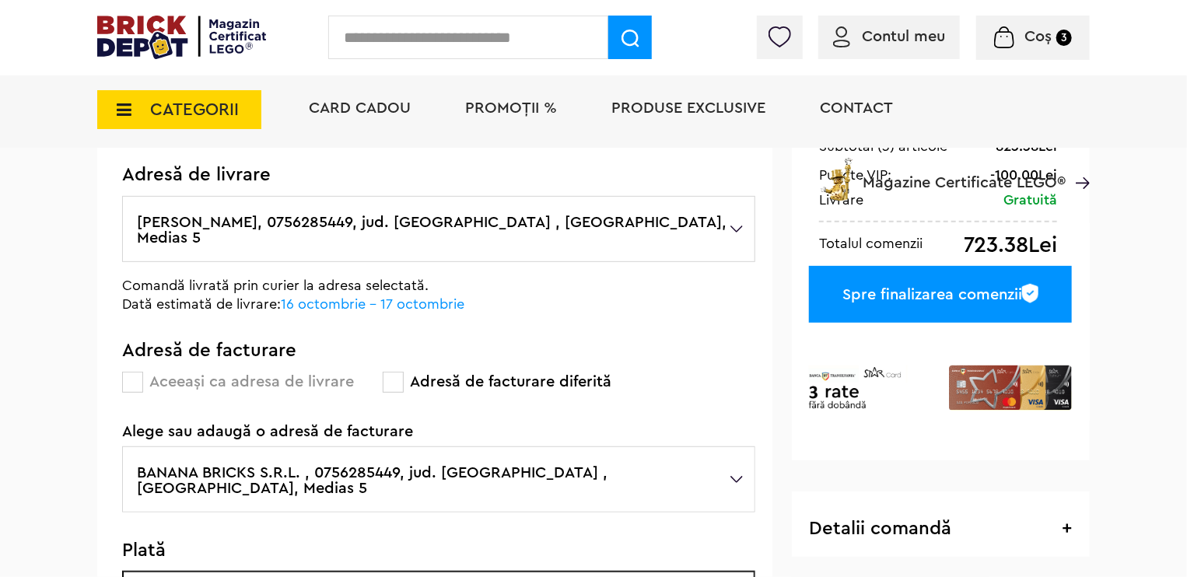
click at [930, 303] on div "Spre finalizarea comenzii" at bounding box center [940, 294] width 263 height 57
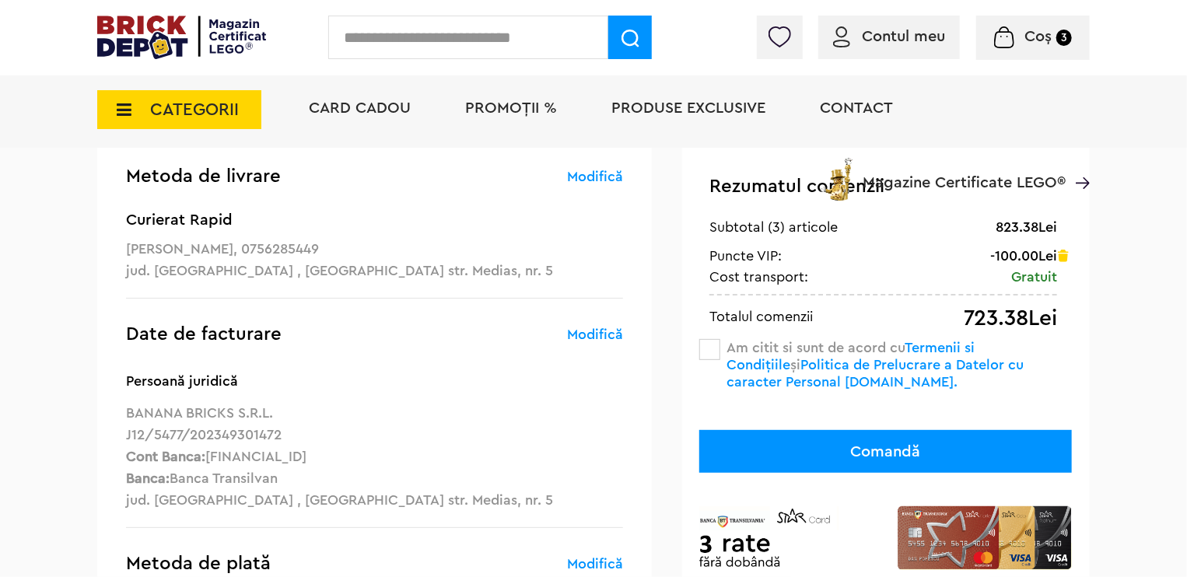
scroll to position [156, 0]
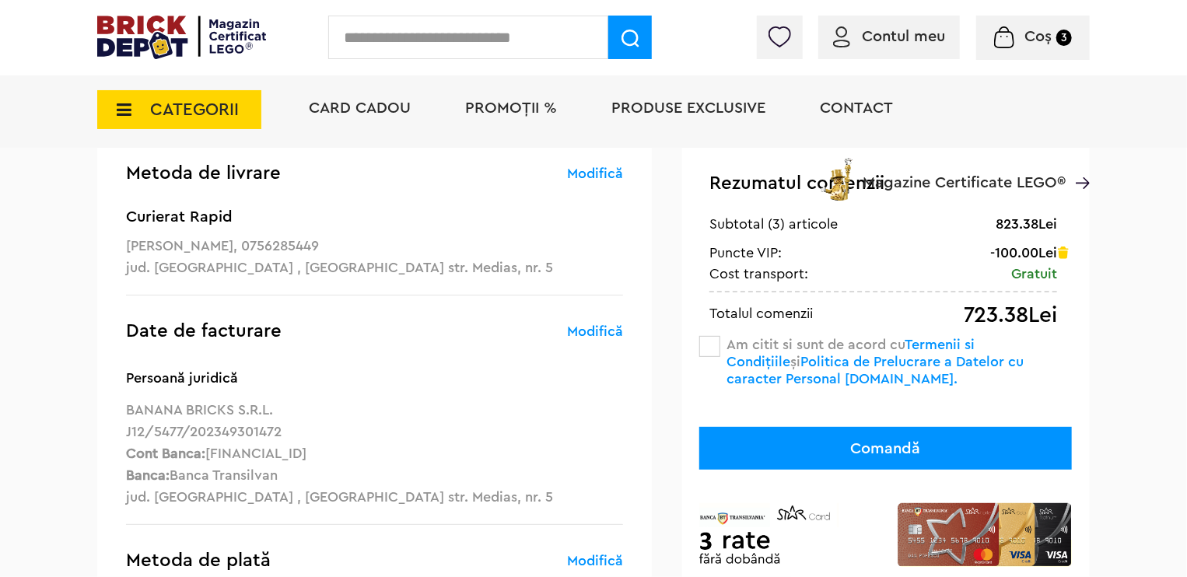
click at [709, 345] on span at bounding box center [709, 346] width 21 height 21
click at [808, 445] on button "Comandă" at bounding box center [885, 448] width 373 height 43
